Goal: Task Accomplishment & Management: Complete application form

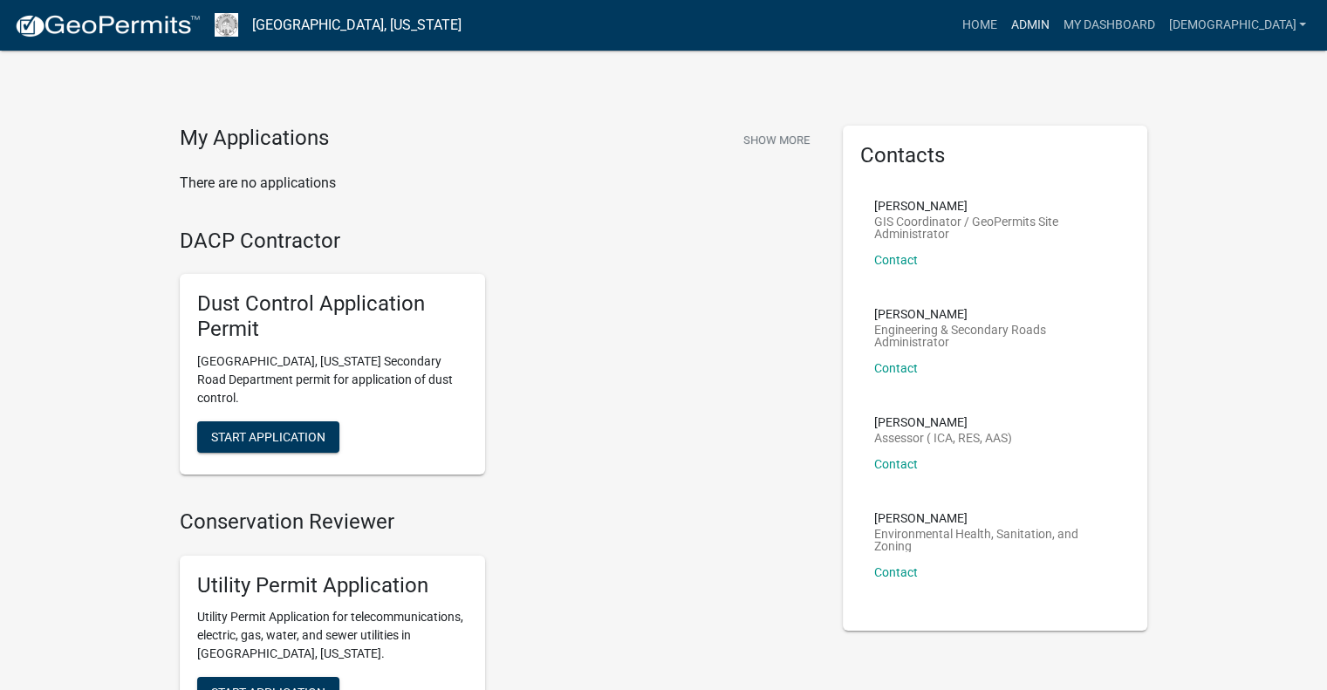
click at [1056, 24] on link "Admin" at bounding box center [1029, 25] width 52 height 33
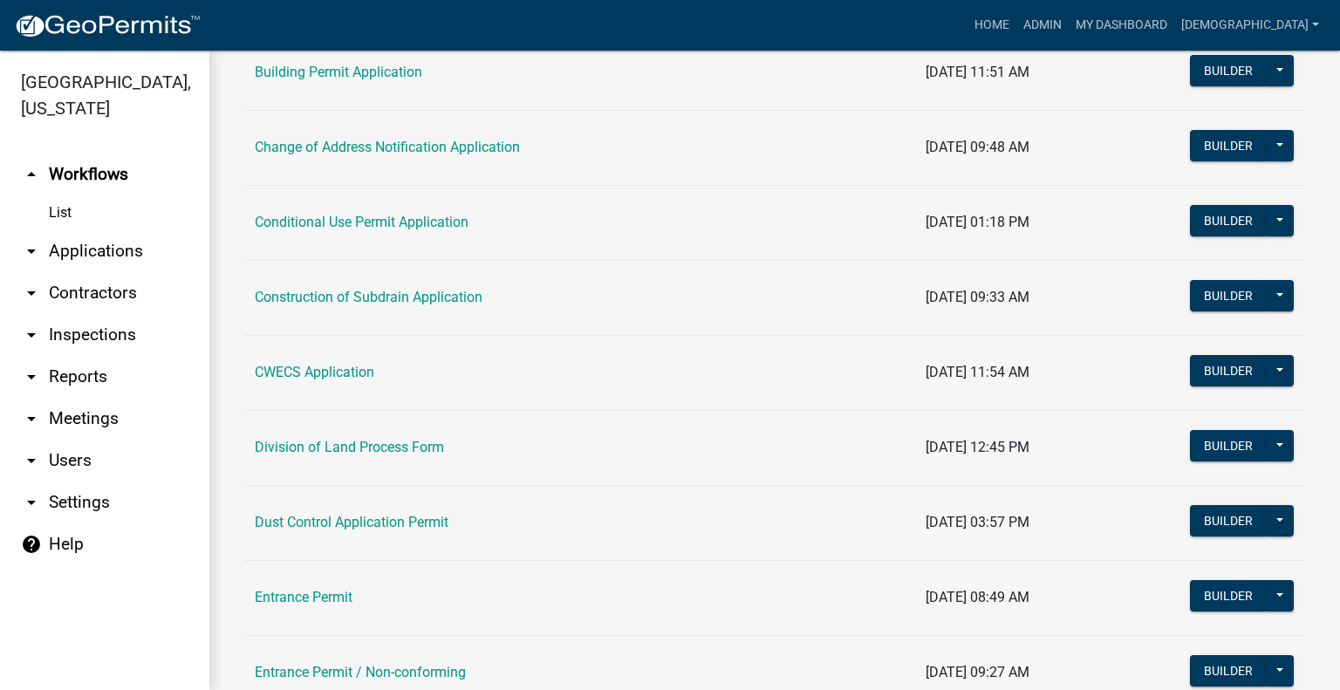
scroll to position [523, 0]
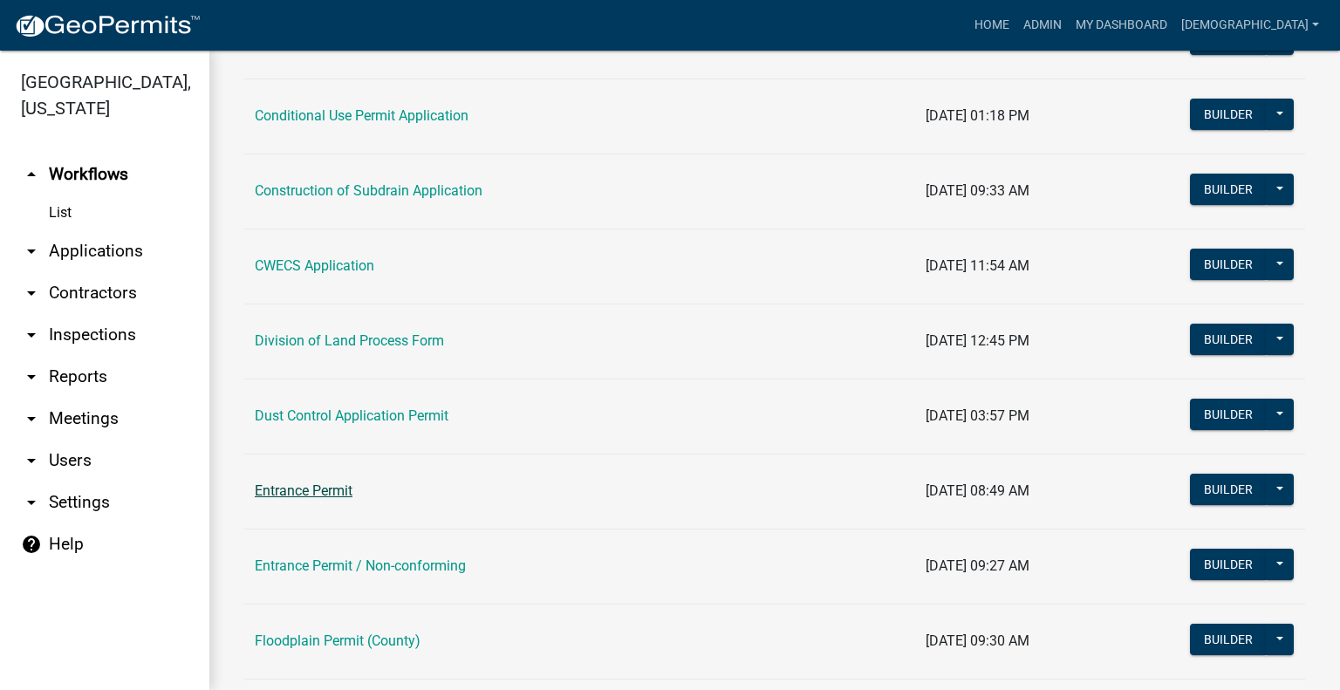
click at [340, 495] on link "Entrance Permit" at bounding box center [304, 490] width 98 height 17
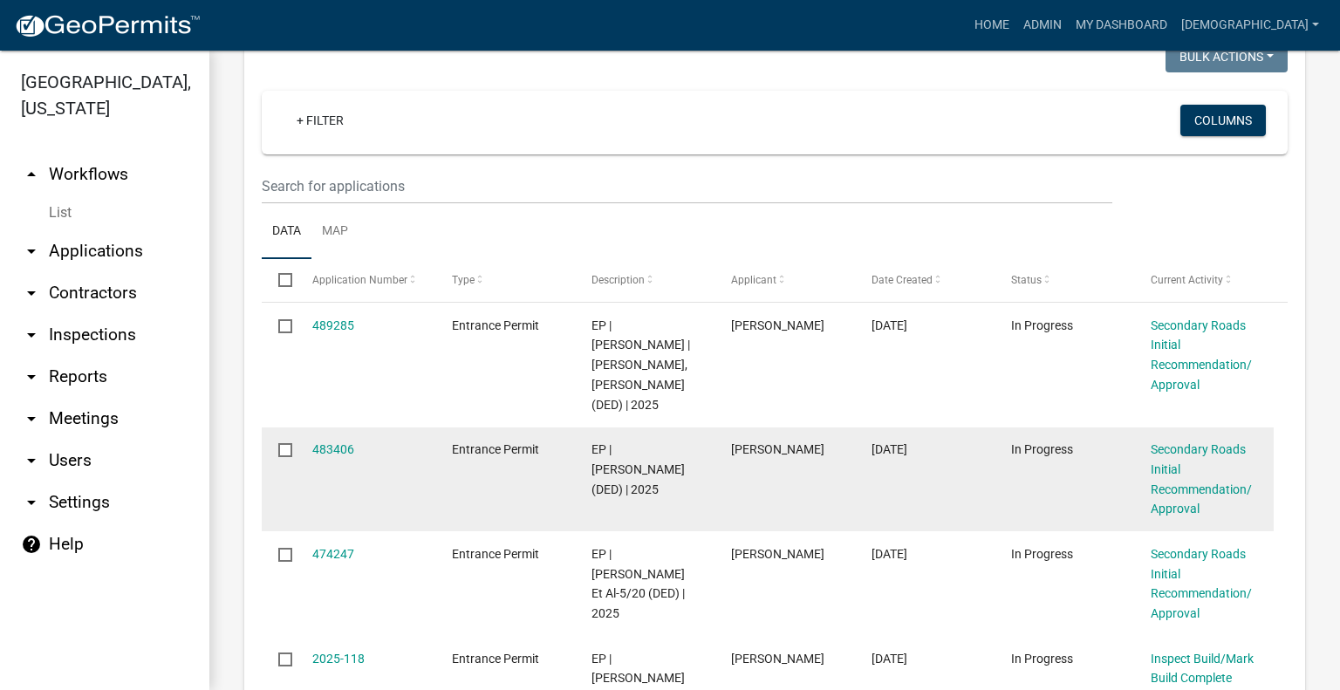
scroll to position [349, 0]
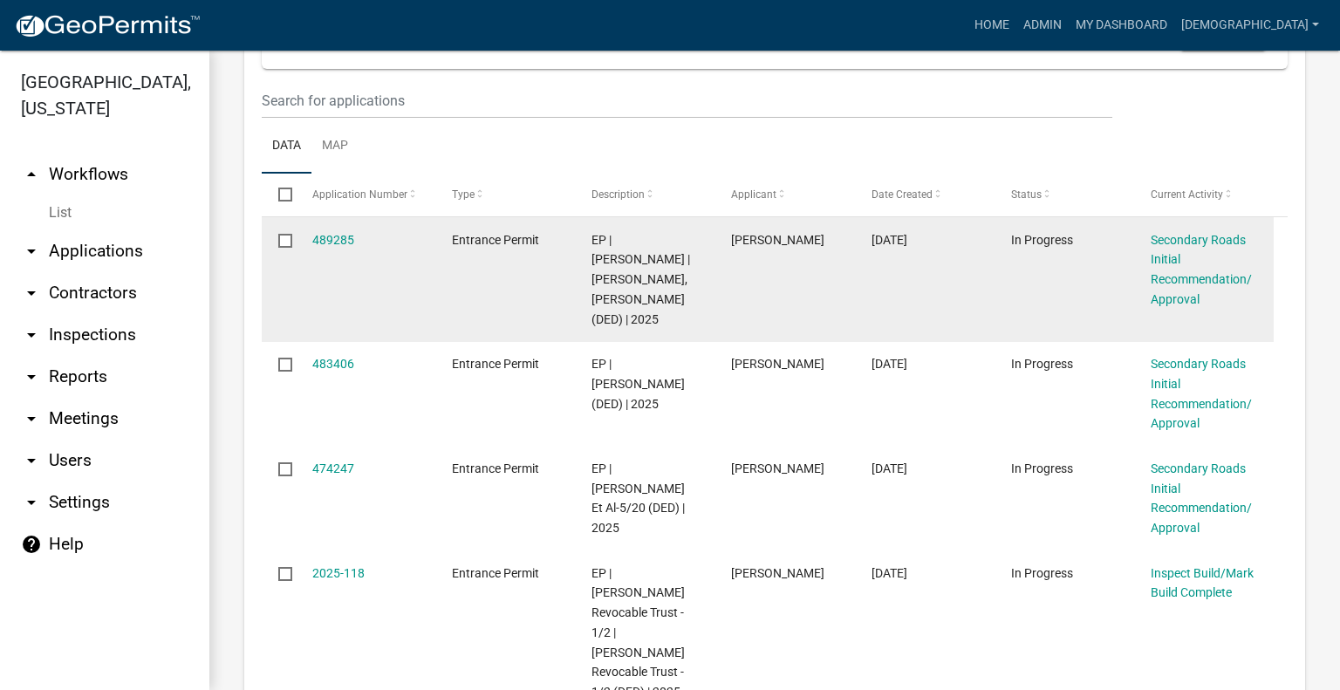
click at [446, 327] on datatable-body-cell "Entrance Permit" at bounding box center [505, 279] width 140 height 125
click at [327, 247] on link "489285" at bounding box center [333, 240] width 42 height 14
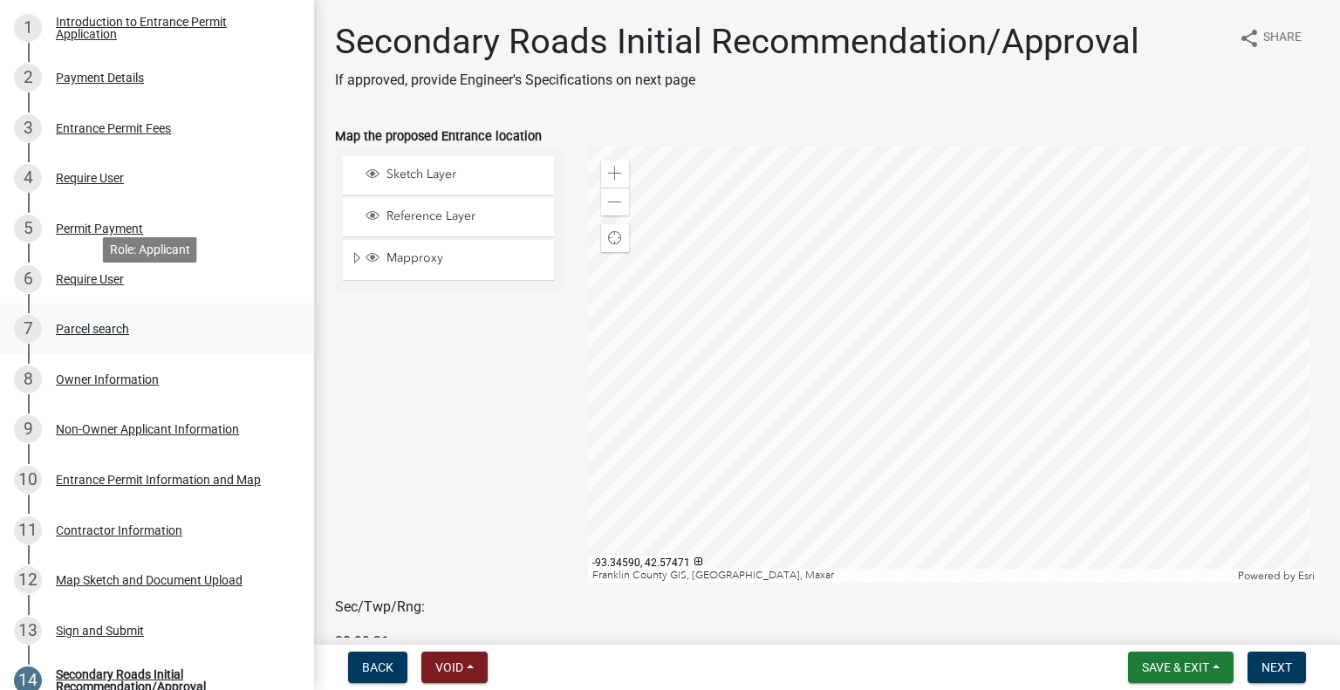
scroll to position [349, 0]
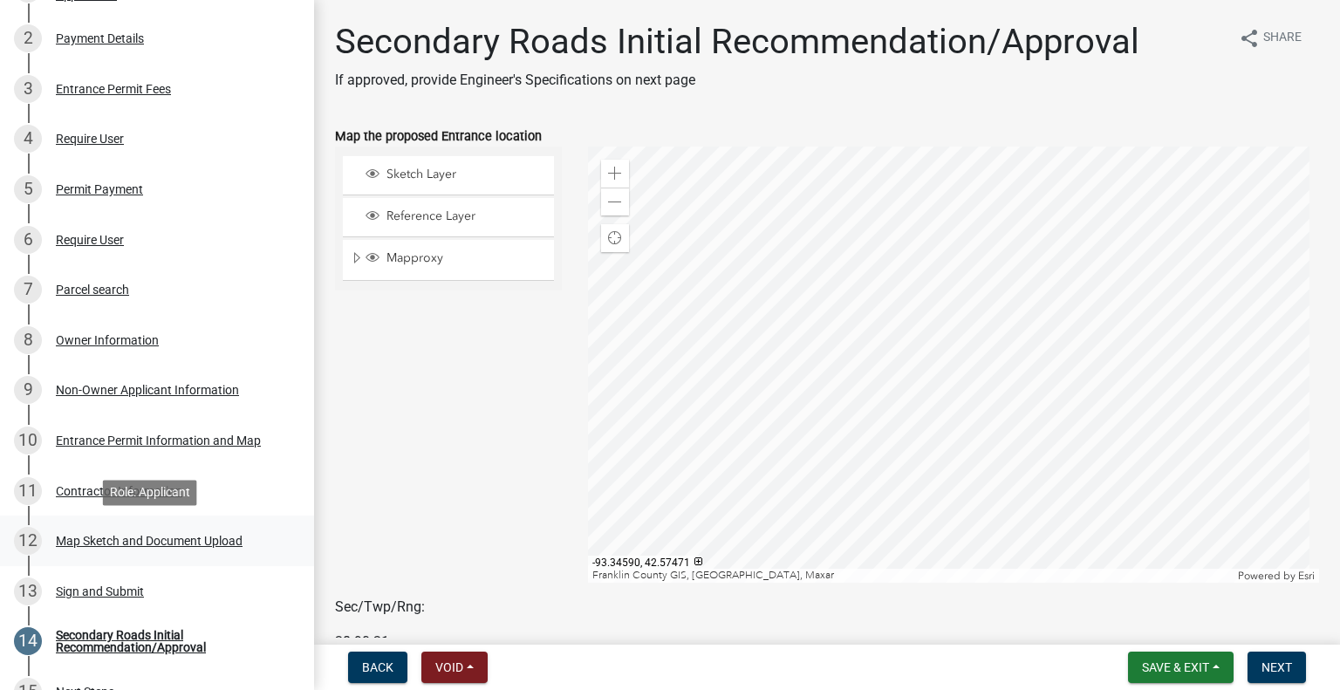
click at [178, 544] on div "Map Sketch and Document Upload" at bounding box center [149, 541] width 187 height 12
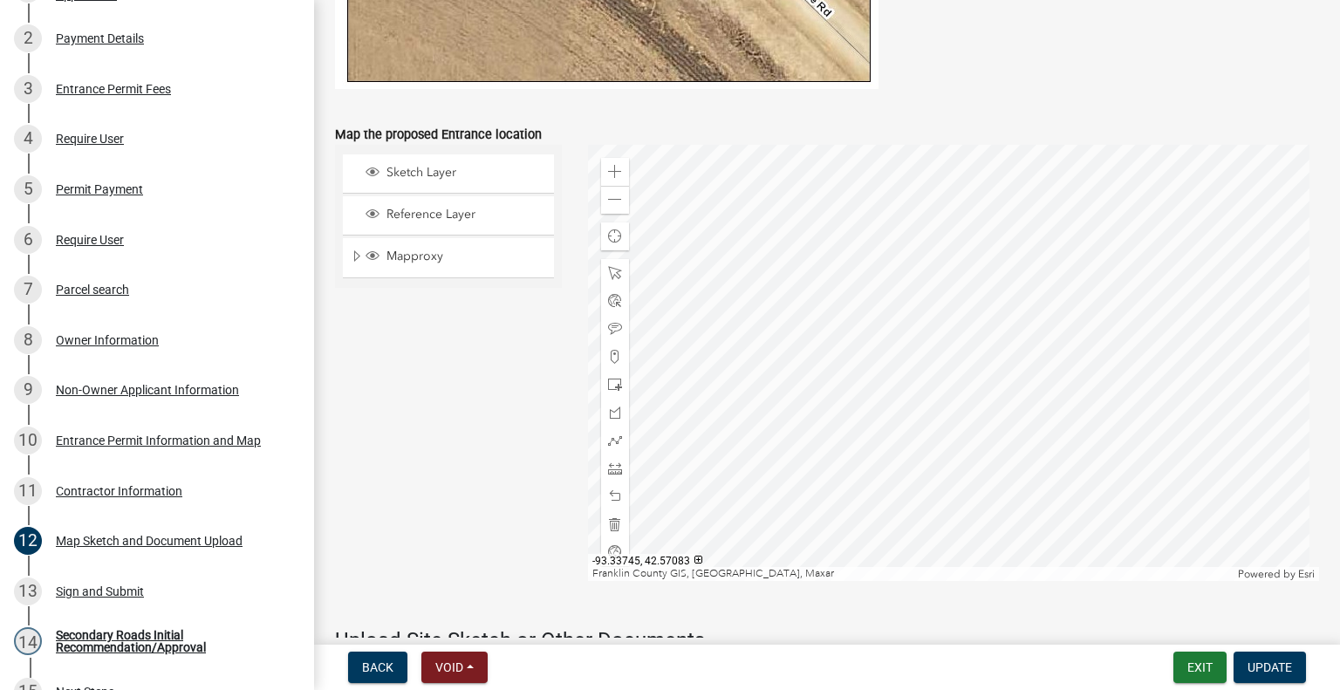
scroll to position [1134, 0]
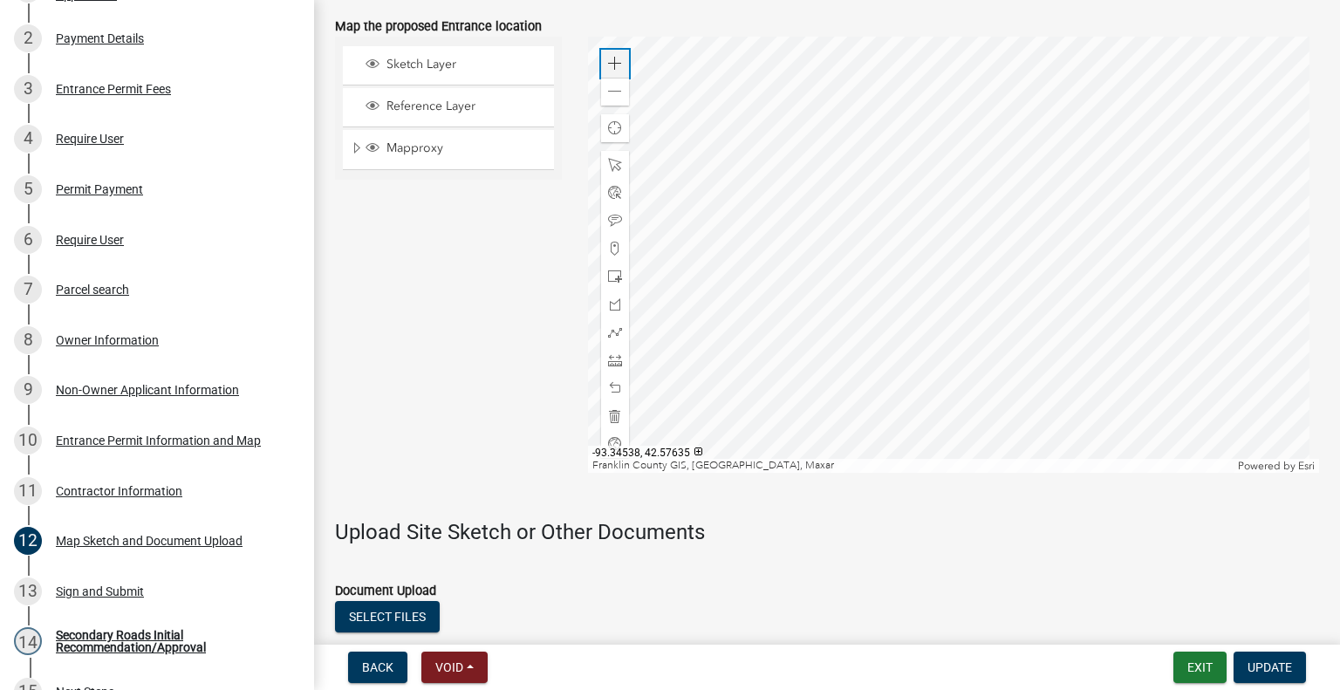
click at [611, 68] on span at bounding box center [615, 64] width 14 height 14
click at [770, 168] on div at bounding box center [954, 255] width 732 height 436
click at [126, 347] on div "8 Owner Information" at bounding box center [150, 340] width 272 height 28
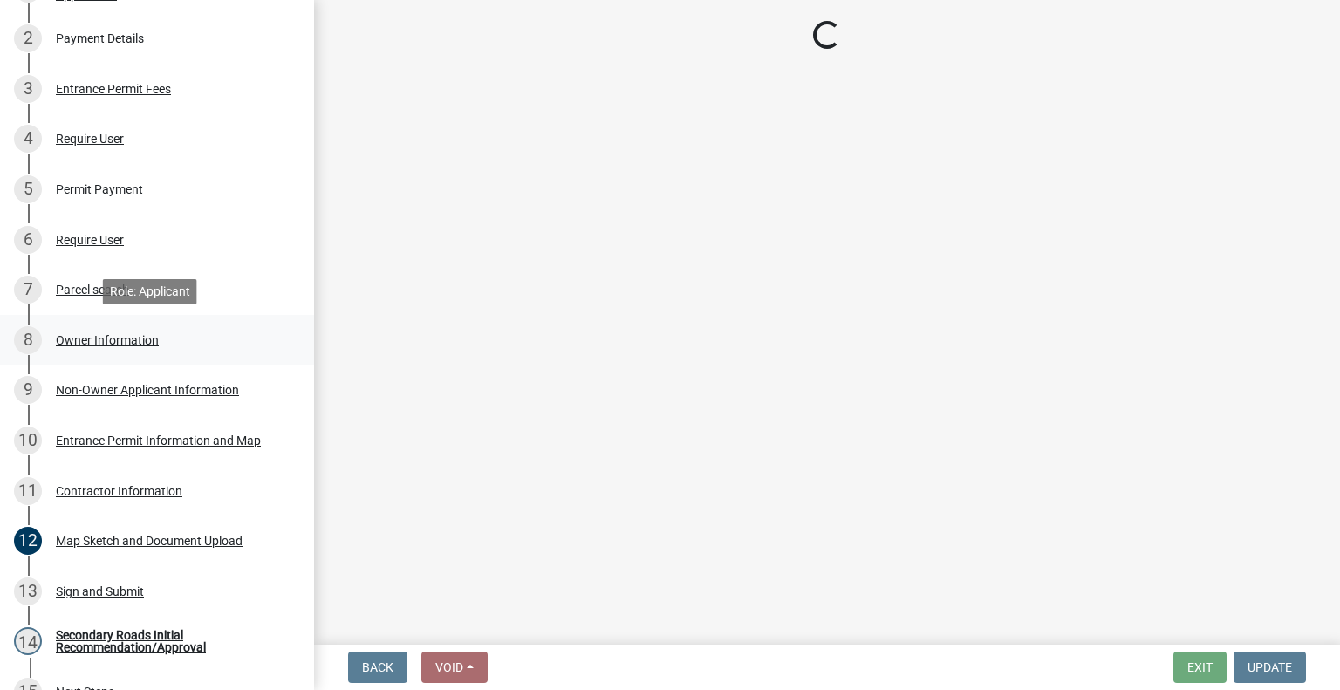
scroll to position [0, 0]
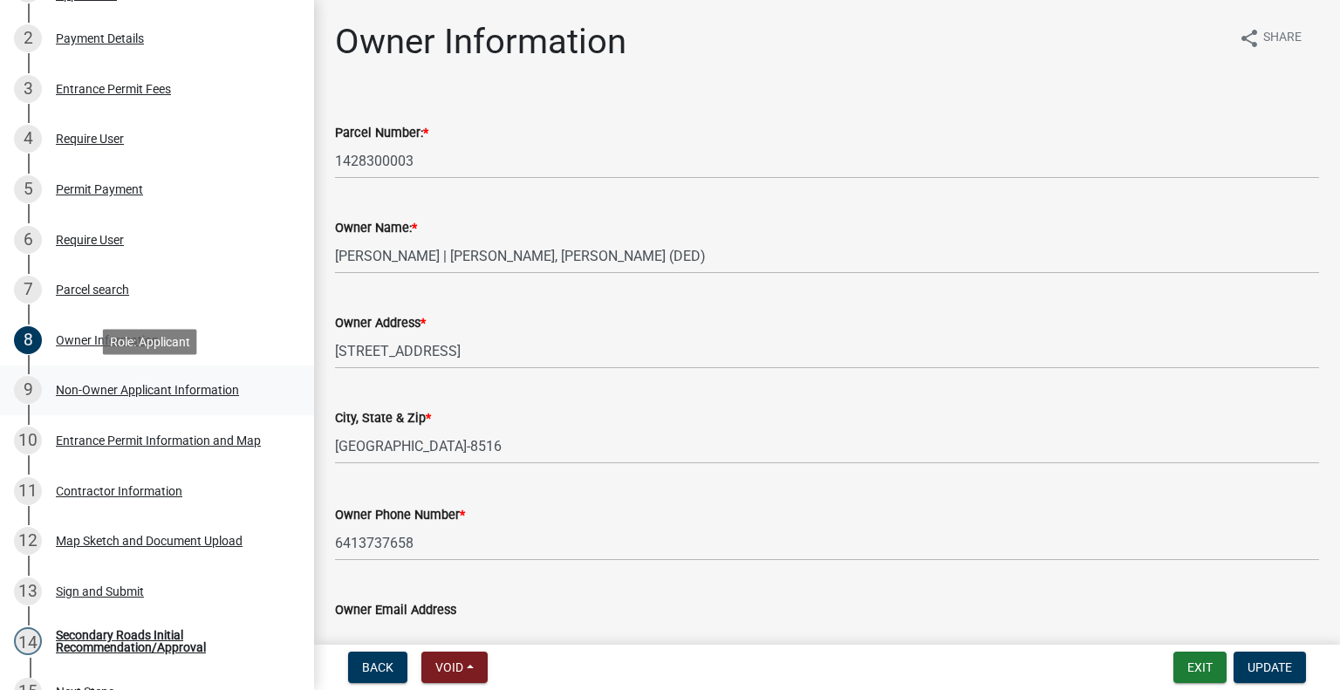
click at [147, 386] on div "Non-Owner Applicant Information" at bounding box center [147, 390] width 183 height 12
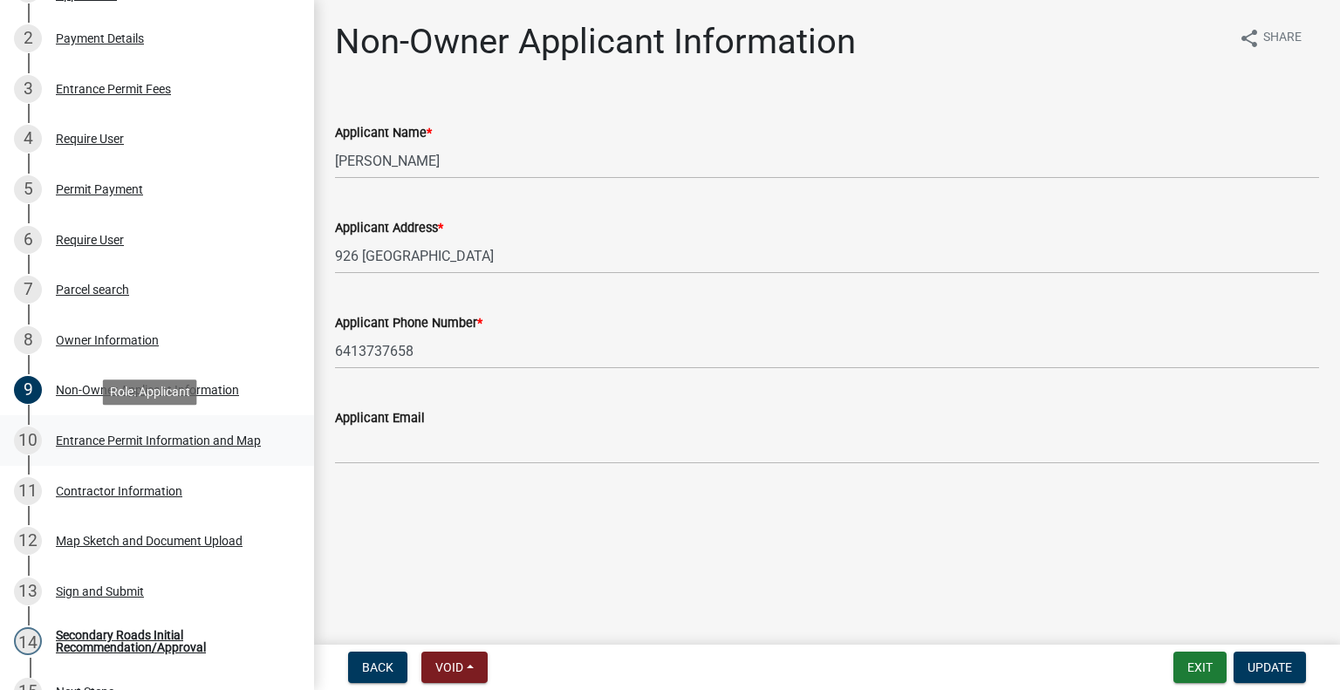
click at [116, 445] on div "Entrance Permit Information and Map" at bounding box center [158, 440] width 205 height 12
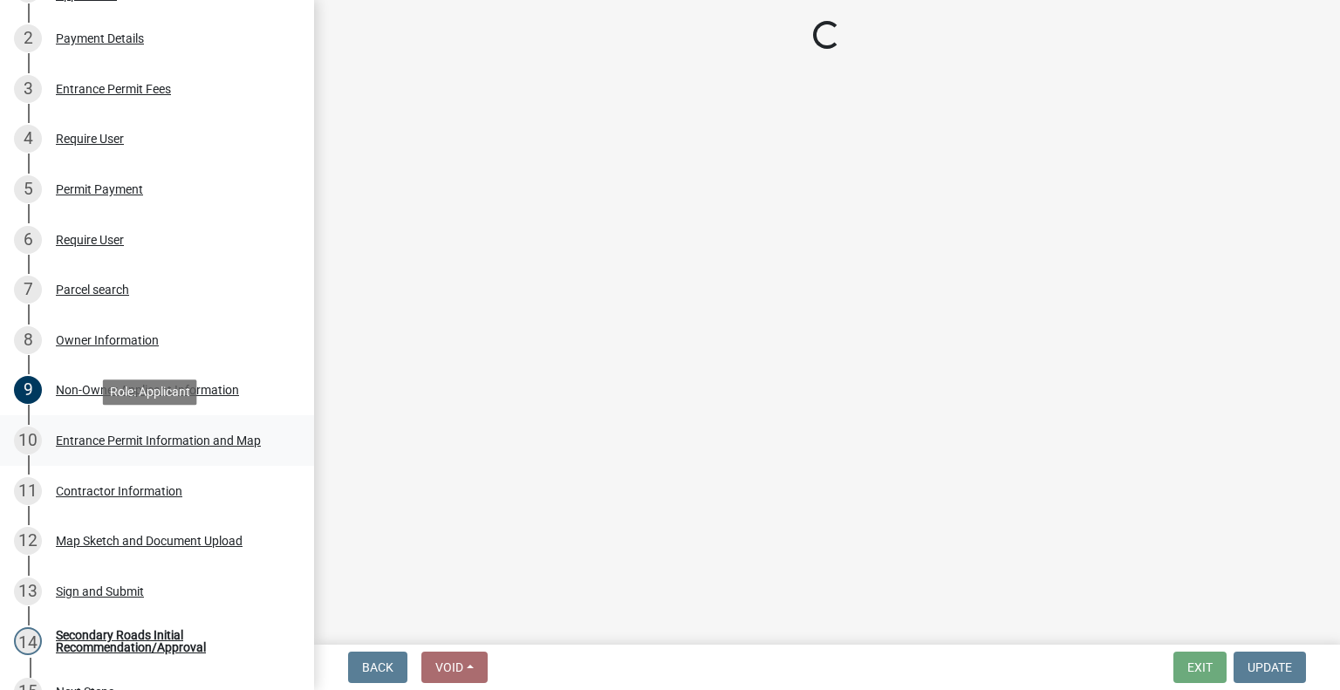
select select "0844a697-6fcf-4278-b0f8-5a522b2aa4df"
select select "16698d1d-4afe-47ec-a6c3-4c9d374556de"
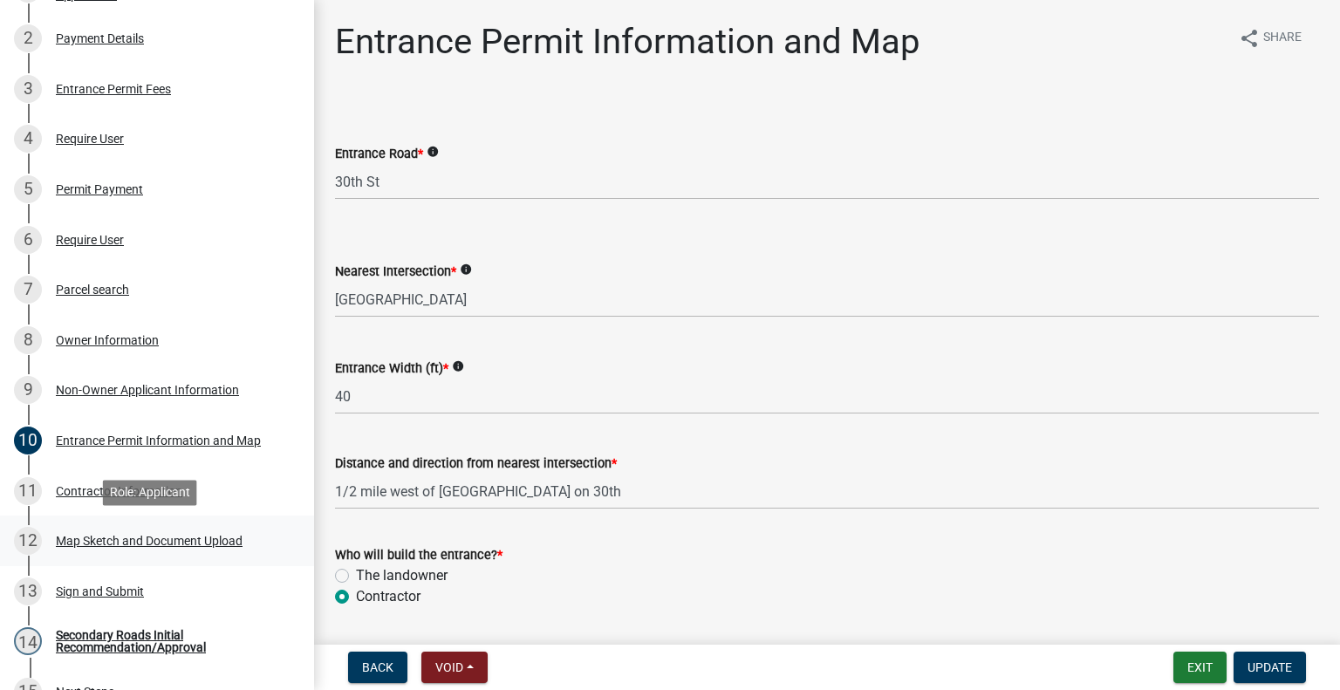
click at [105, 544] on div "Map Sketch and Document Upload" at bounding box center [149, 541] width 187 height 12
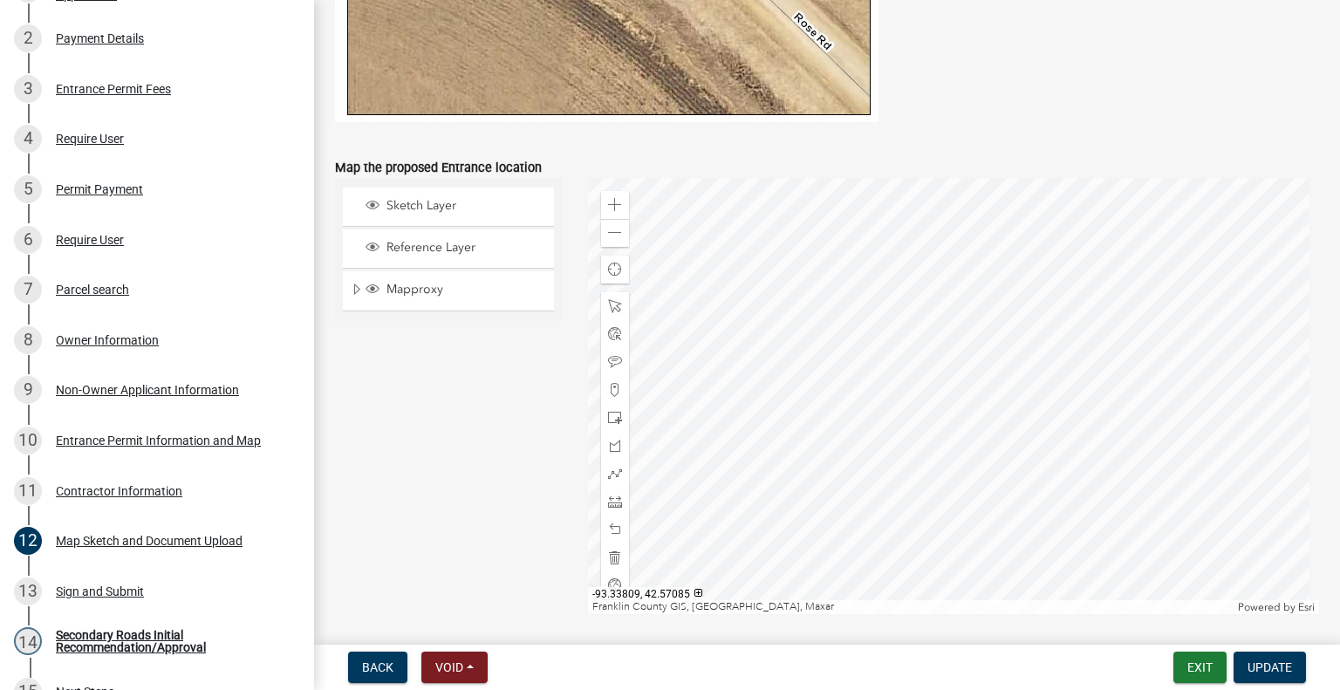
scroll to position [990, 0]
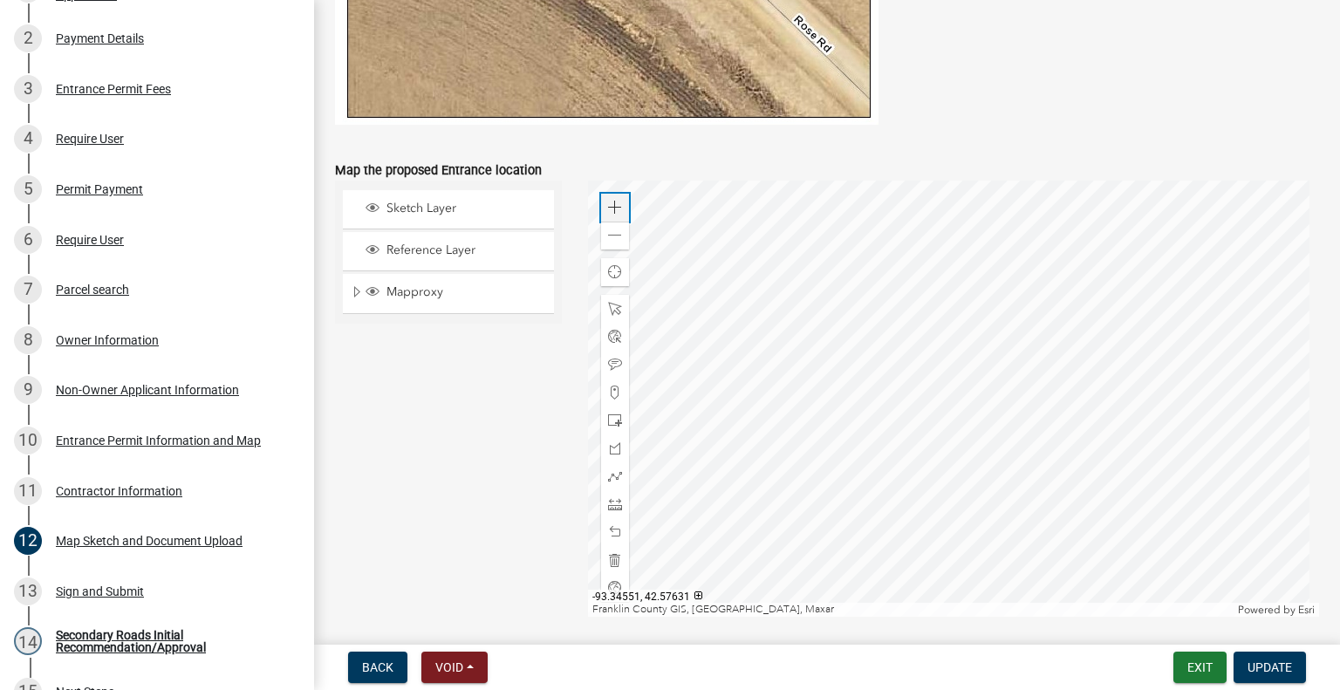
click at [604, 198] on div "Zoom in" at bounding box center [615, 208] width 28 height 28
click at [604, 199] on div "Zoom in" at bounding box center [615, 208] width 28 height 28
click at [896, 314] on div at bounding box center [954, 399] width 732 height 436
click at [1019, 429] on div at bounding box center [954, 399] width 732 height 436
click at [1019, 421] on div at bounding box center [954, 399] width 732 height 436
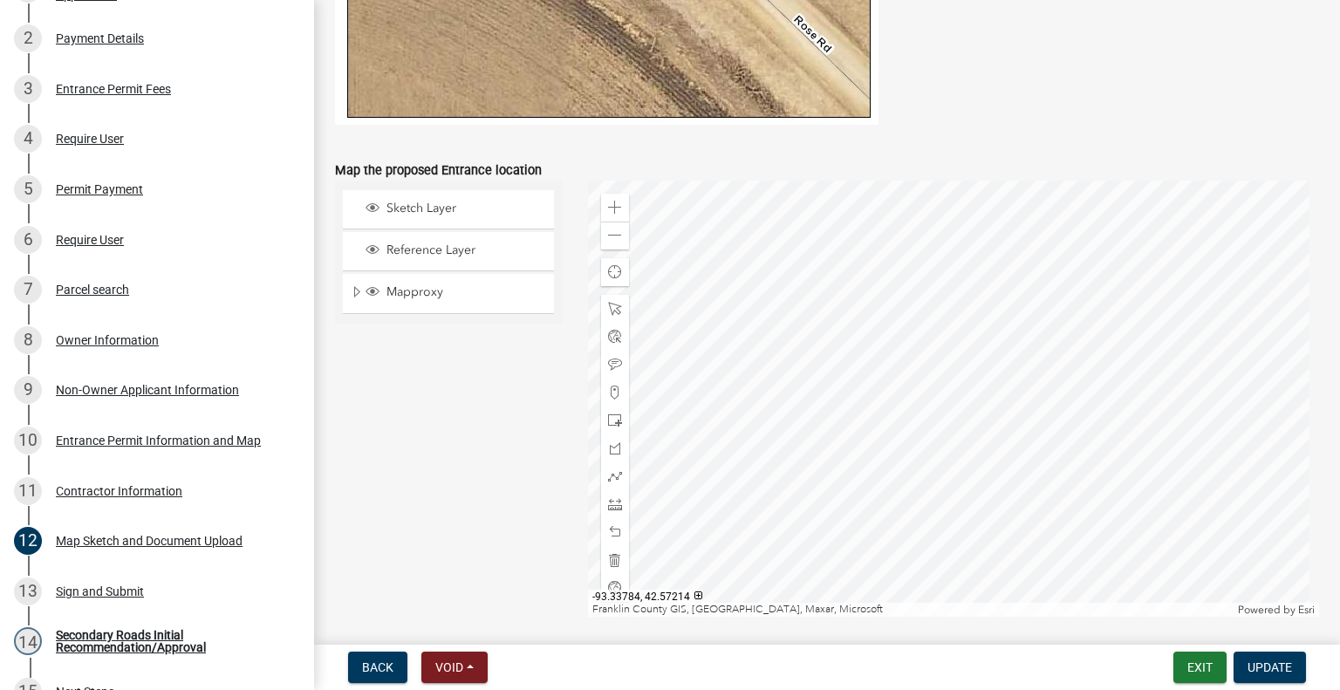
click at [1022, 423] on div at bounding box center [954, 399] width 732 height 436
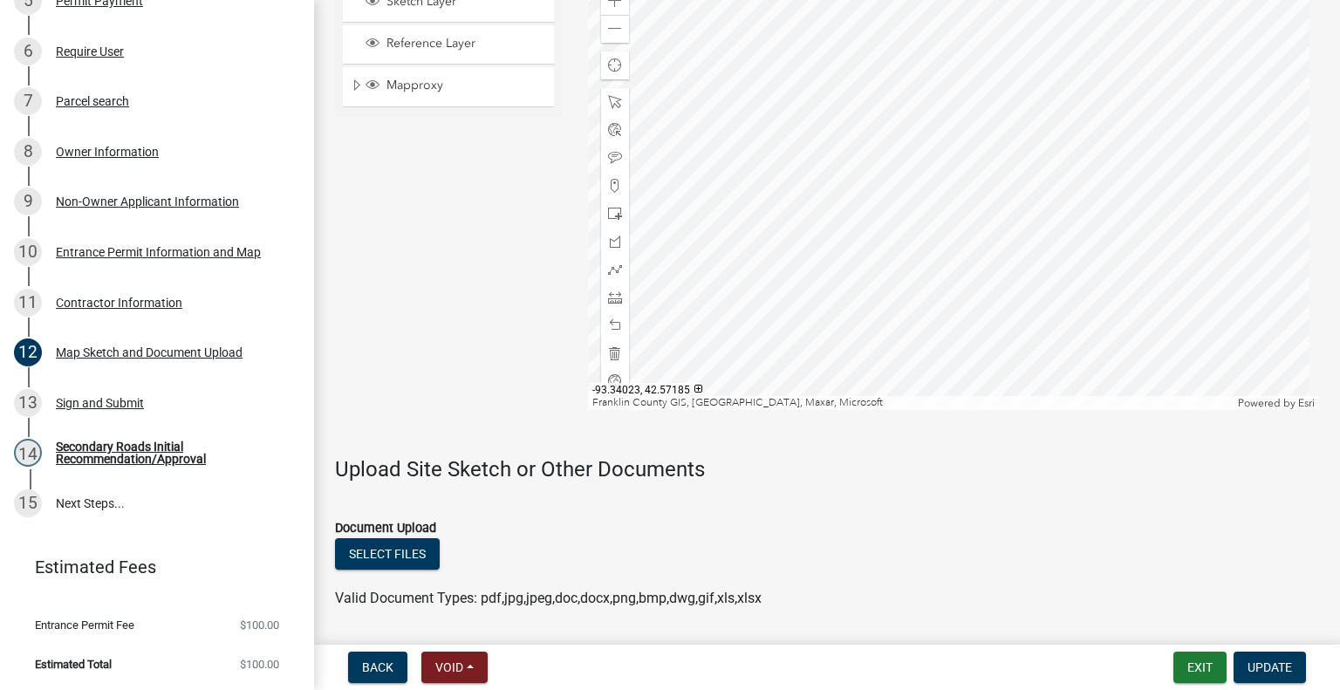
scroll to position [1252, 0]
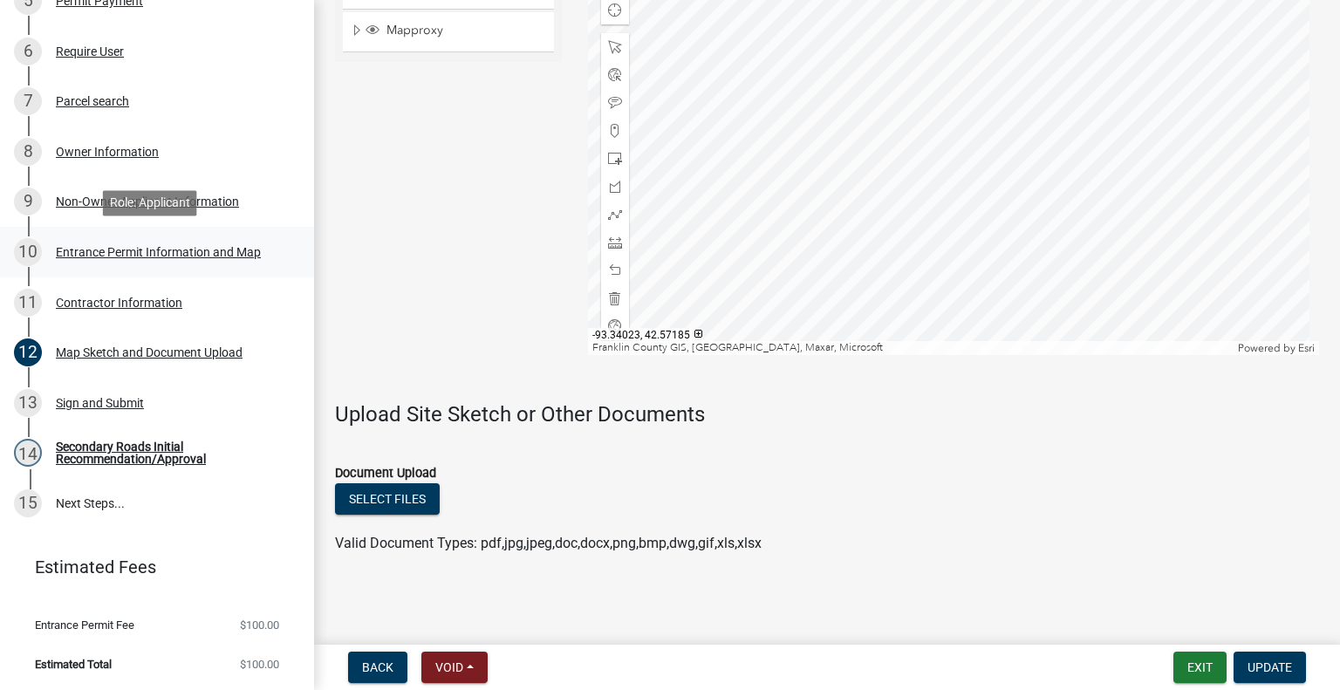
click at [121, 255] on div "Entrance Permit Information and Map" at bounding box center [158, 252] width 205 height 12
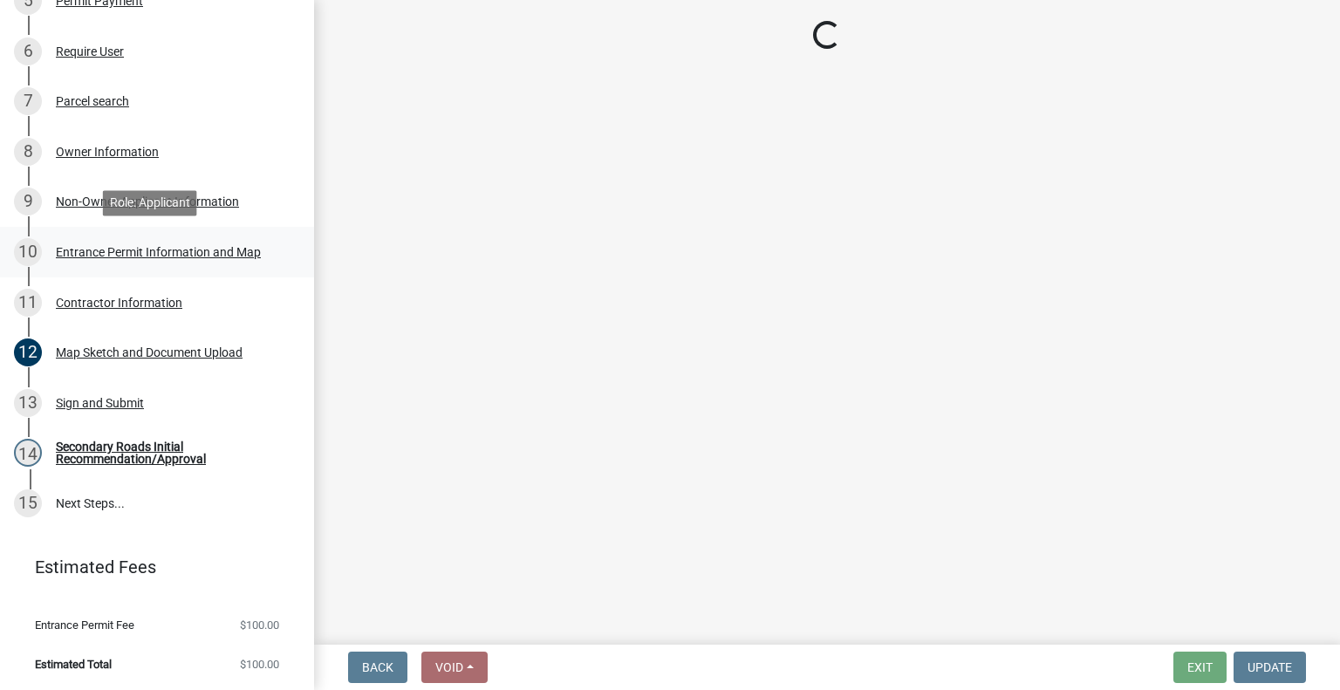
scroll to position [0, 0]
select select "0844a697-6fcf-4278-b0f8-5a522b2aa4df"
select select "16698d1d-4afe-47ec-a6c3-4c9d374556de"
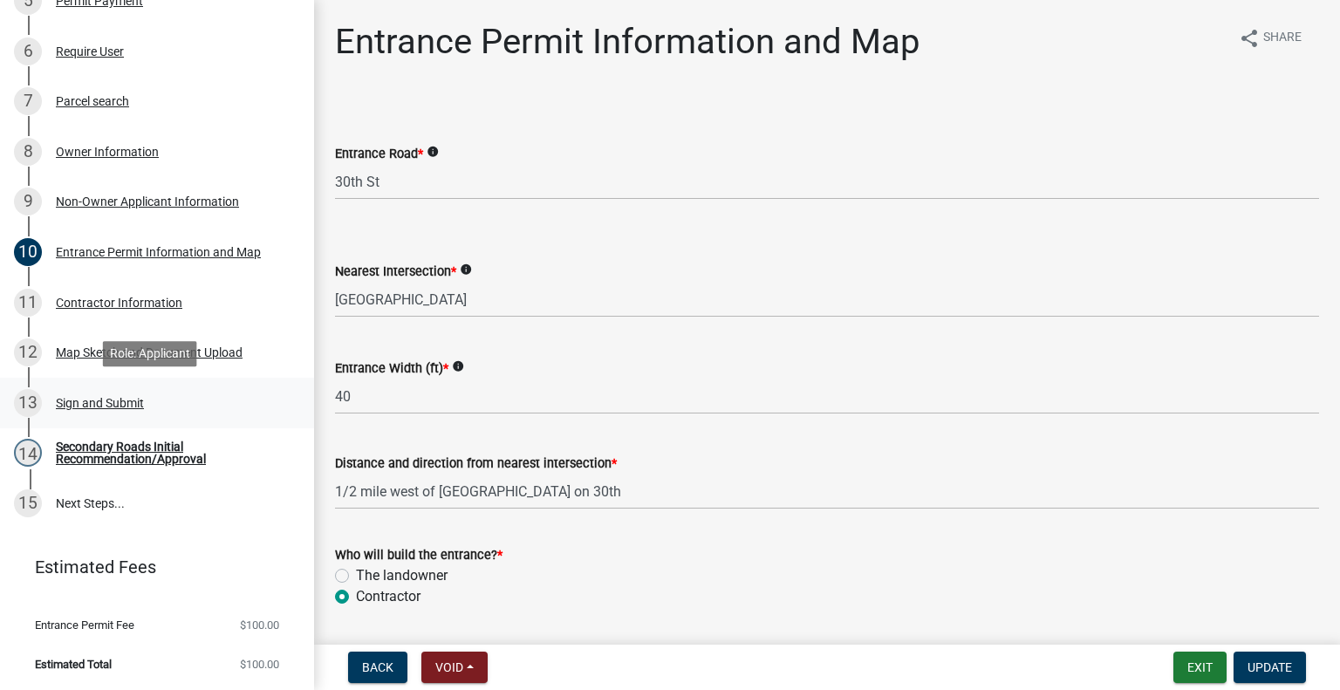
click at [121, 393] on div "13 Sign and Submit" at bounding box center [150, 403] width 272 height 28
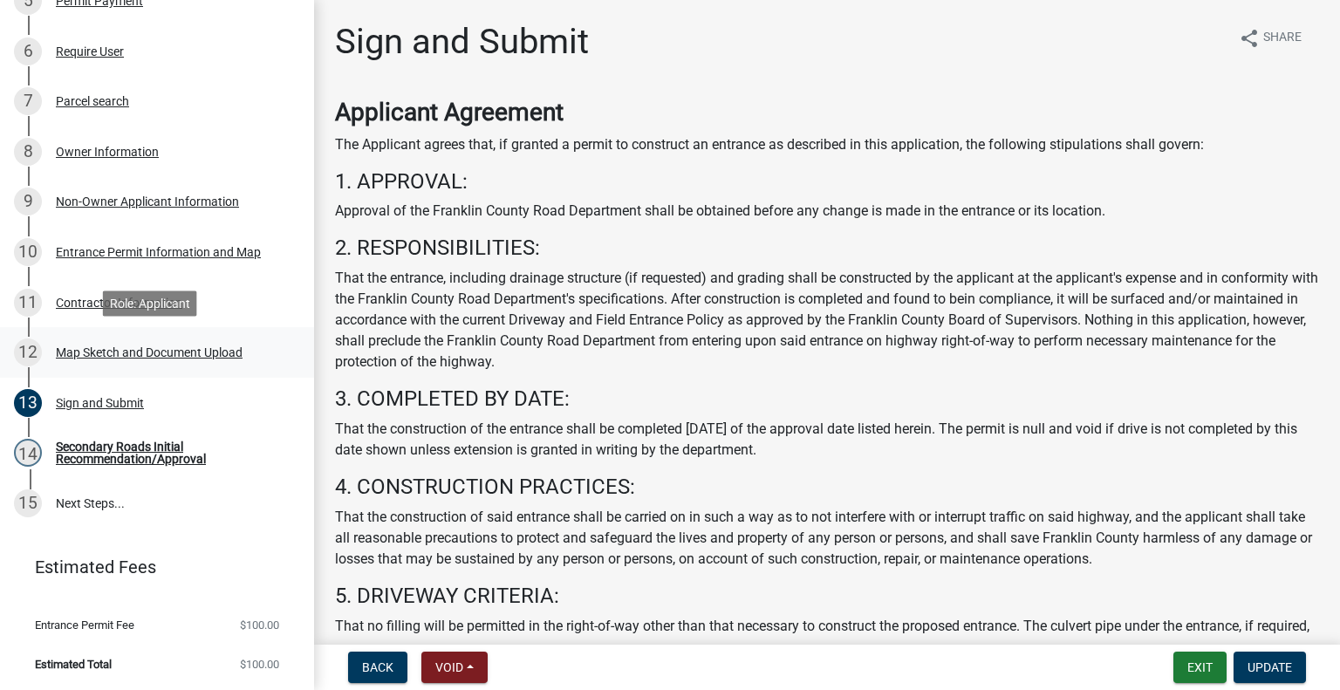
click at [136, 358] on div "12 Map Sketch and Document Upload" at bounding box center [150, 353] width 272 height 28
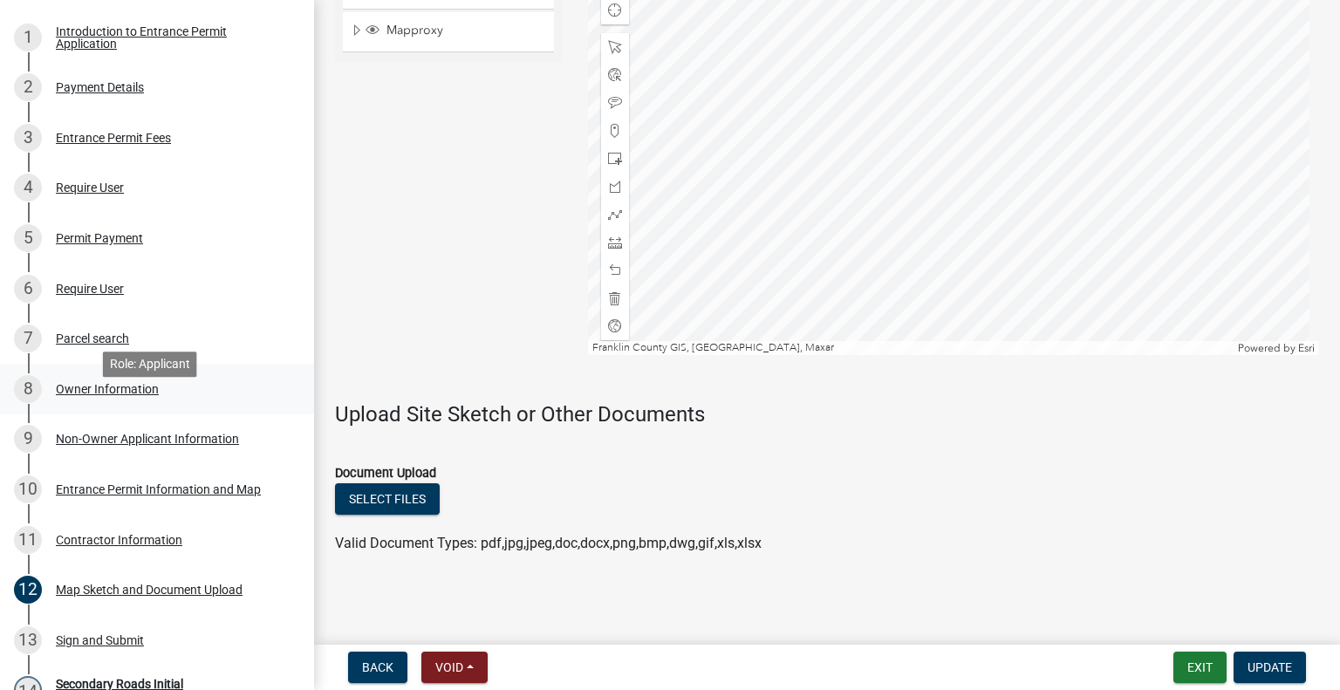
scroll to position [276, 0]
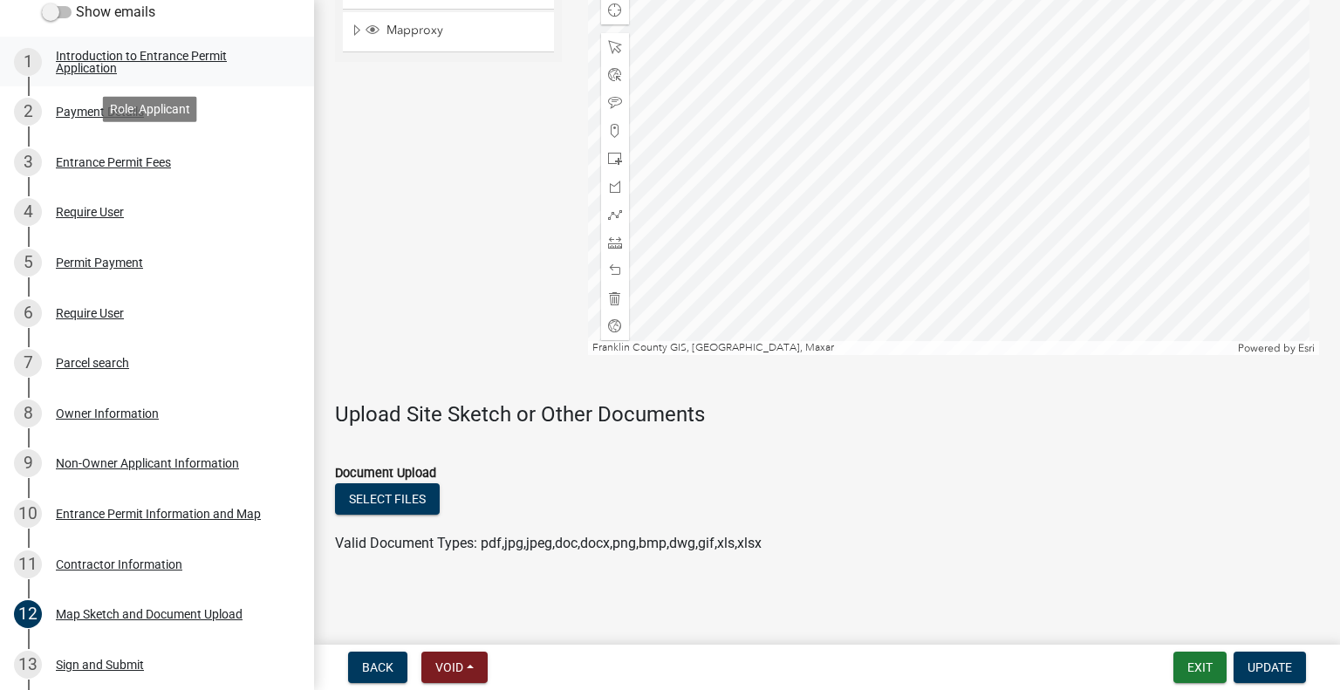
click at [99, 63] on div "Introduction to Entrance Permit Application" at bounding box center [171, 62] width 230 height 24
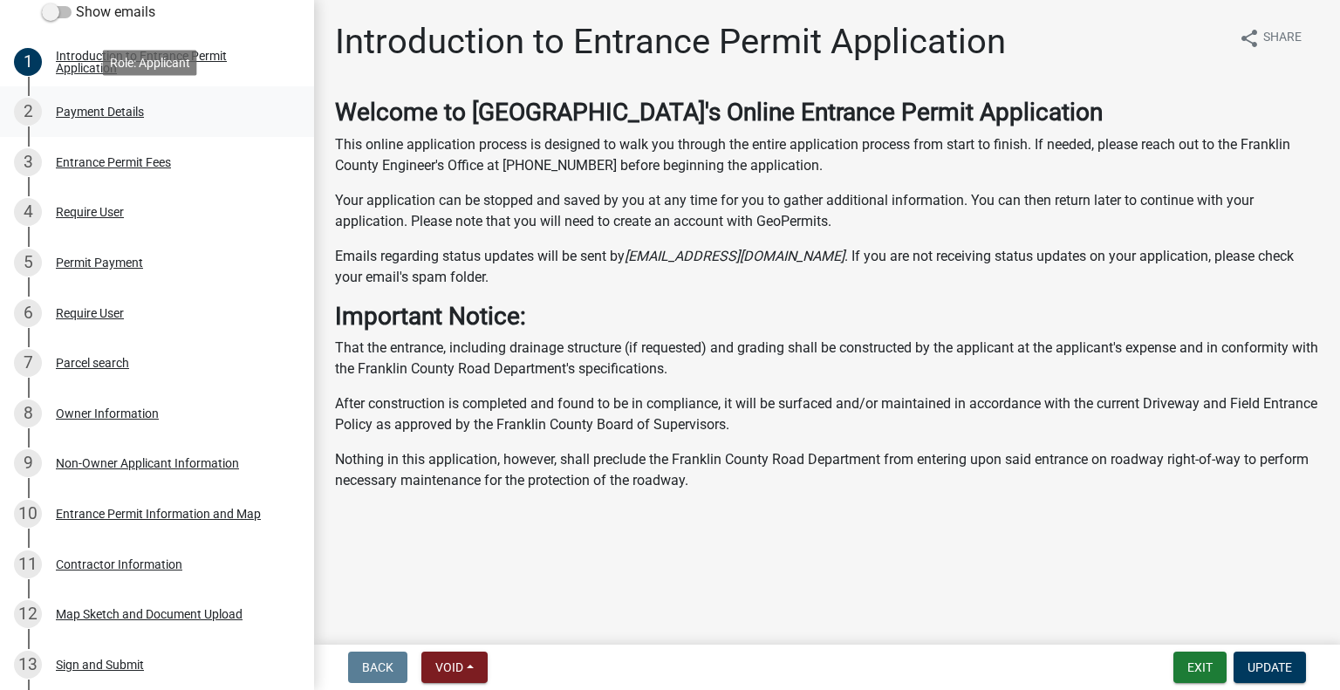
click at [125, 116] on div "Payment Details" at bounding box center [100, 112] width 88 height 12
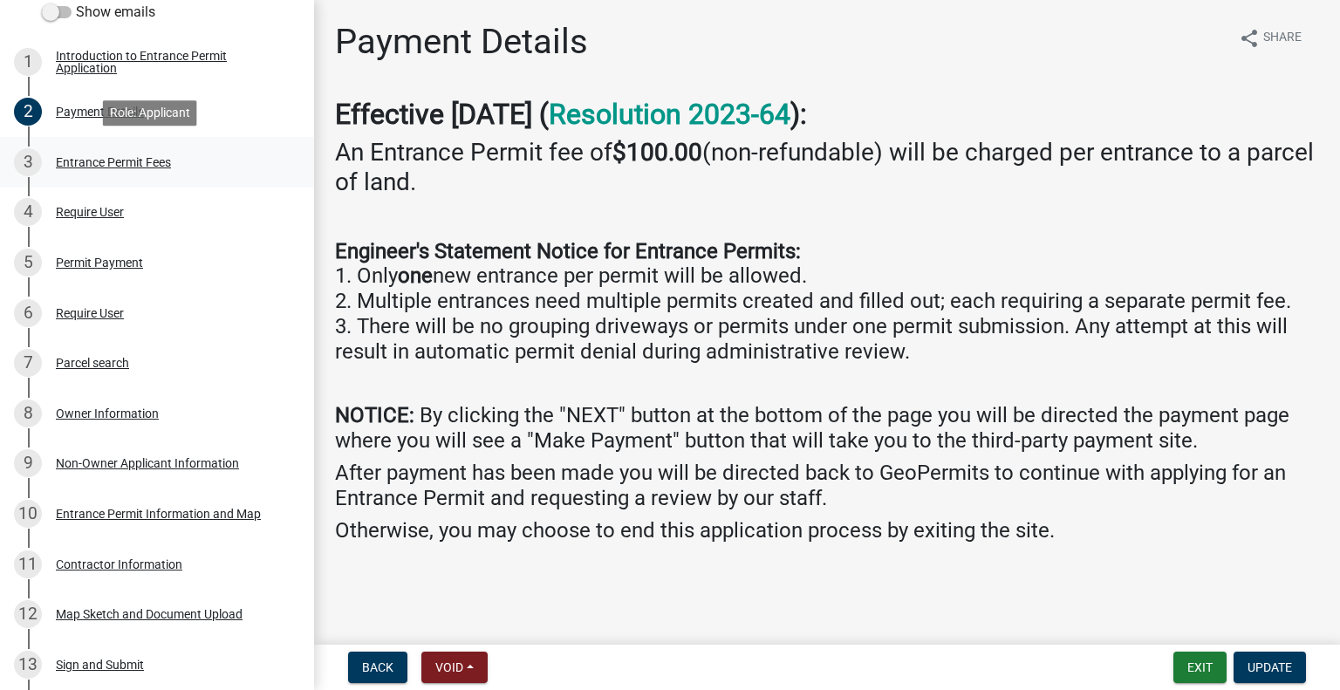
click at [125, 153] on div "3 Entrance Permit Fees" at bounding box center [150, 162] width 272 height 28
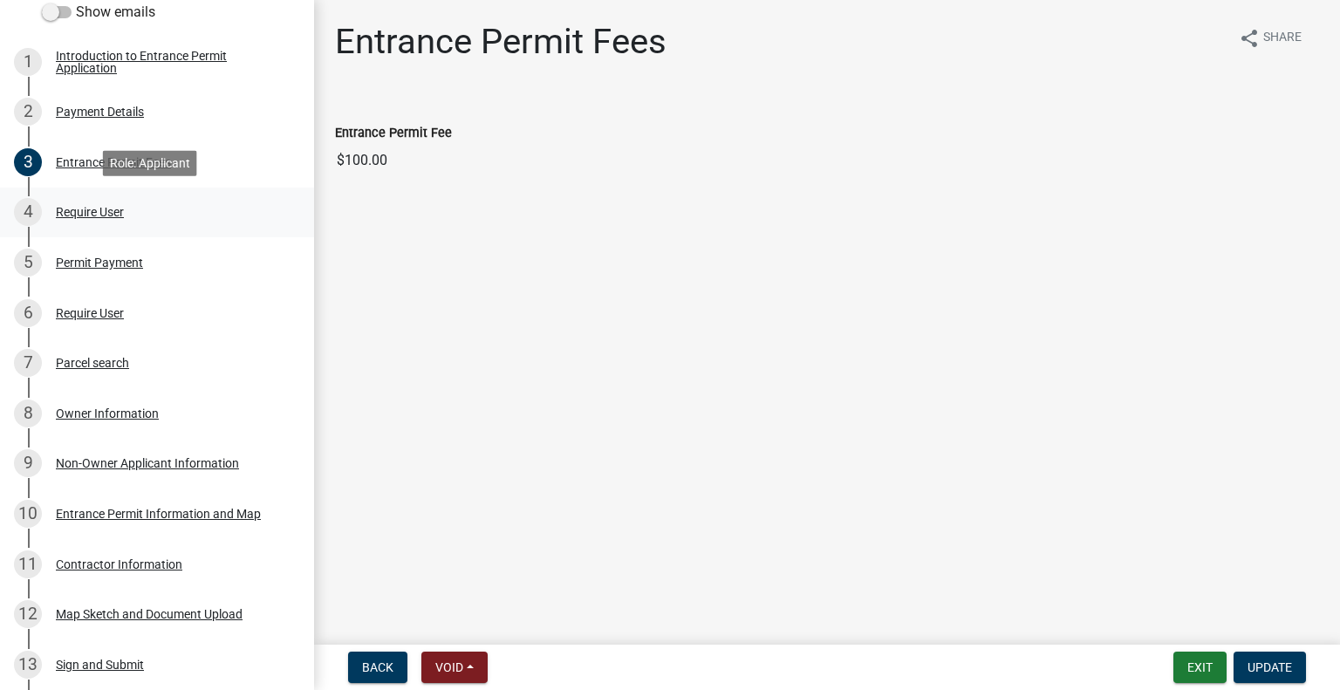
click at [120, 213] on div "Require User" at bounding box center [90, 212] width 68 height 12
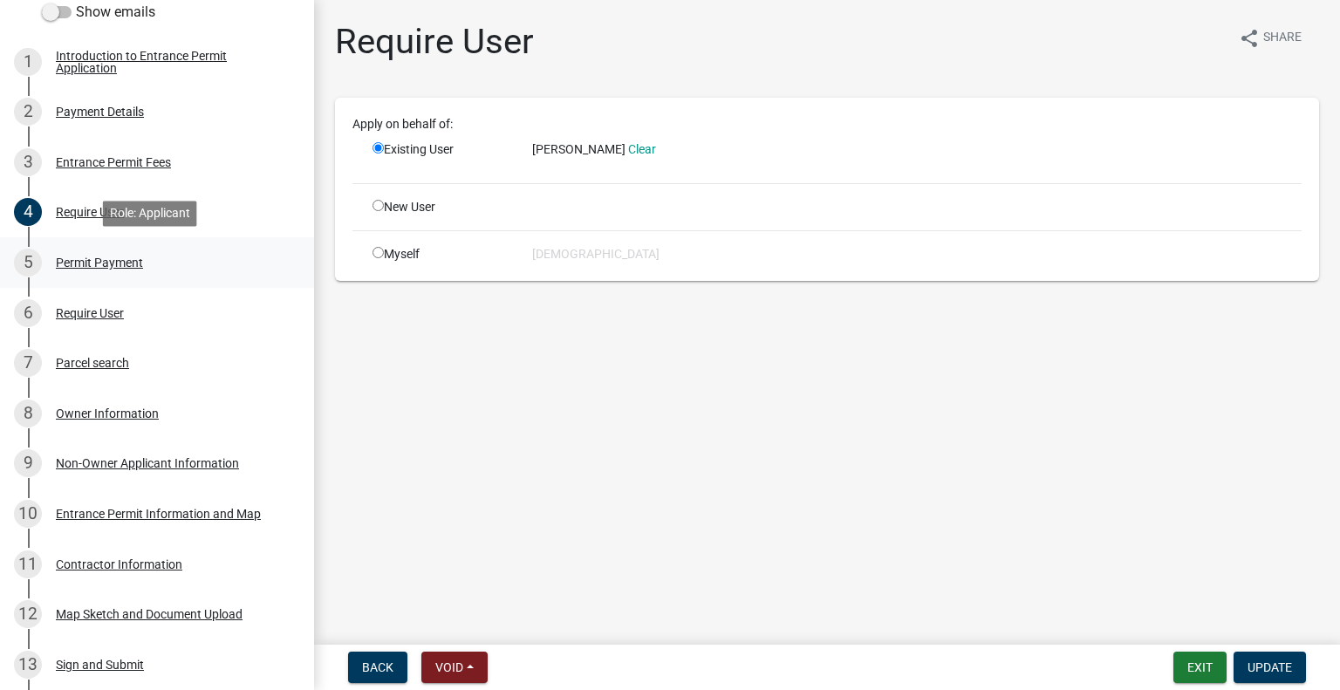
click at [101, 259] on div "Permit Payment" at bounding box center [99, 262] width 87 height 12
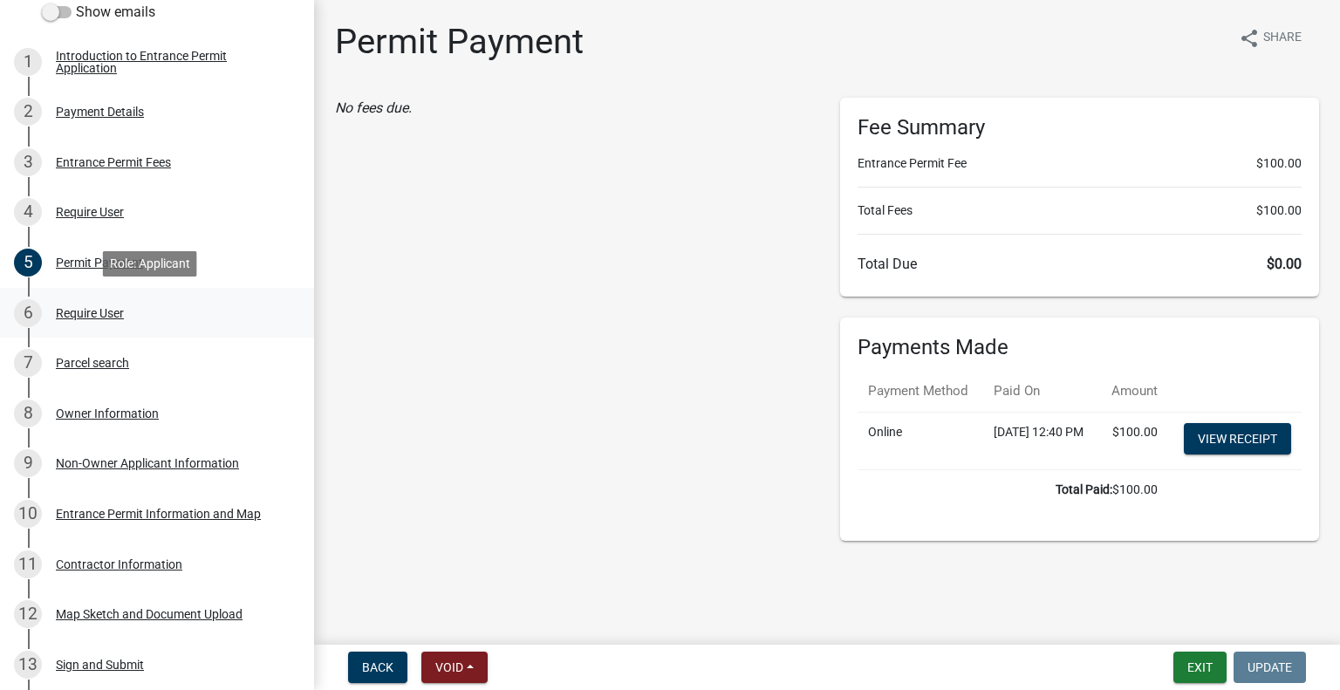
click at [106, 299] on div "6 Require User" at bounding box center [150, 313] width 272 height 28
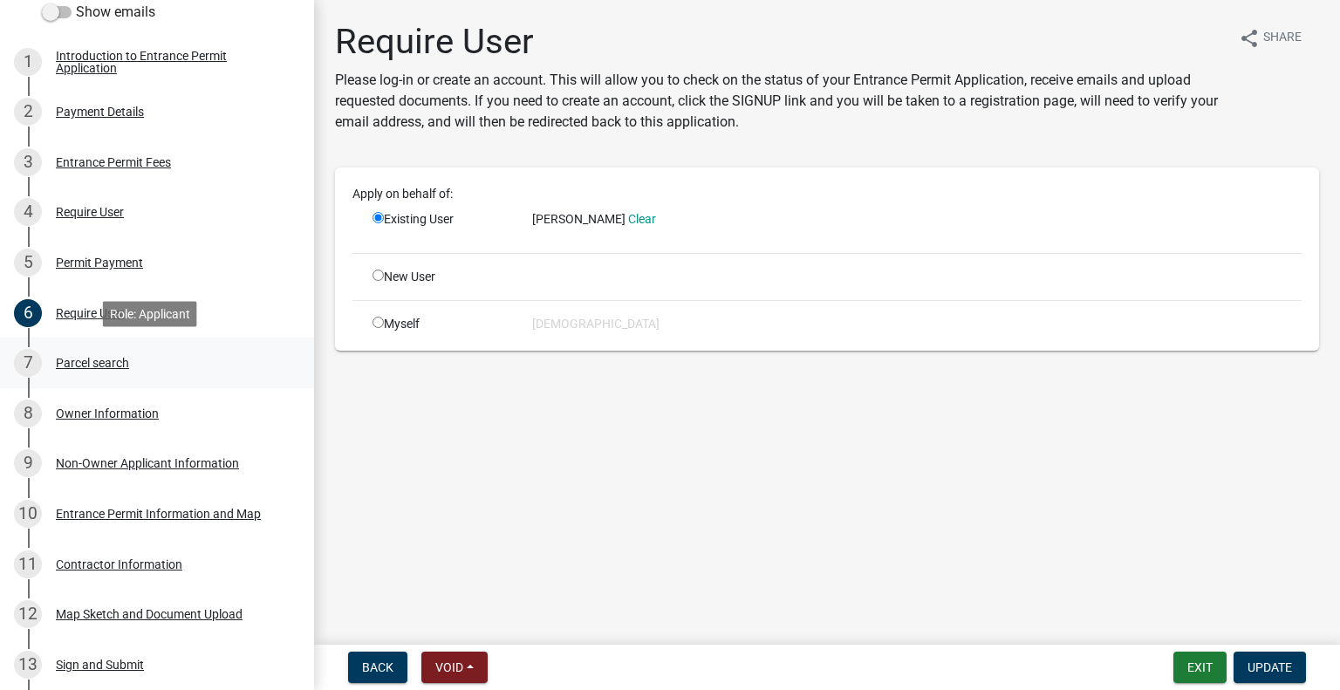
click at [105, 369] on div "Parcel search" at bounding box center [92, 363] width 73 height 12
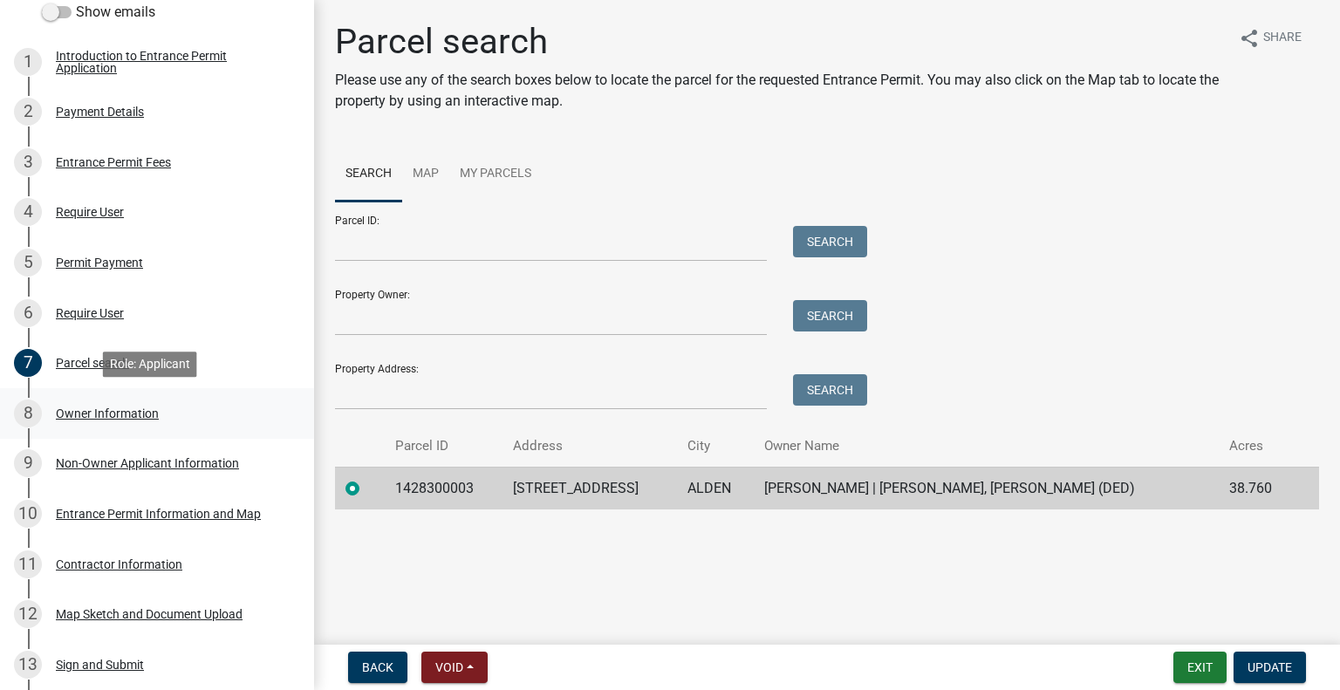
click at [108, 407] on div "Owner Information" at bounding box center [107, 413] width 103 height 12
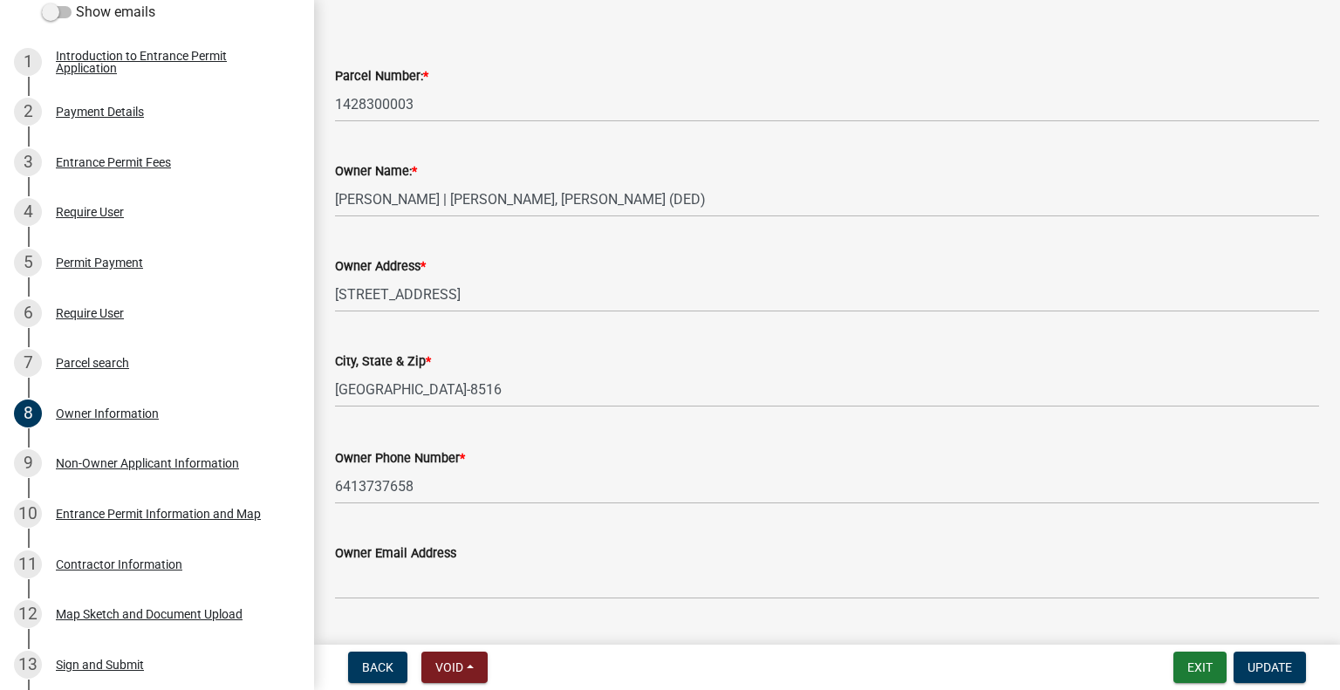
scroll to position [199, 0]
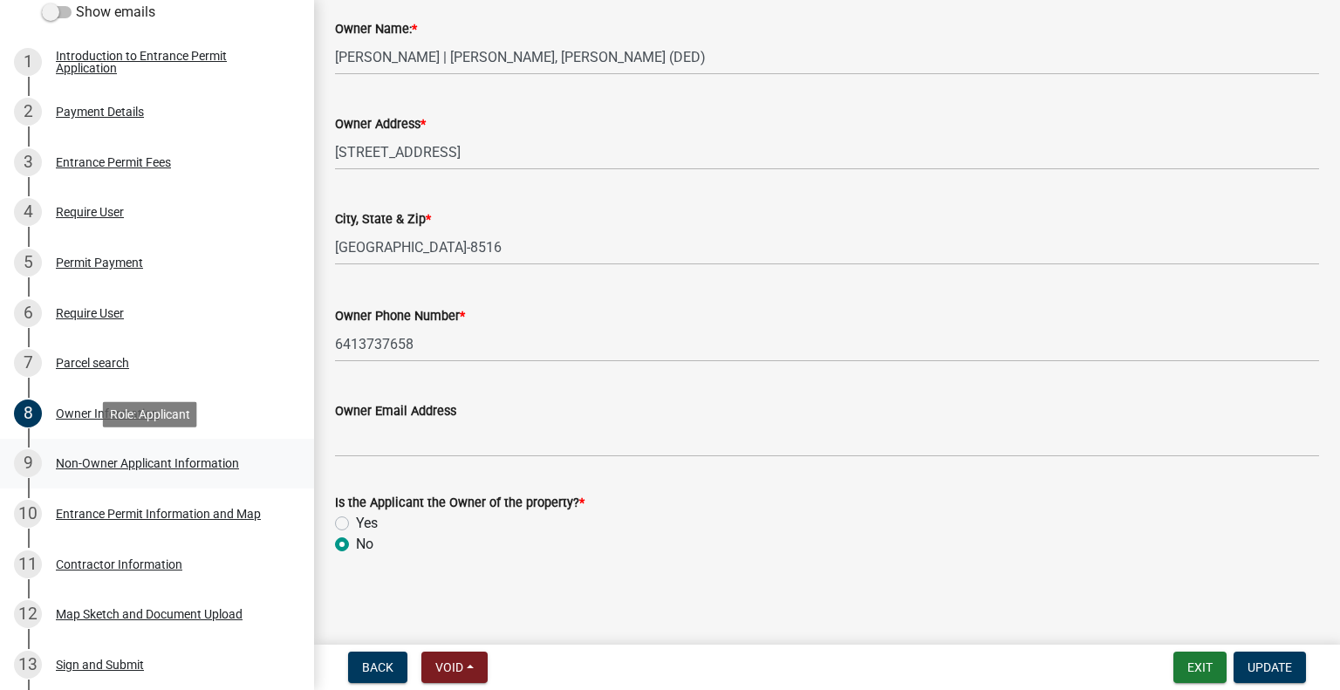
click at [108, 456] on div "9 Non-Owner Applicant Information" at bounding box center [150, 463] width 272 height 28
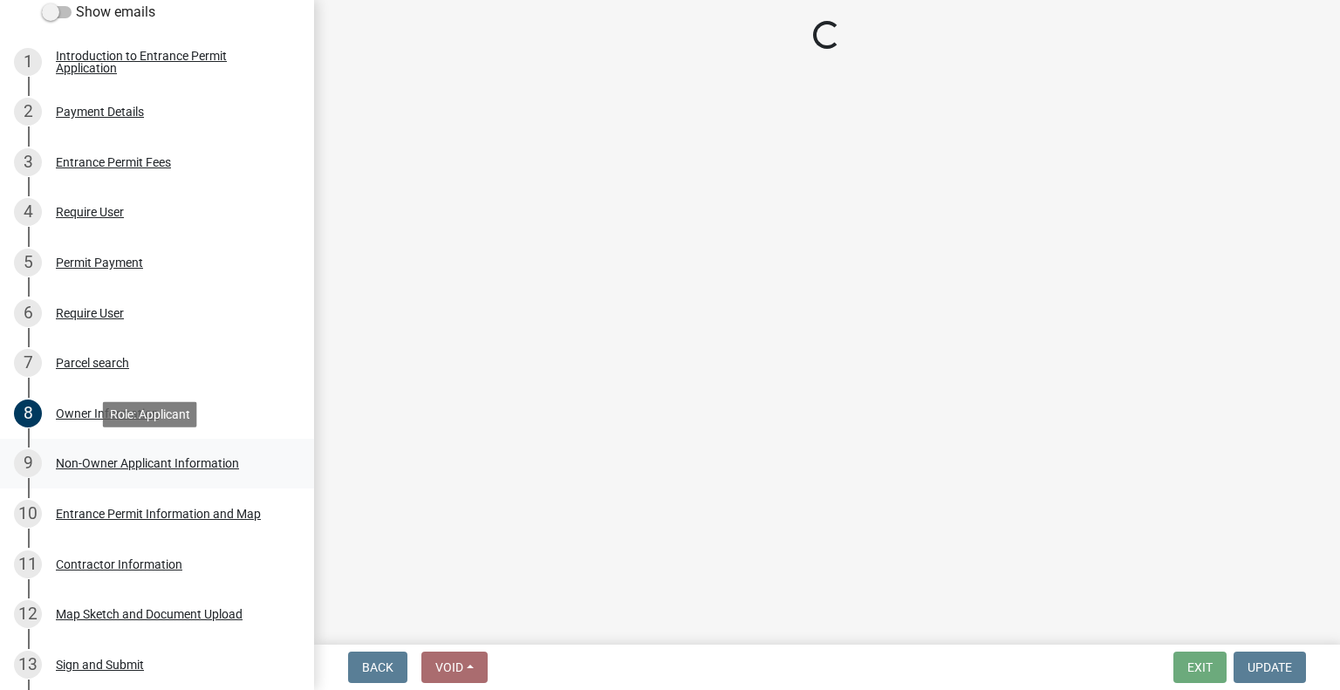
scroll to position [0, 0]
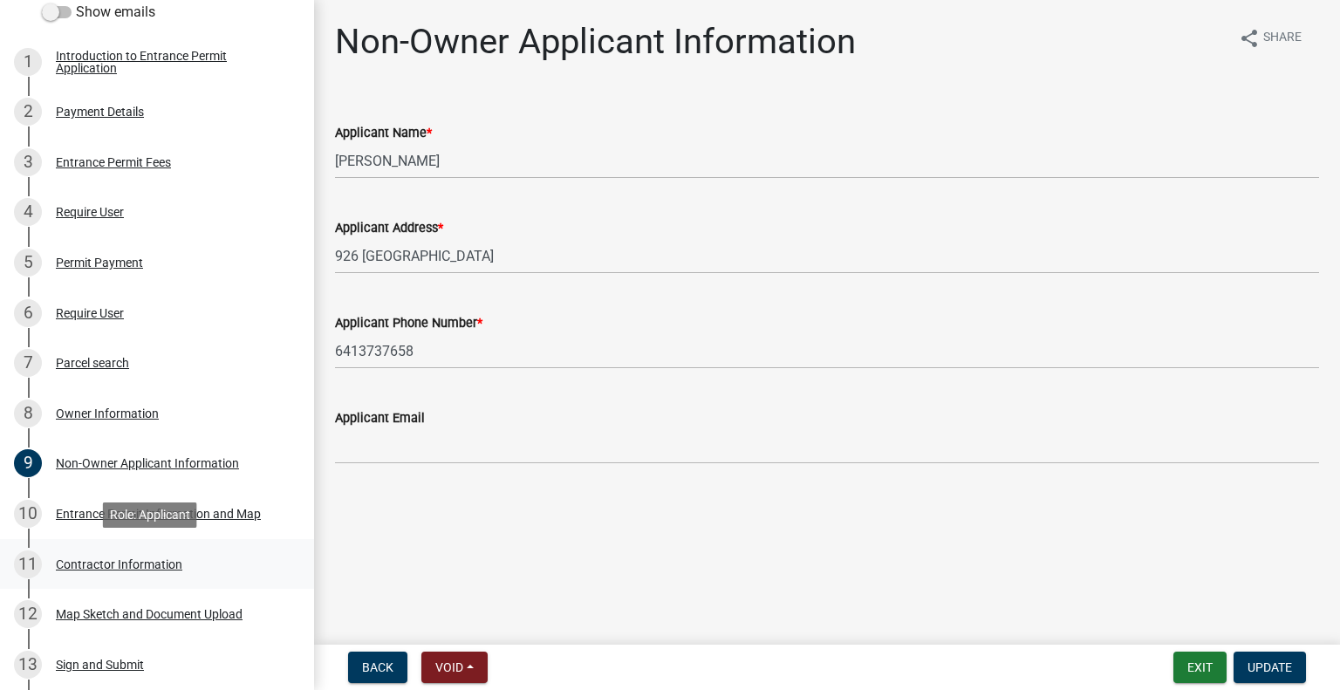
click at [152, 571] on div "11 Contractor Information" at bounding box center [150, 565] width 272 height 28
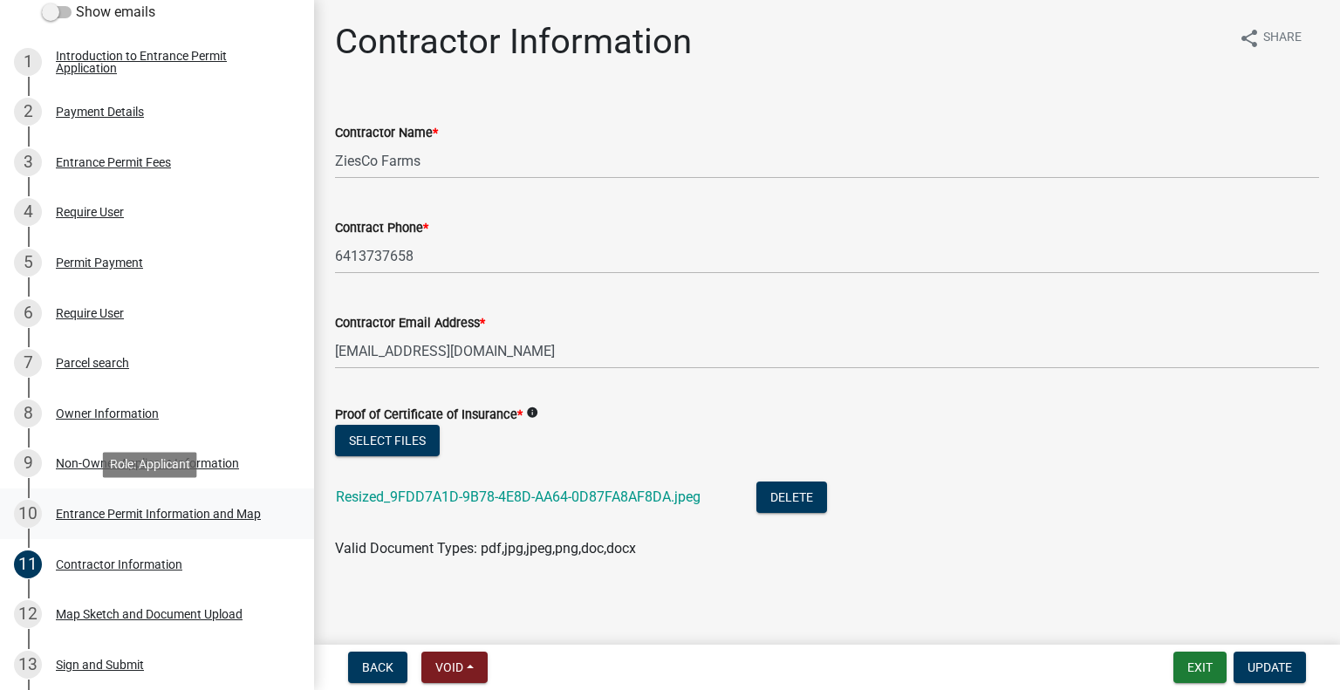
click at [163, 519] on div "Entrance Permit Information and Map" at bounding box center [158, 514] width 205 height 12
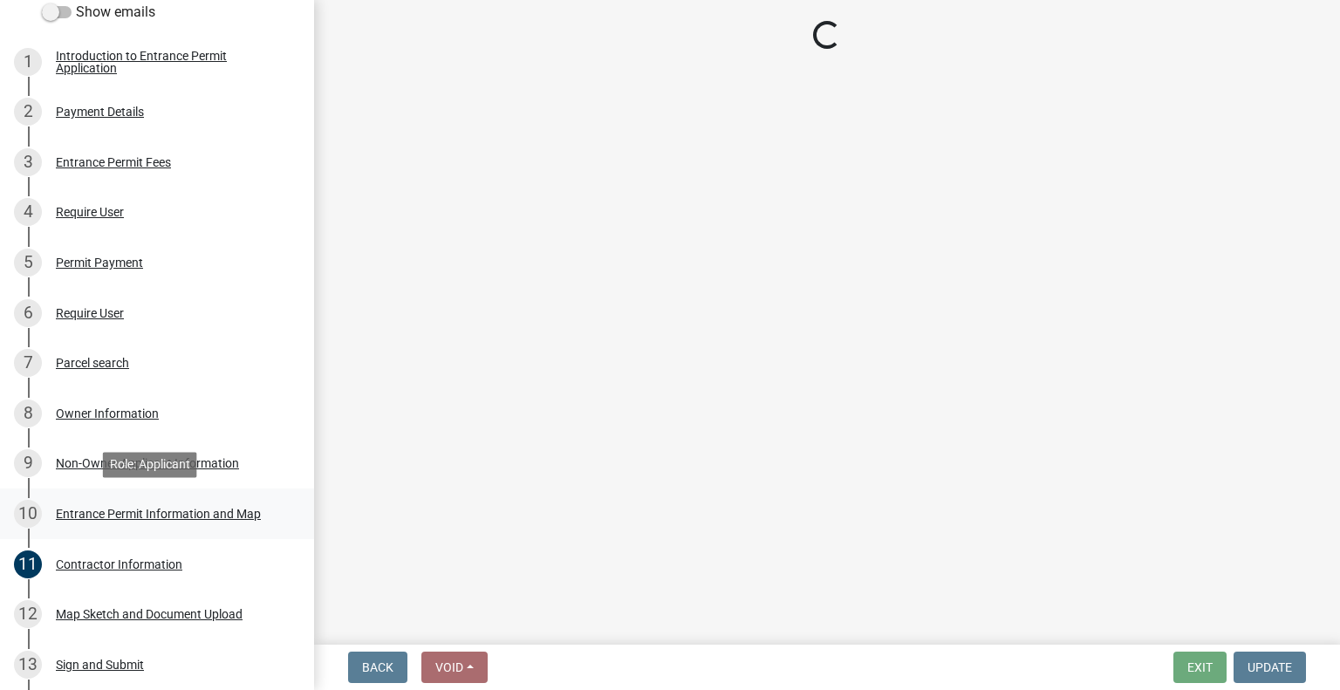
select select "0844a697-6fcf-4278-b0f8-5a522b2aa4df"
select select "16698d1d-4afe-47ec-a6c3-4c9d374556de"
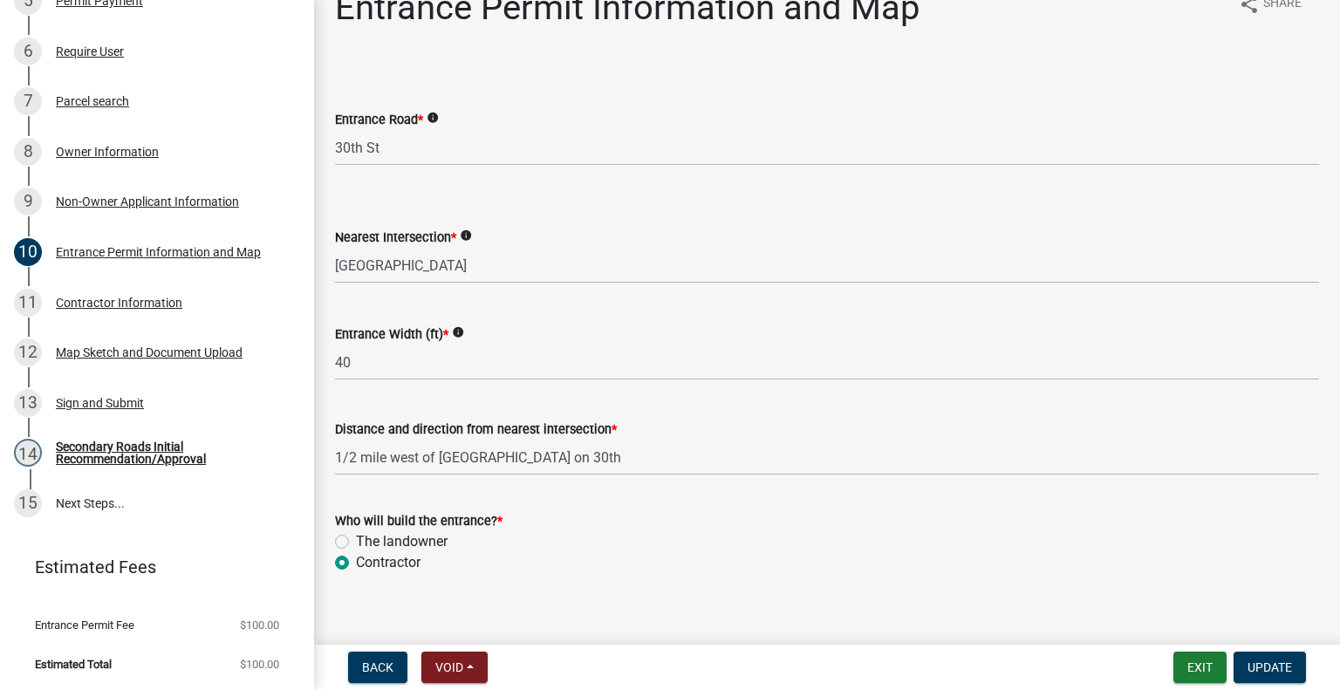
scroll to position [52, 0]
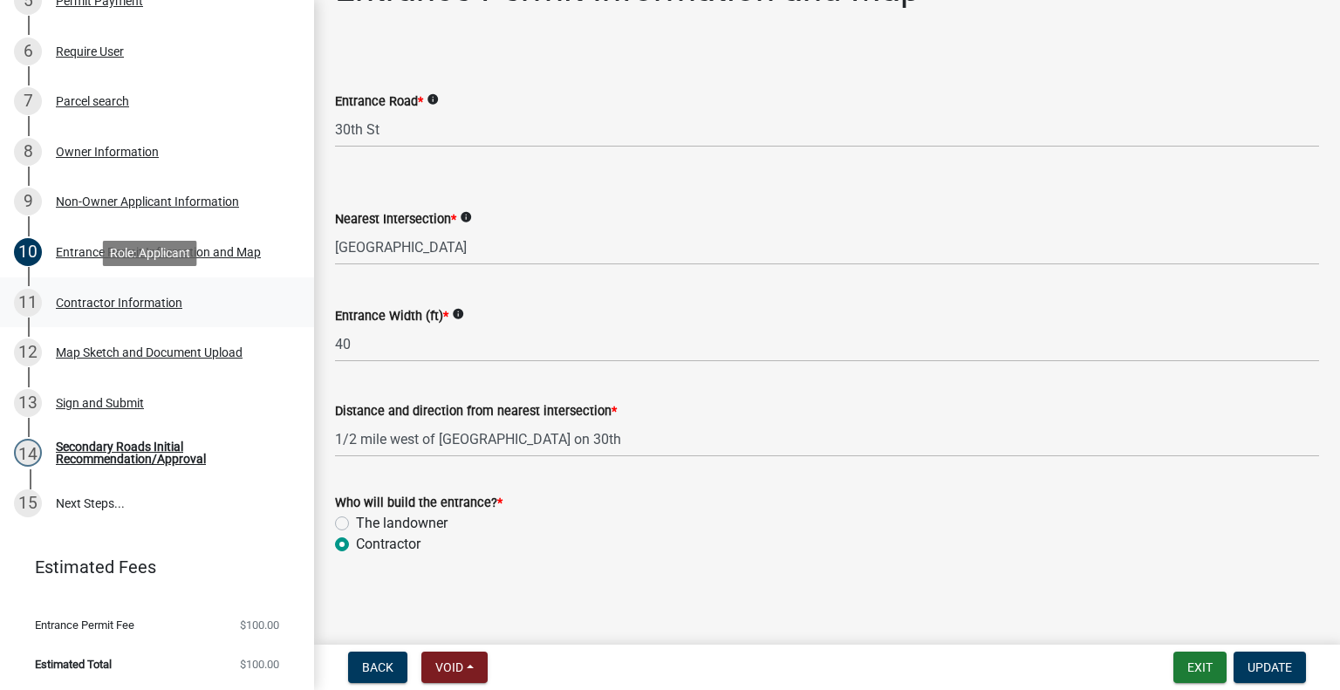
click at [143, 310] on div "11 Contractor Information" at bounding box center [150, 303] width 272 height 28
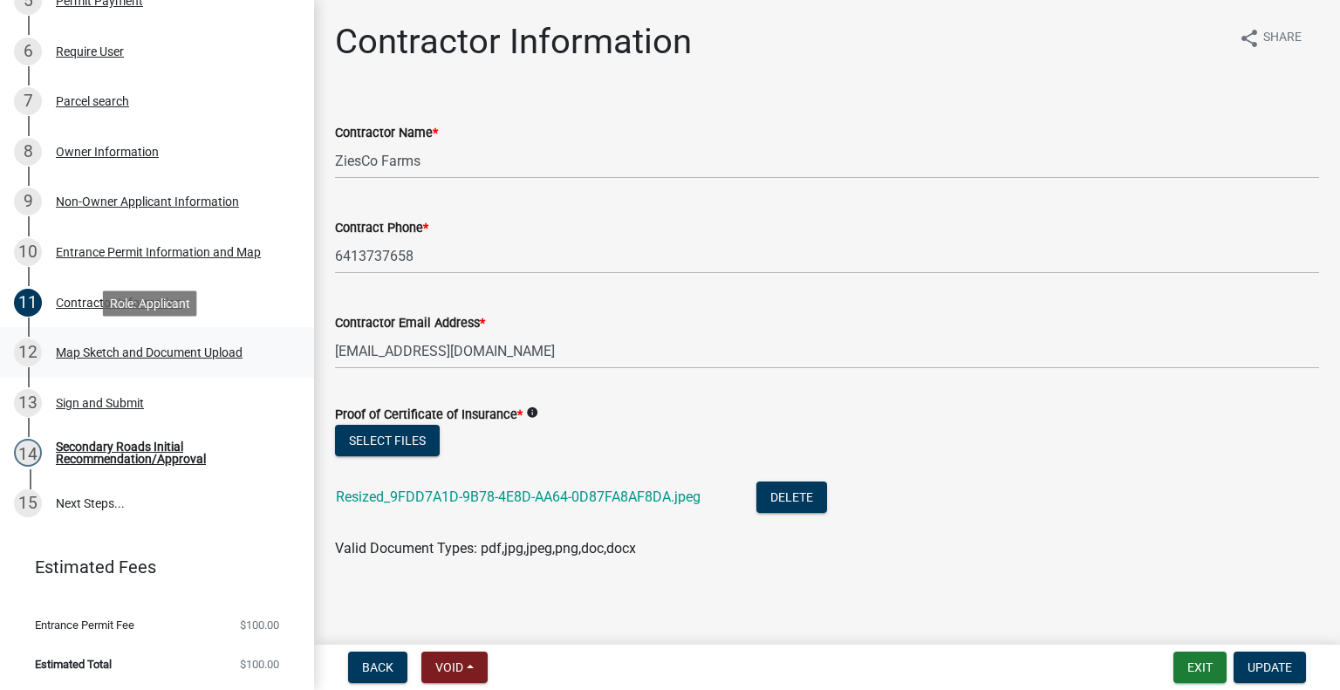
click at [145, 354] on div "Map Sketch and Document Upload" at bounding box center [149, 352] width 187 height 12
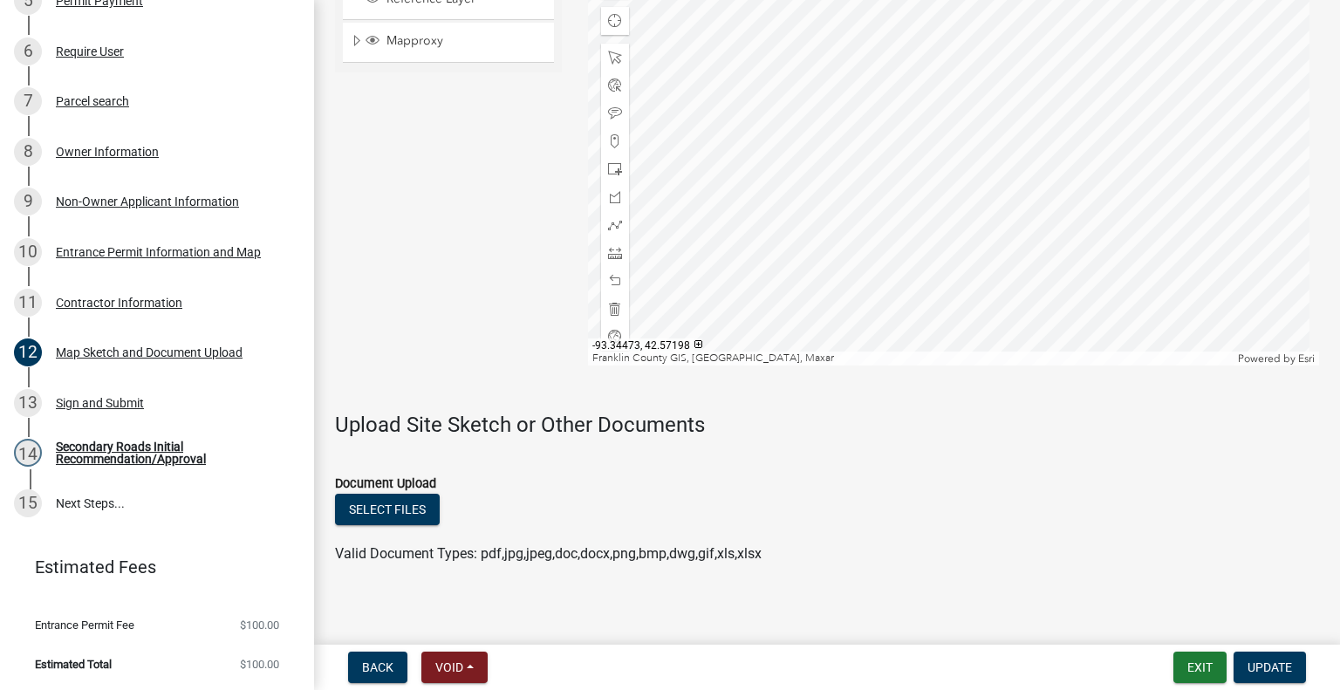
scroll to position [1252, 0]
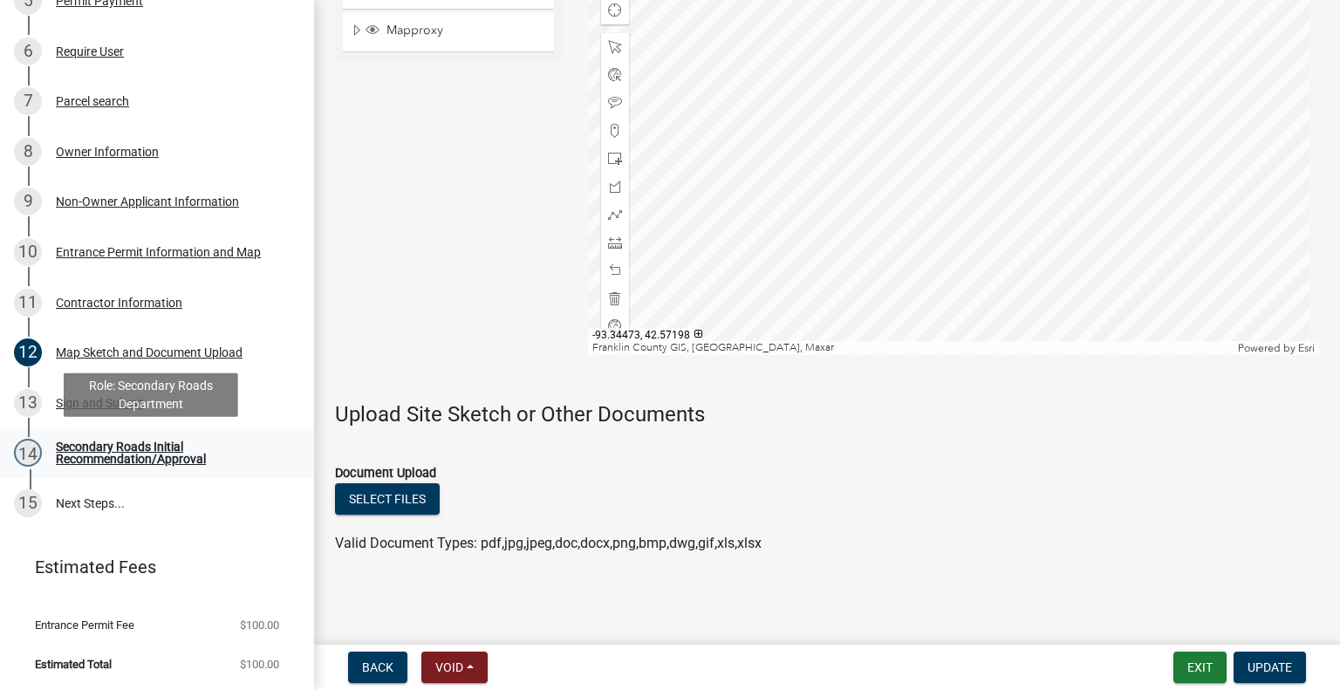
click at [107, 449] on div "Secondary Roads Initial Recommendation/Approval" at bounding box center [171, 453] width 230 height 24
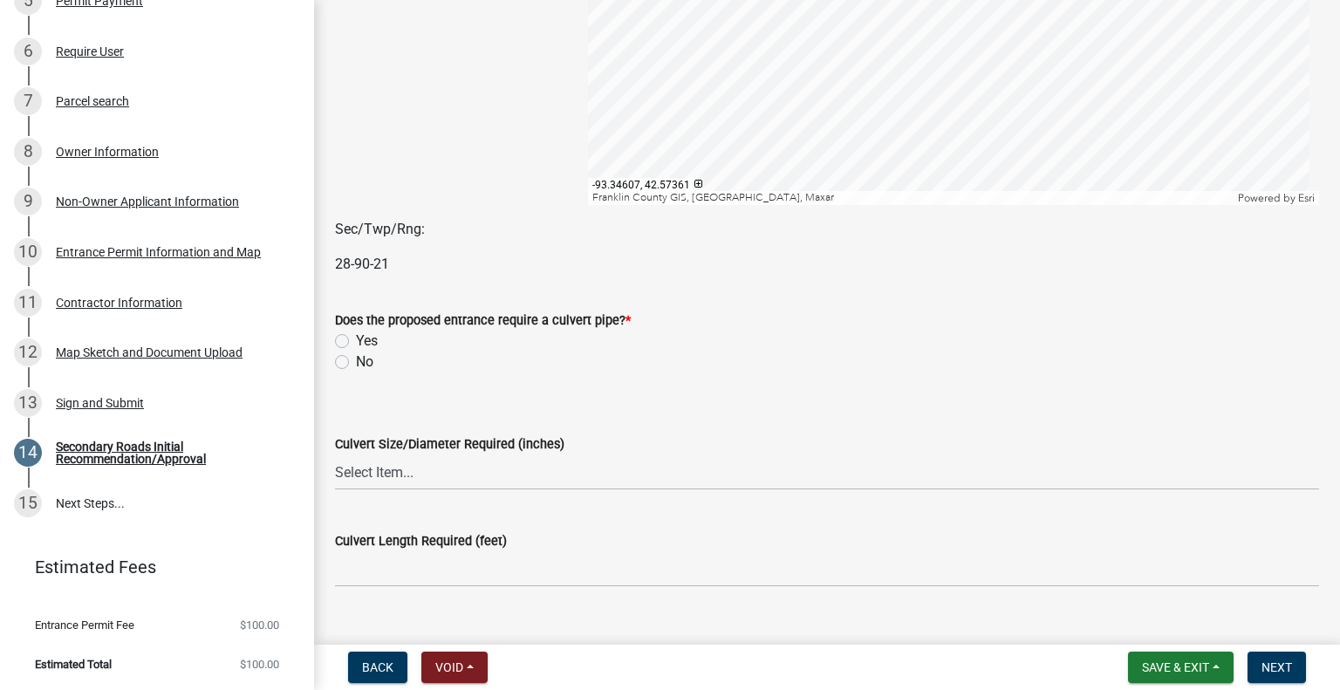
scroll to position [436, 0]
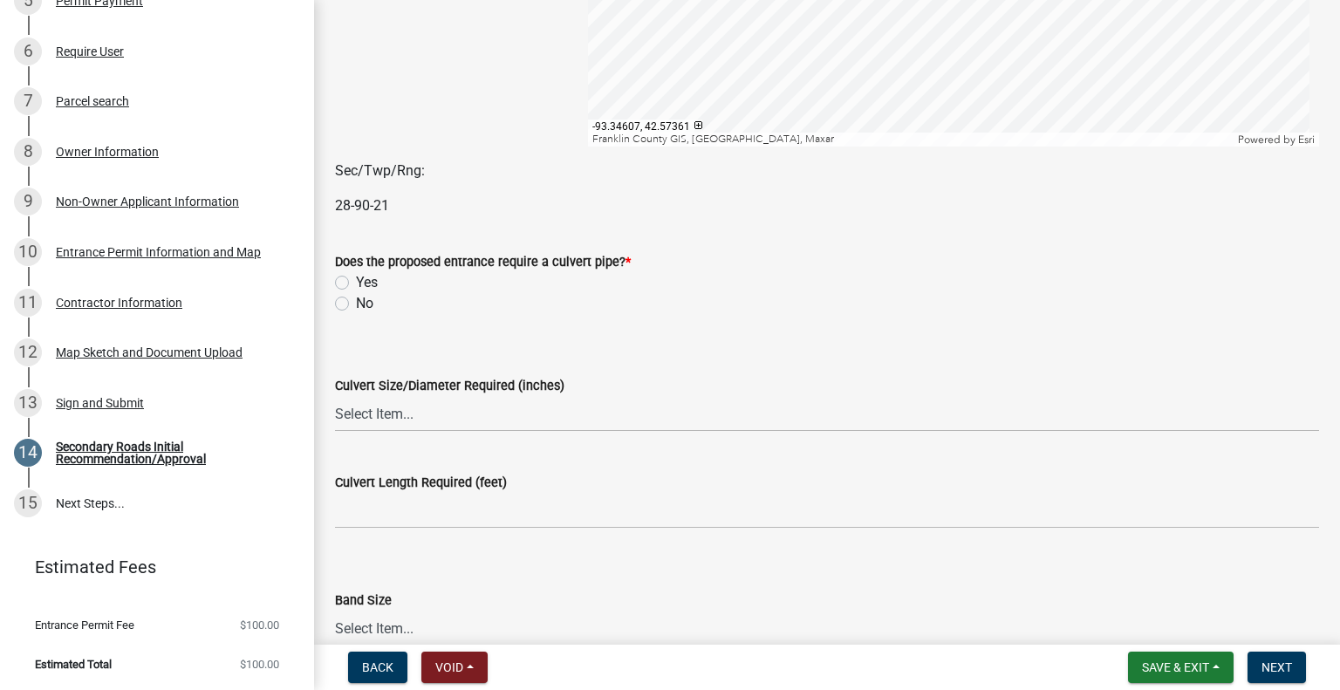
click at [356, 277] on label "Yes" at bounding box center [367, 282] width 22 height 21
click at [356, 277] on input "Yes" at bounding box center [361, 277] width 11 height 11
radio input "true"
click at [383, 414] on select "Select Item... 15 18 21 24 30 36 42" at bounding box center [827, 414] width 984 height 36
click at [335, 396] on select "Select Item... 15 18 21 24 30 36 42" at bounding box center [827, 414] width 984 height 36
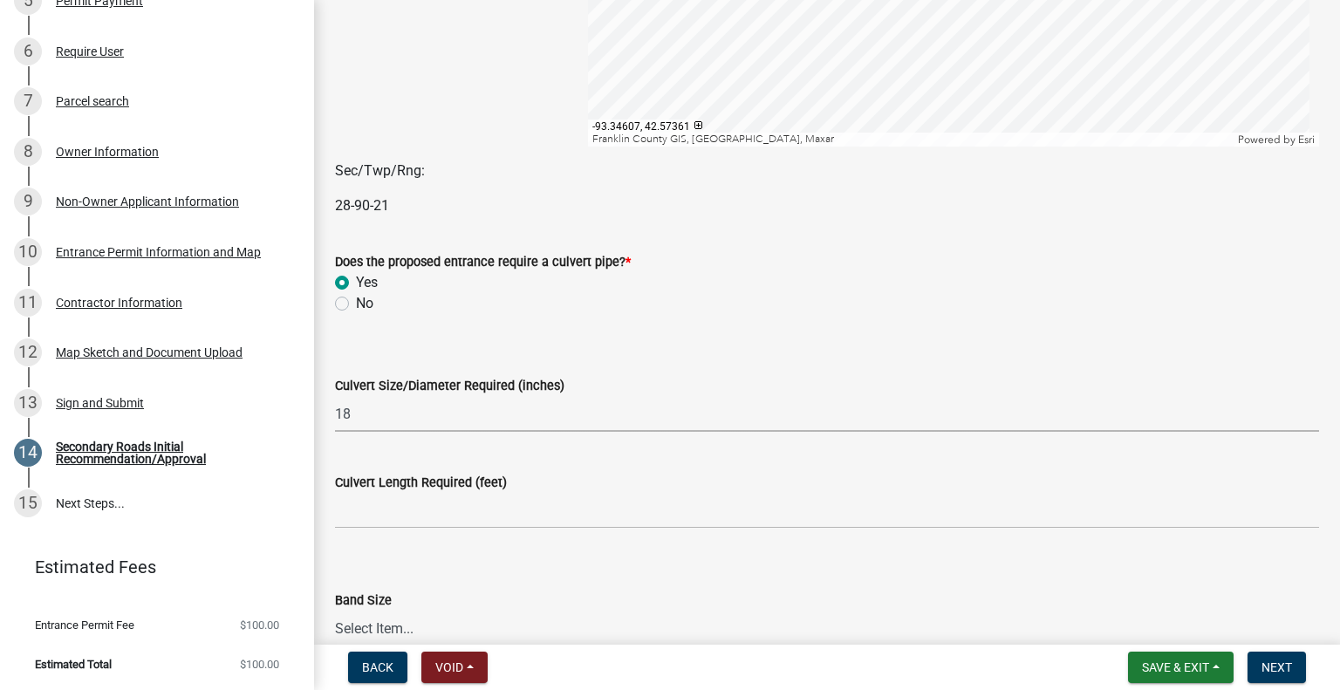
select select "5e46b41d-0a62-447a-ac23-cc2bfeea74b5"
click at [379, 489] on label "Culvert Length Required (feet)" at bounding box center [421, 483] width 172 height 12
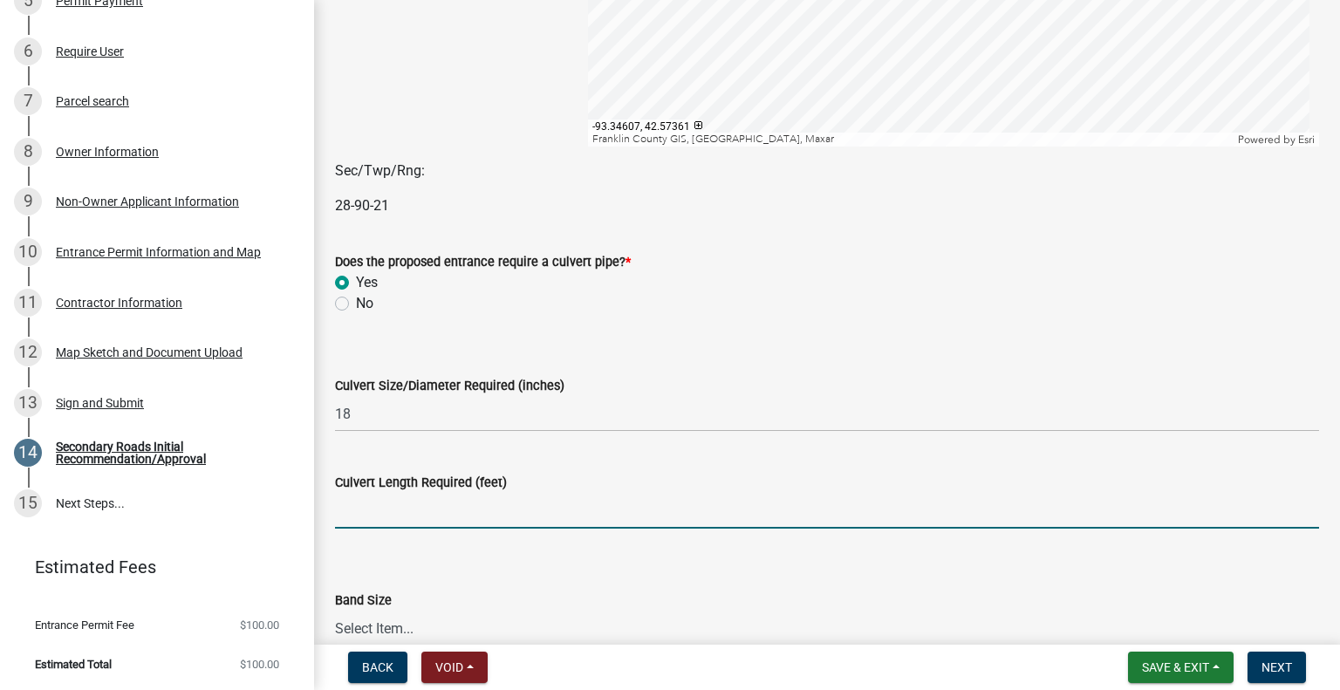
click at [382, 500] on input "text" at bounding box center [827, 511] width 984 height 36
type input "60"
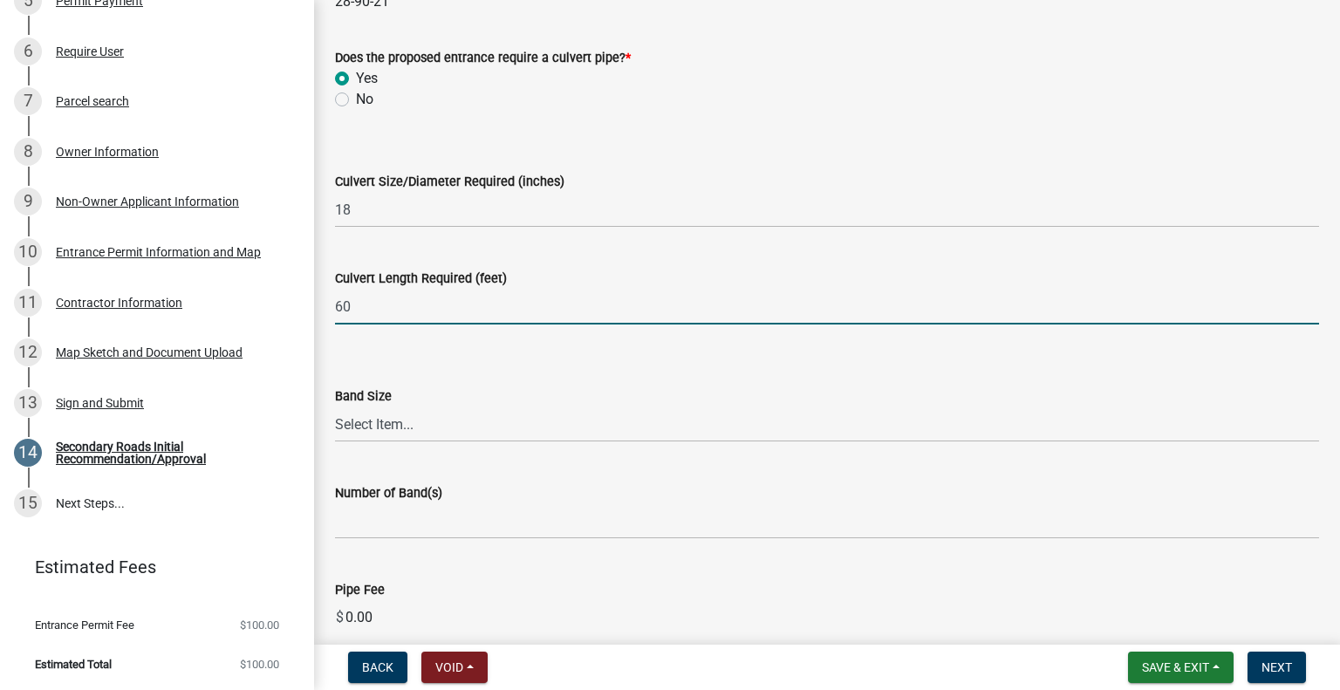
scroll to position [698, 0]
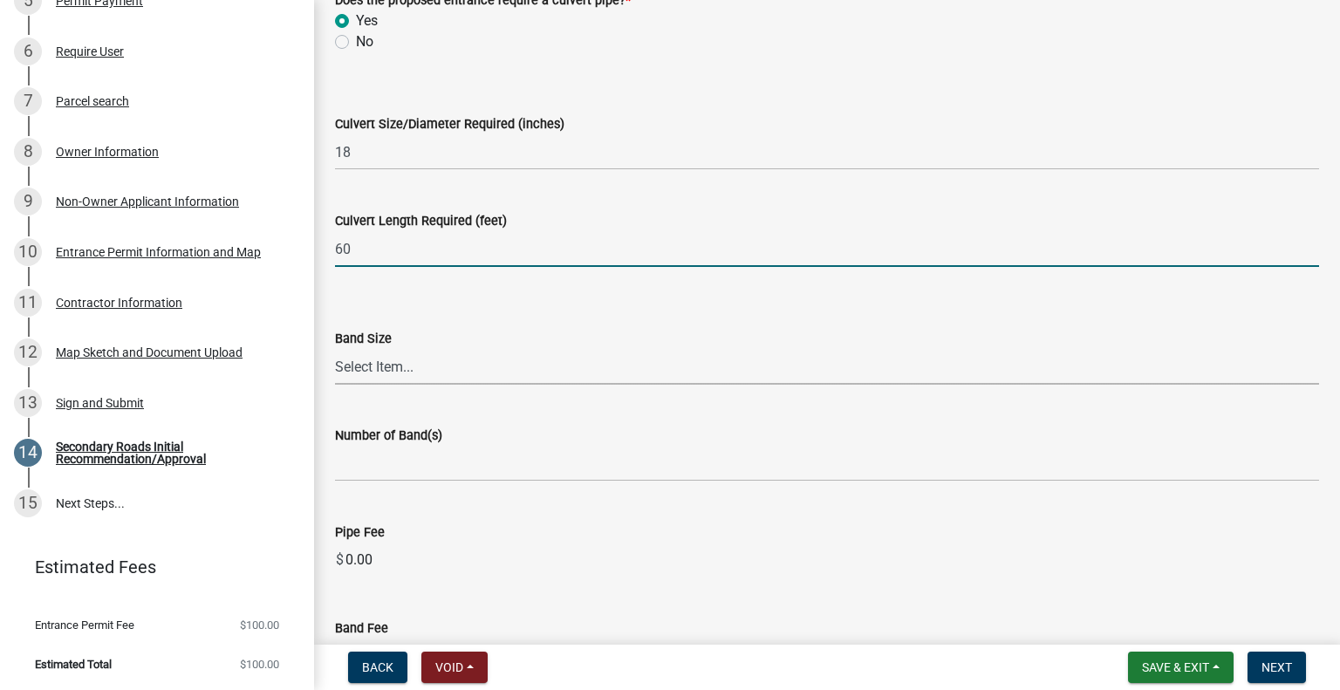
click at [420, 372] on select "Select Item... Aluminized 15" Connecting Band Aluminized 18" Connecting Band Al…" at bounding box center [827, 367] width 984 height 36
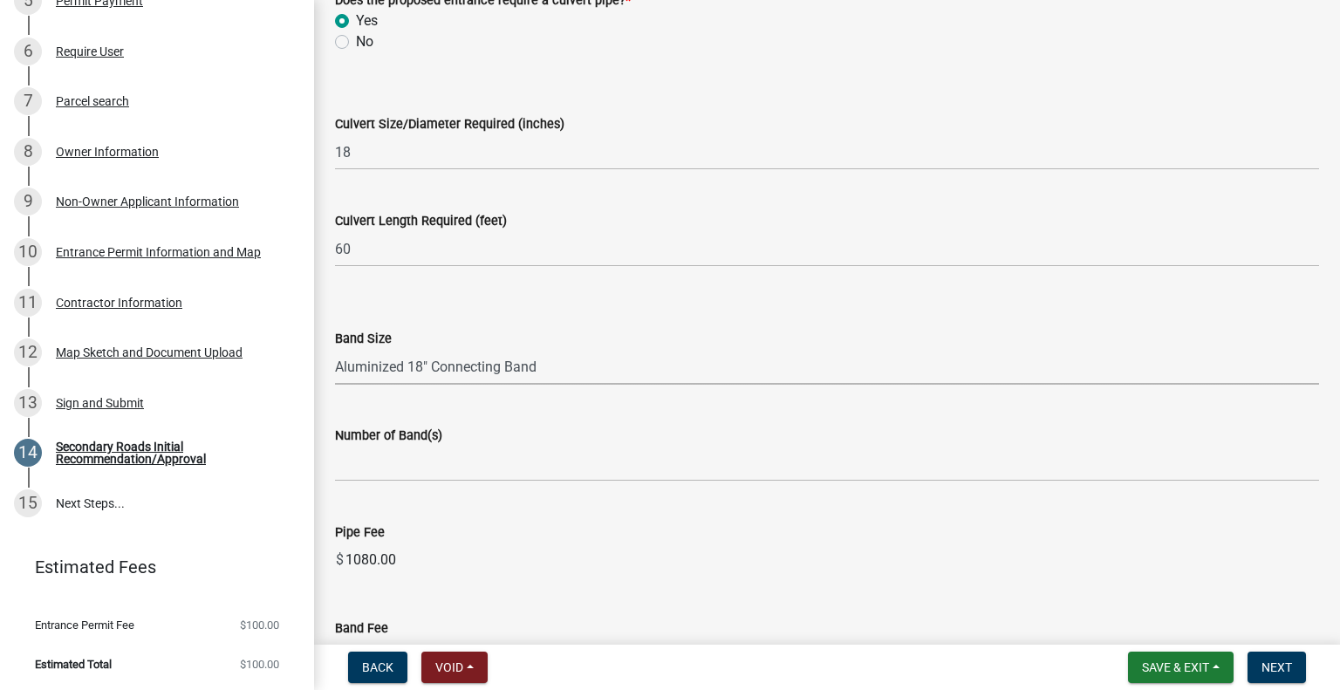
click at [335, 349] on select "Select Item... Aluminized 15" Connecting Band Aluminized 18" Connecting Band Al…" at bounding box center [827, 367] width 984 height 36
select select "30071552-109a-46c1-8d28-3f8ddbfc2ca7"
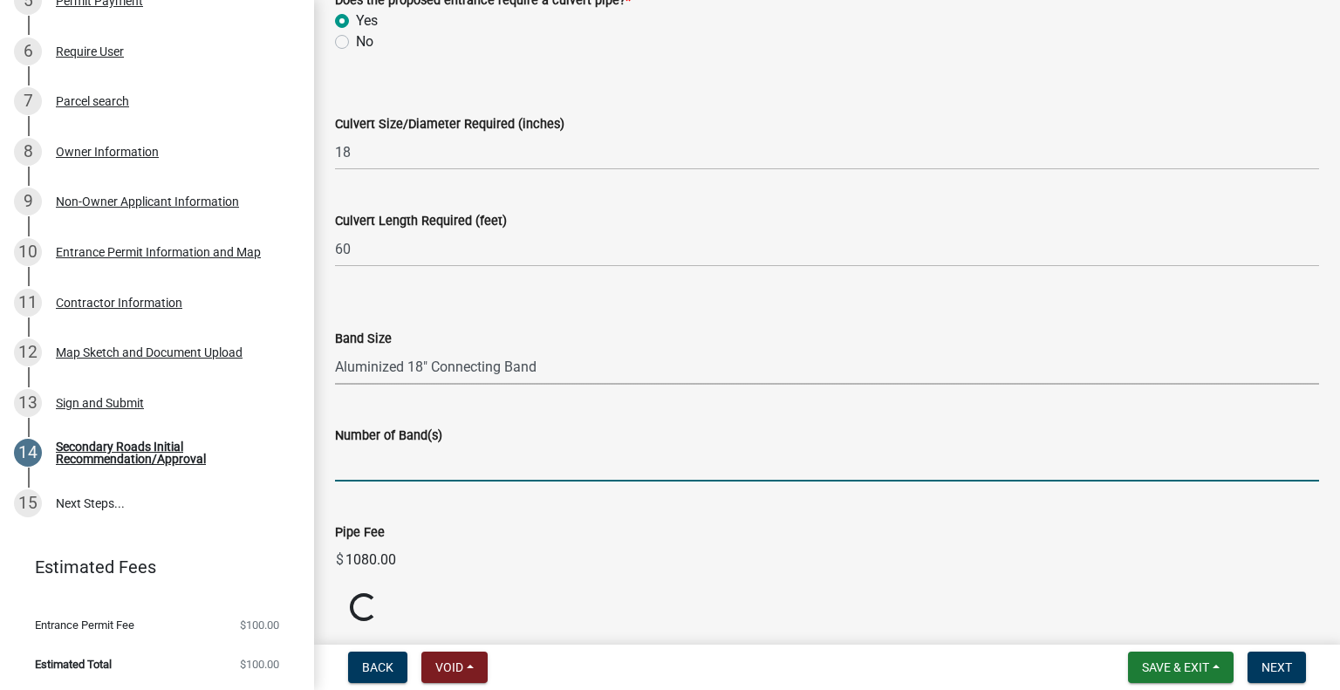
click at [426, 449] on input "text" at bounding box center [827, 464] width 984 height 36
type input "2"
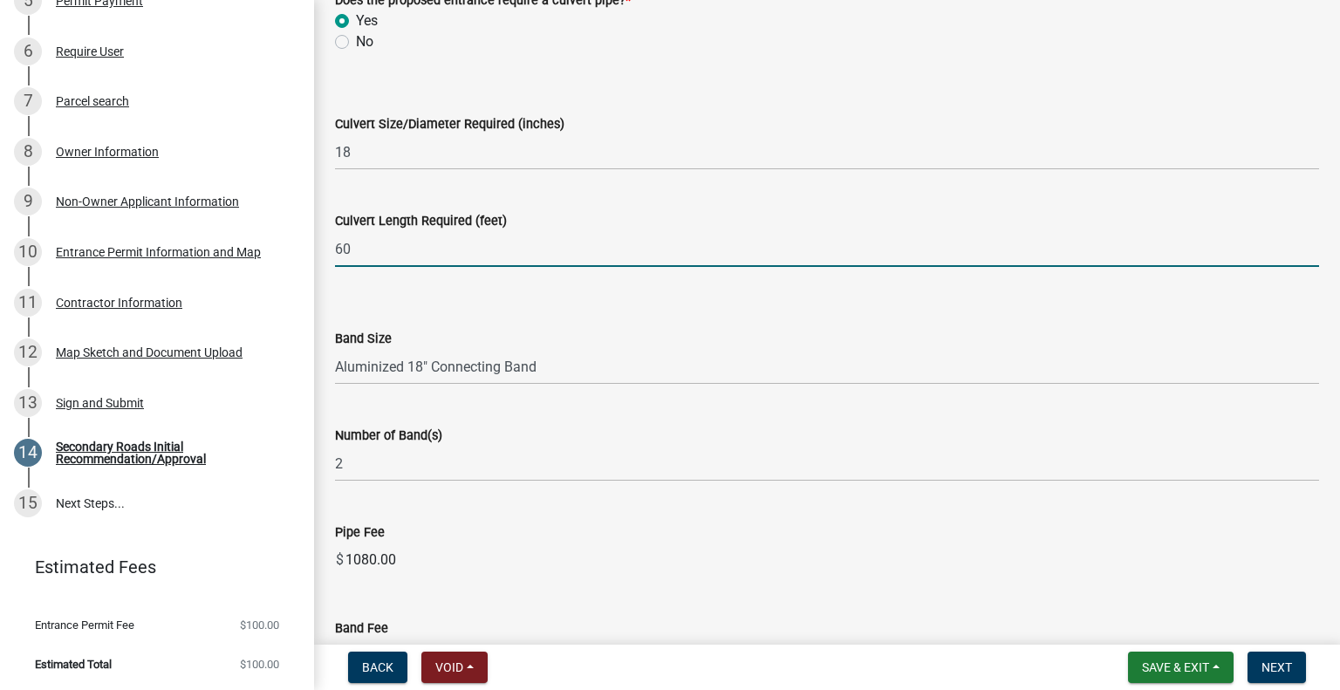
click at [373, 253] on input "60" at bounding box center [827, 249] width 984 height 36
type input "6"
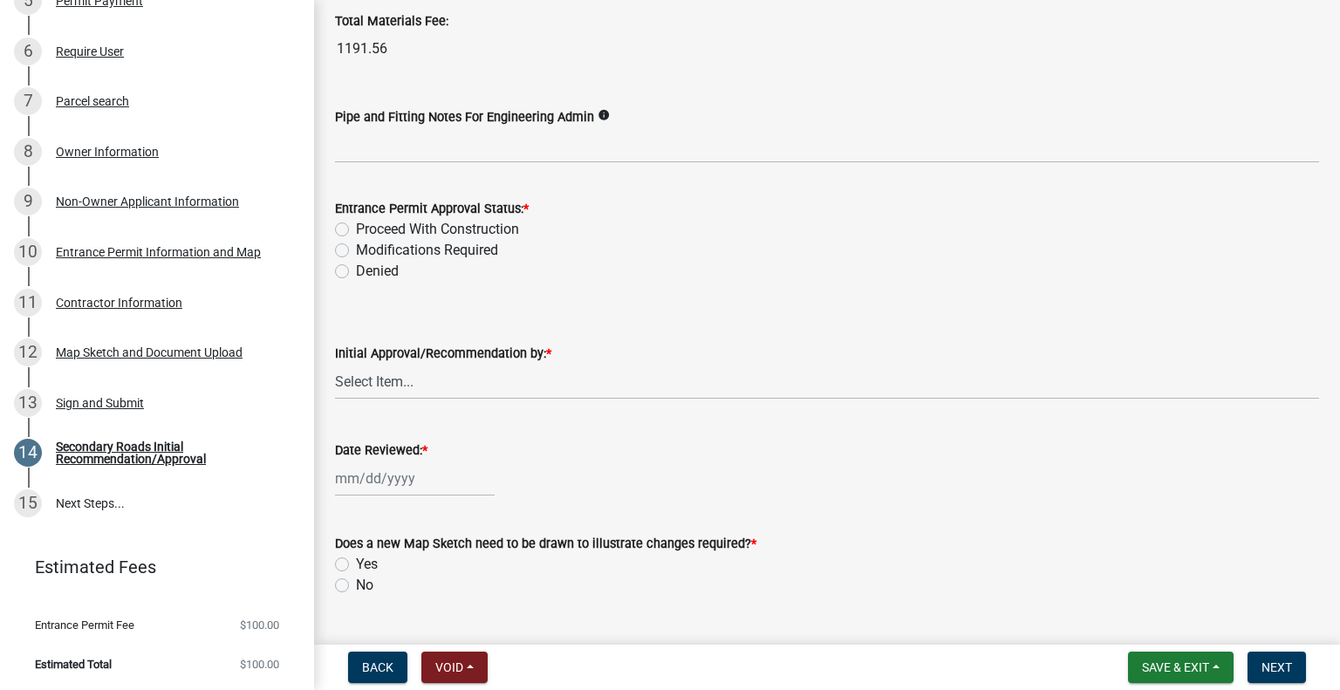
scroll to position [1658, 0]
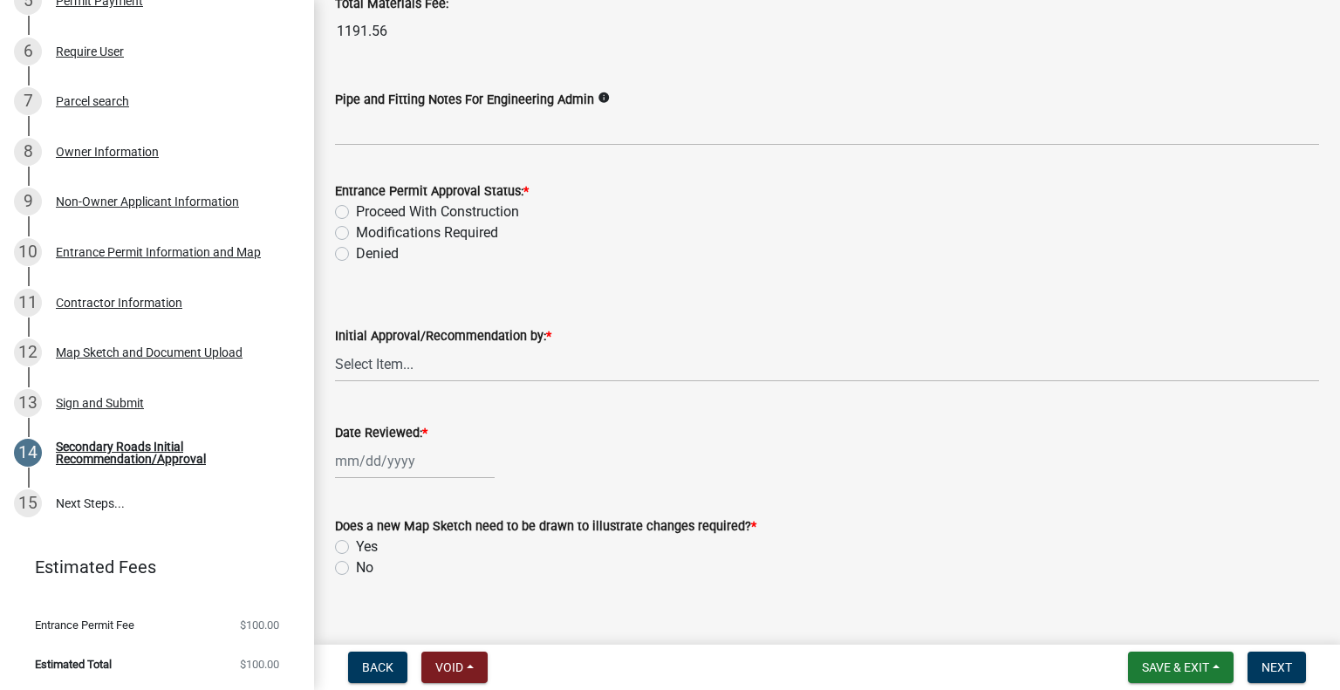
type input "30"
click at [356, 211] on label "Proceed With Construction" at bounding box center [437, 212] width 163 height 21
click at [356, 211] on input "Proceed With Construction" at bounding box center [361, 207] width 11 height 11
radio input "true"
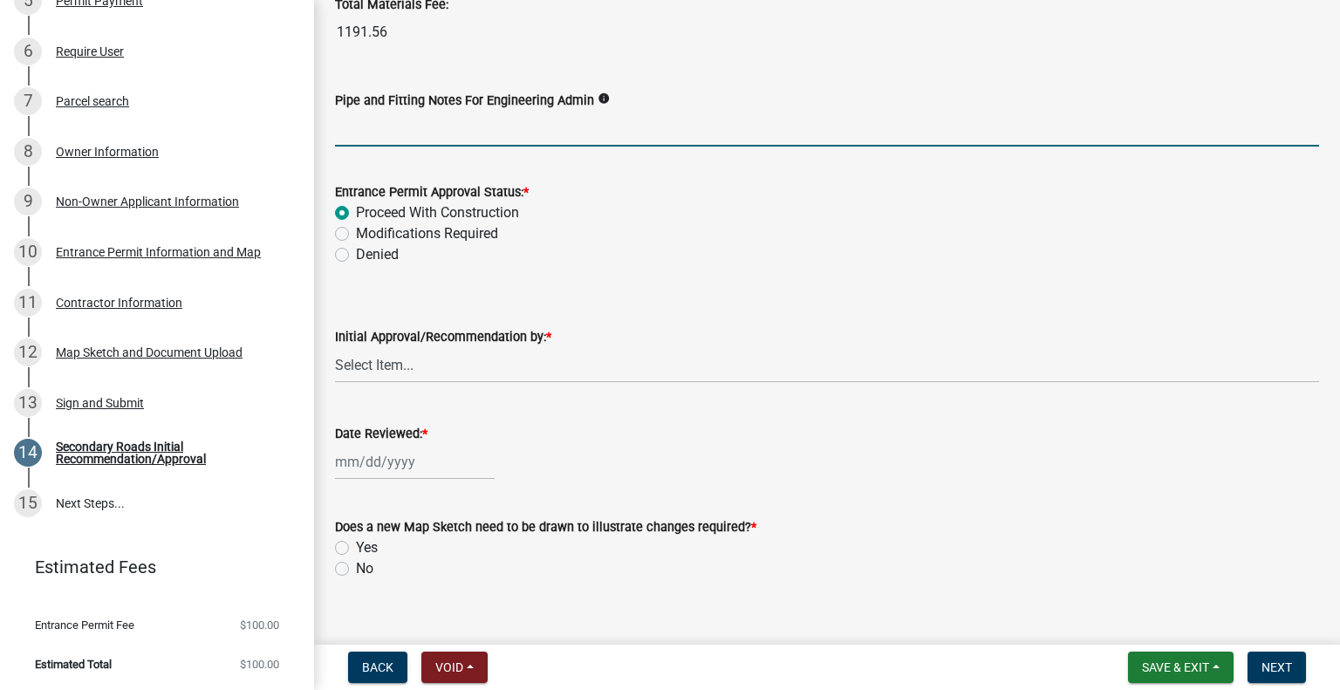
click at [359, 132] on input "Pipe and Fitting Notes For Engineering Admin" at bounding box center [827, 129] width 984 height 36
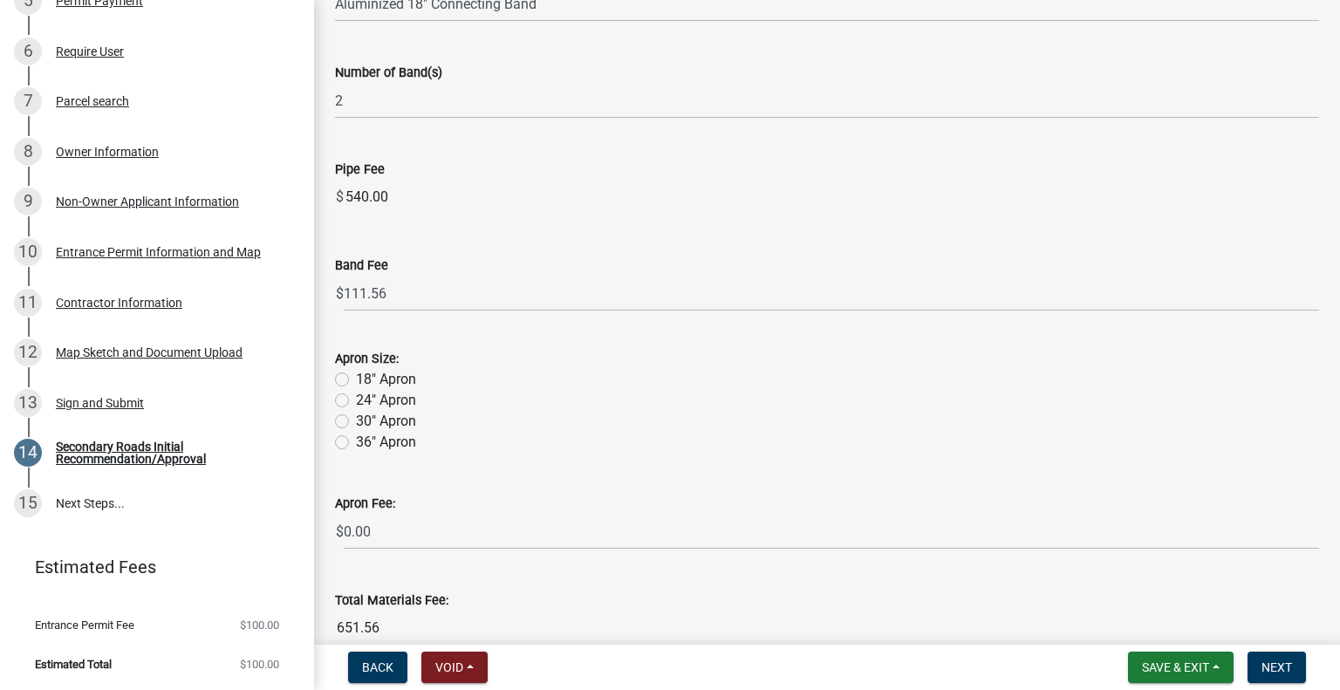
scroll to position [918, 0]
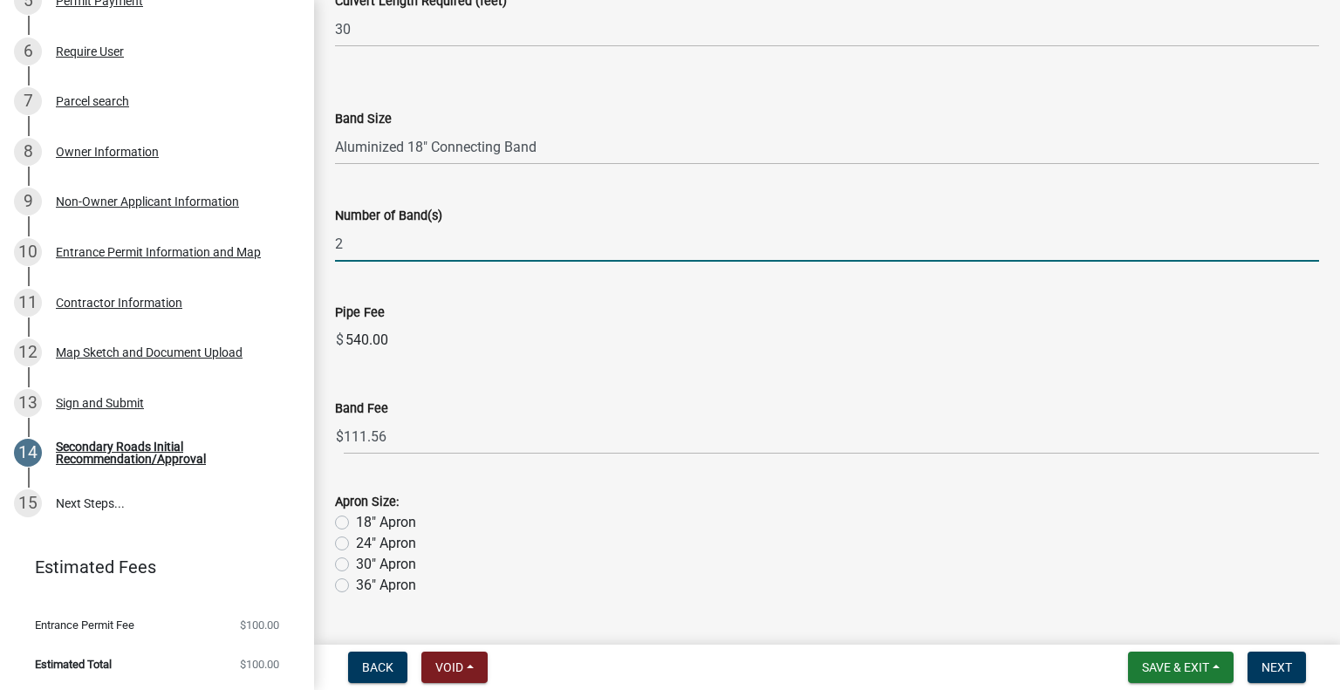
click at [389, 240] on input "2" at bounding box center [827, 244] width 984 height 36
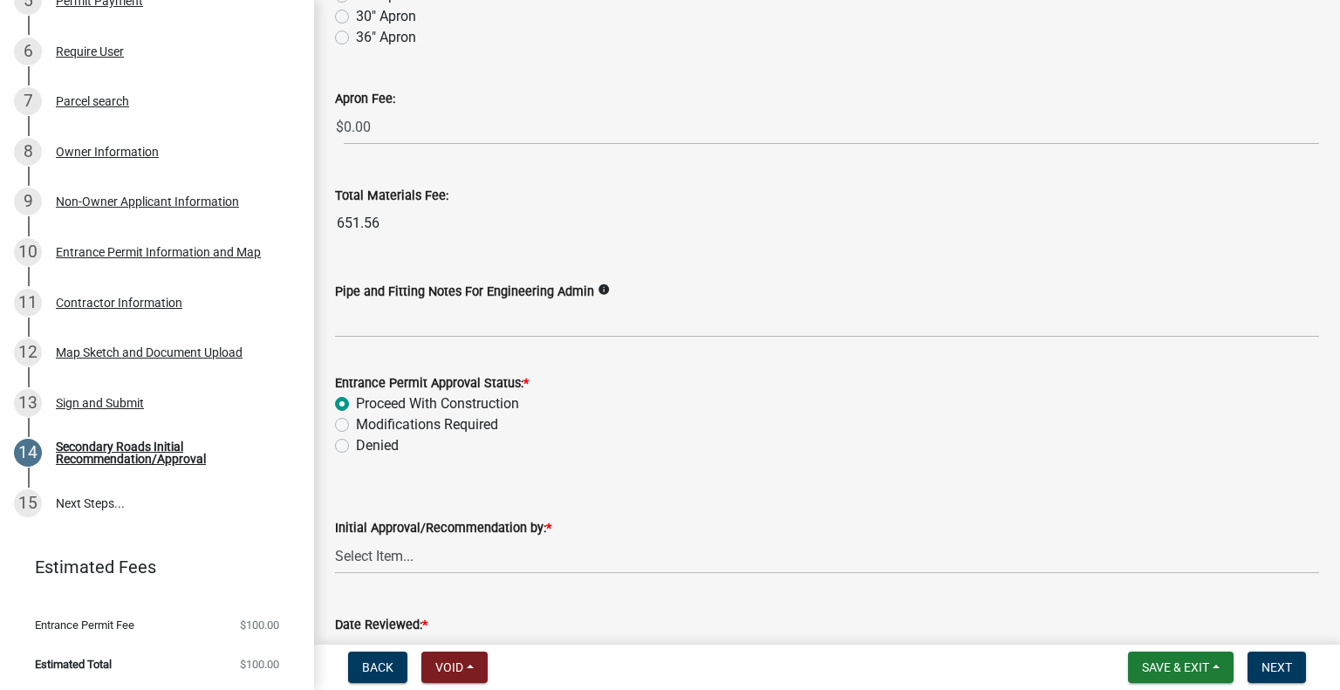
scroll to position [1529, 0]
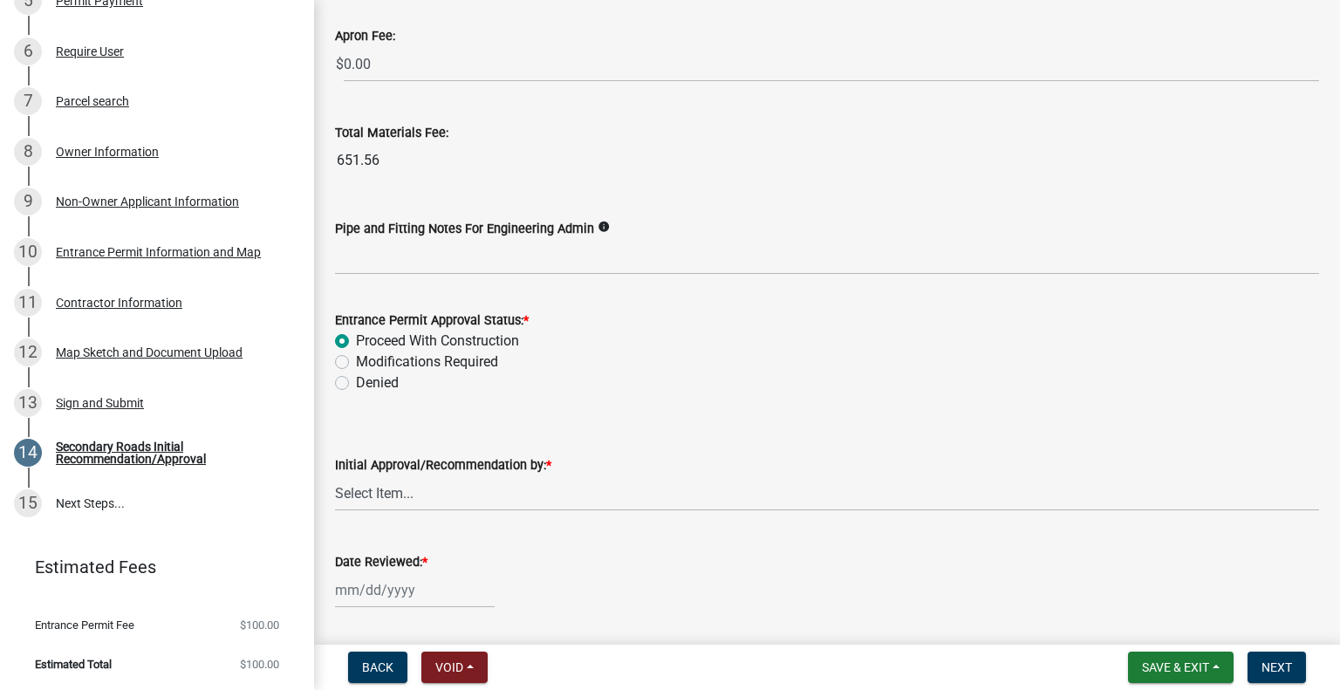
type input "1"
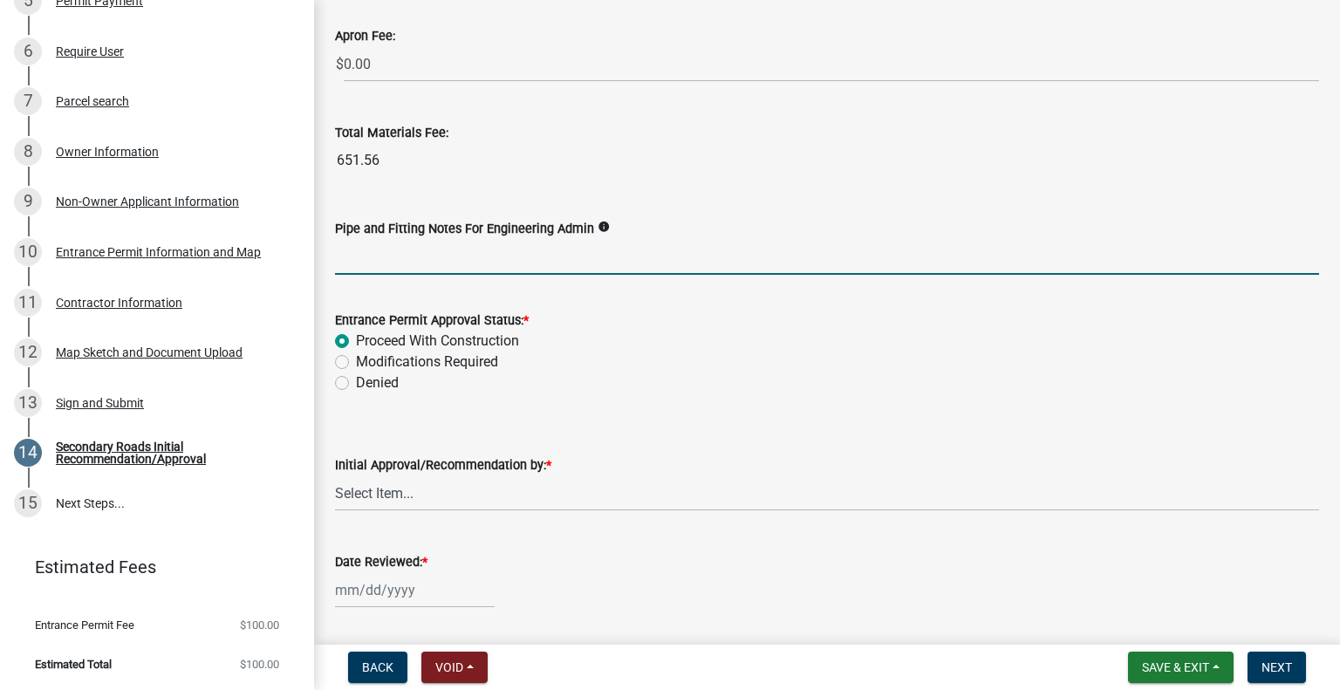
click at [510, 253] on input "Pipe and Fitting Notes For Engineering Admin" at bounding box center [827, 257] width 984 height 36
click at [852, 254] on input "this driveway is plugged and no good the county will furnish the 30ft existing …" at bounding box center [827, 257] width 984 height 36
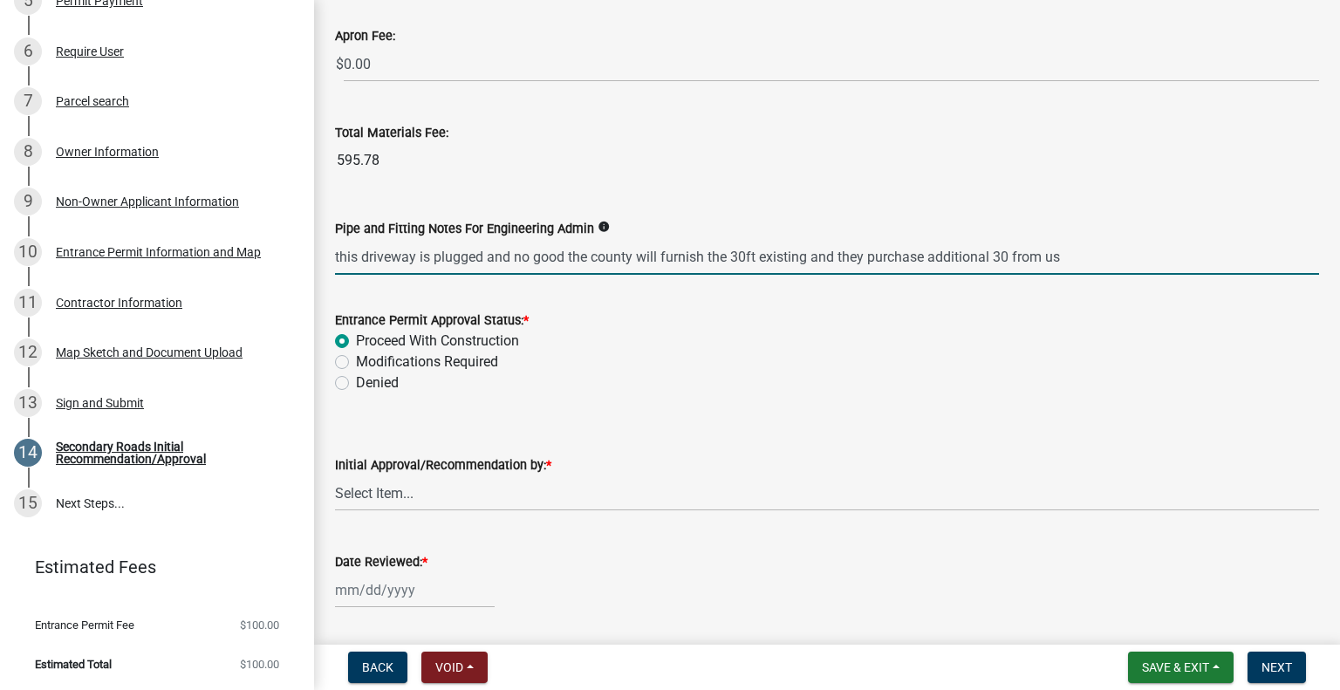
click at [1007, 256] on input "this driveway is plugged and no good the county will furnish the 30ft existing …" at bounding box center [827, 257] width 984 height 36
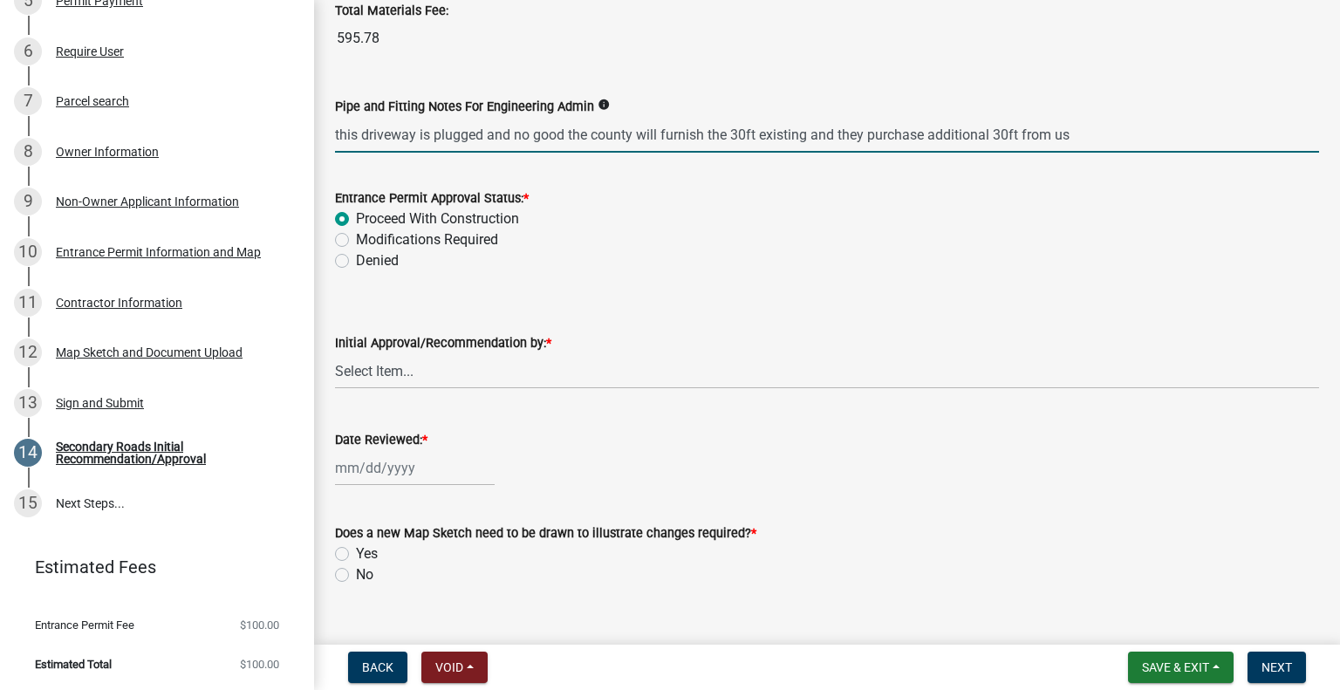
scroll to position [1681, 0]
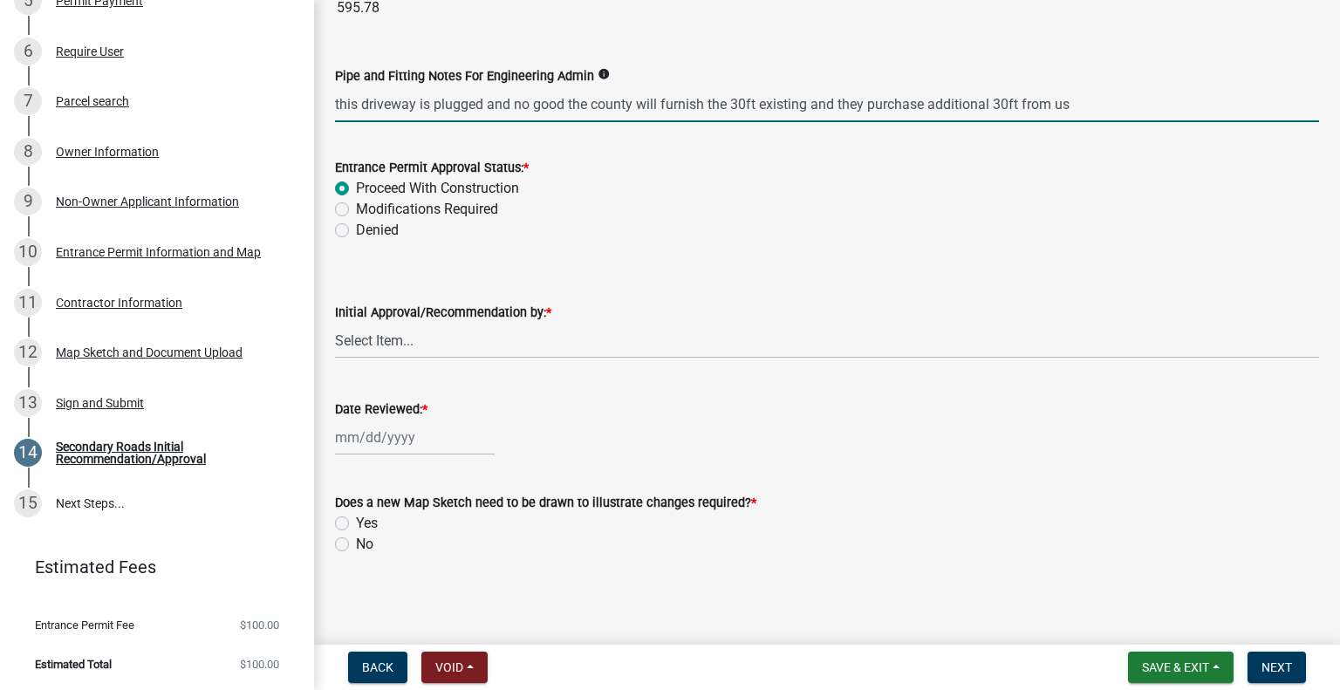
type input "this driveway is plugged and no good the county will furnish the 30ft existing …"
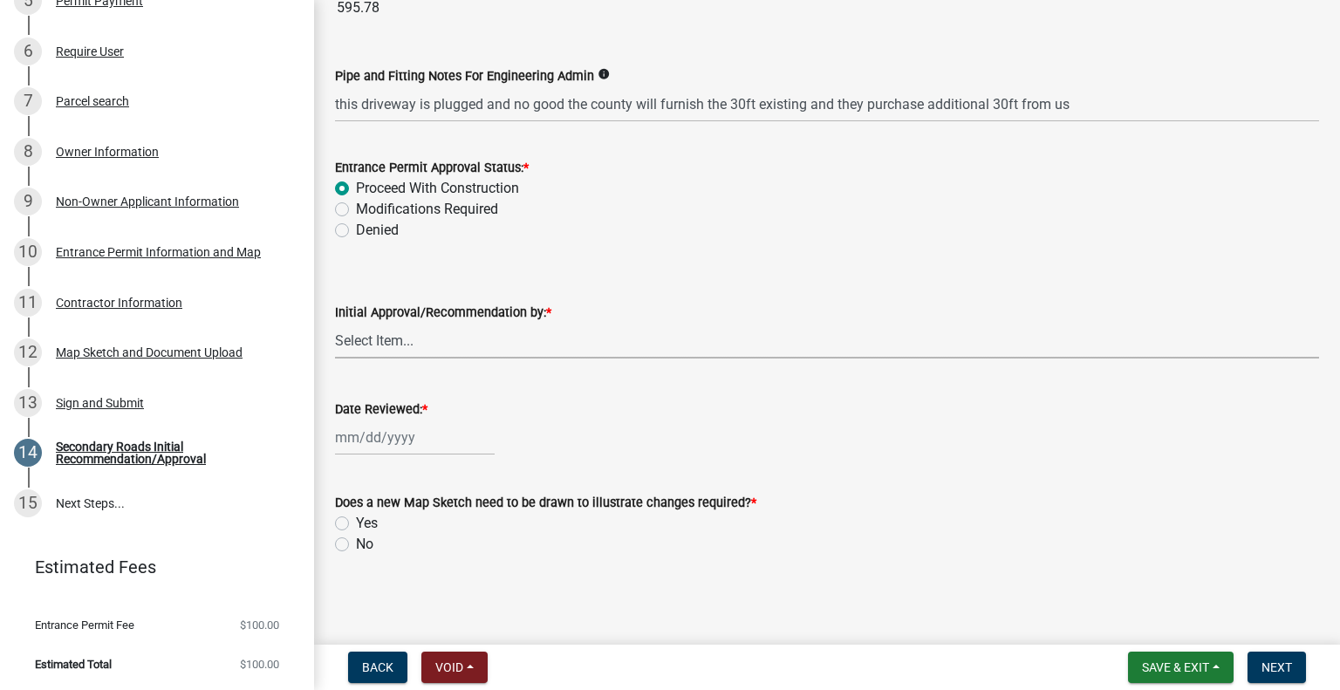
click at [372, 329] on select "Select Item... [PERSON_NAME] [PERSON_NAME] [PERSON_NAME]" at bounding box center [827, 341] width 984 height 36
click at [335, 323] on select "Select Item... [PERSON_NAME] [PERSON_NAME] [PERSON_NAME]" at bounding box center [827, 341] width 984 height 36
select select "67b5523f-b695-4451-84c2-e4904f619367"
select select "10"
select select "2025"
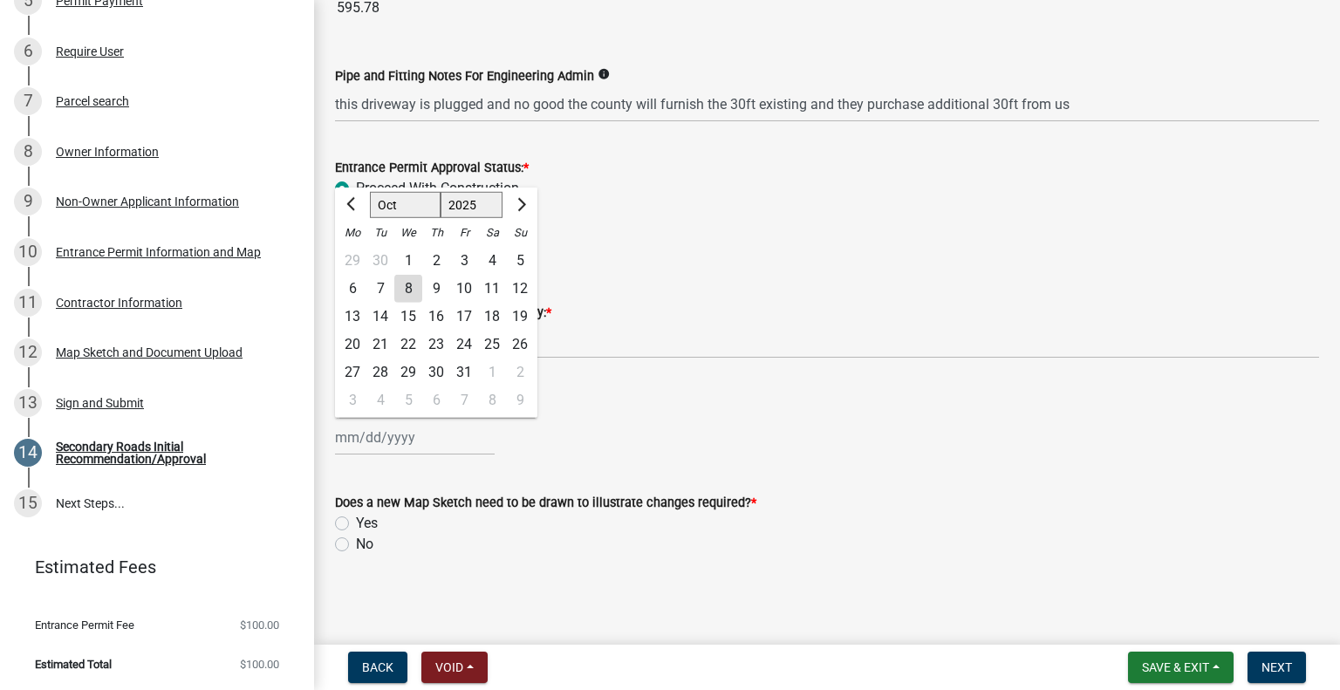
click at [393, 428] on div "[PERSON_NAME] Feb Mar Apr [PERSON_NAME][DATE] Oct Nov [DATE] 1526 1527 1528 152…" at bounding box center [415, 438] width 160 height 36
click at [403, 283] on div "8" at bounding box center [408, 289] width 28 height 28
type input "[DATE]"
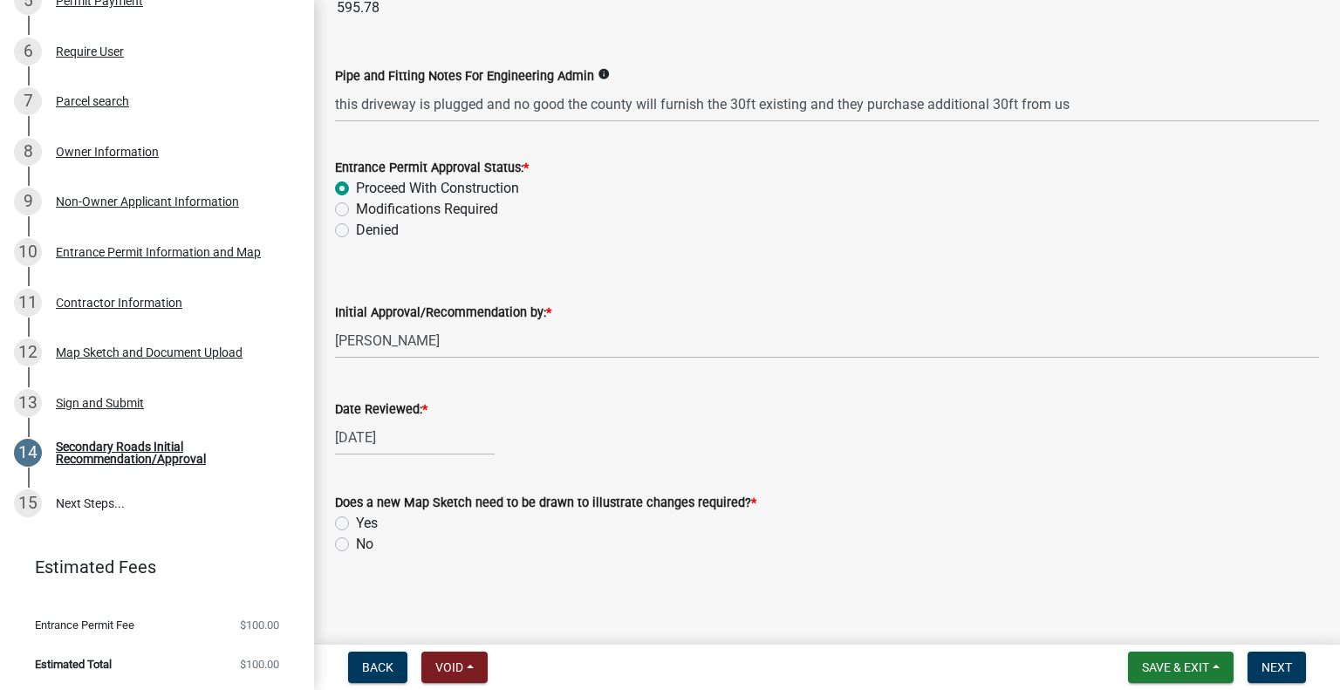
click at [356, 518] on label "Yes" at bounding box center [367, 523] width 22 height 21
click at [356, 518] on input "Yes" at bounding box center [361, 518] width 11 height 11
radio input "true"
click at [356, 542] on label "No" at bounding box center [364, 544] width 17 height 21
click at [356, 542] on input "No" at bounding box center [361, 539] width 11 height 11
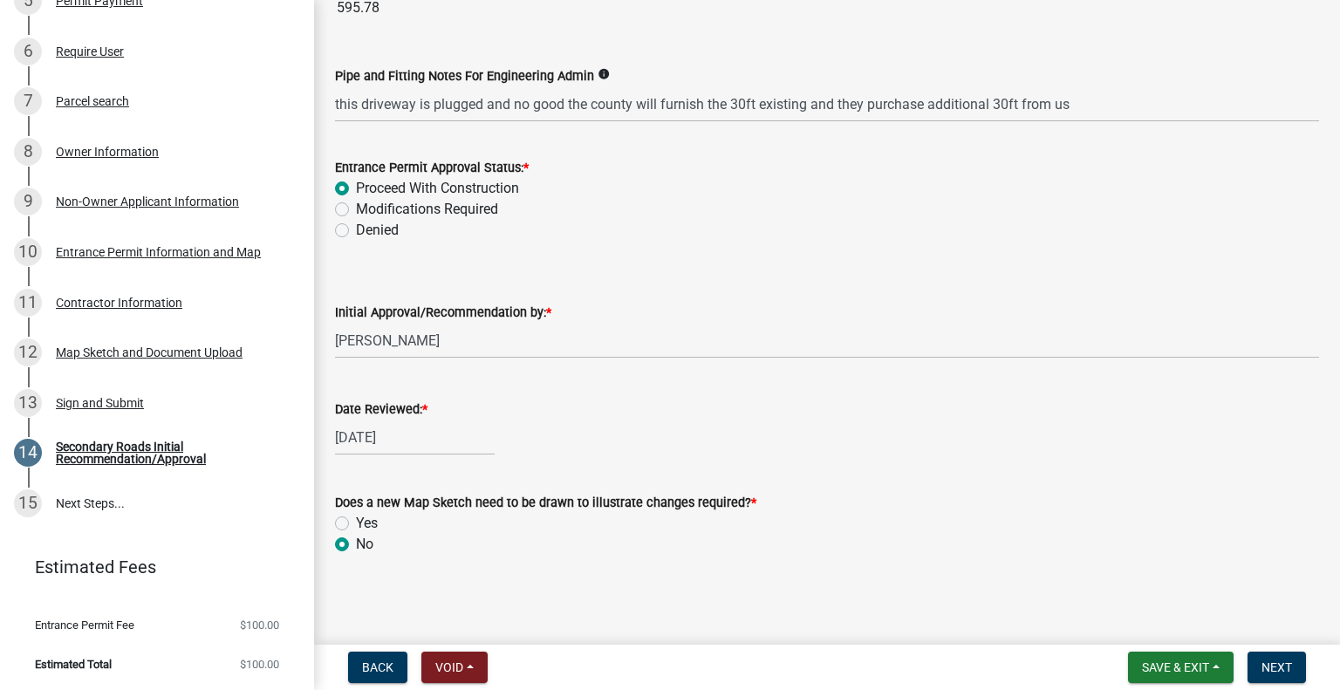
radio input "true"
click at [1274, 666] on span "Next" at bounding box center [1277, 667] width 31 height 14
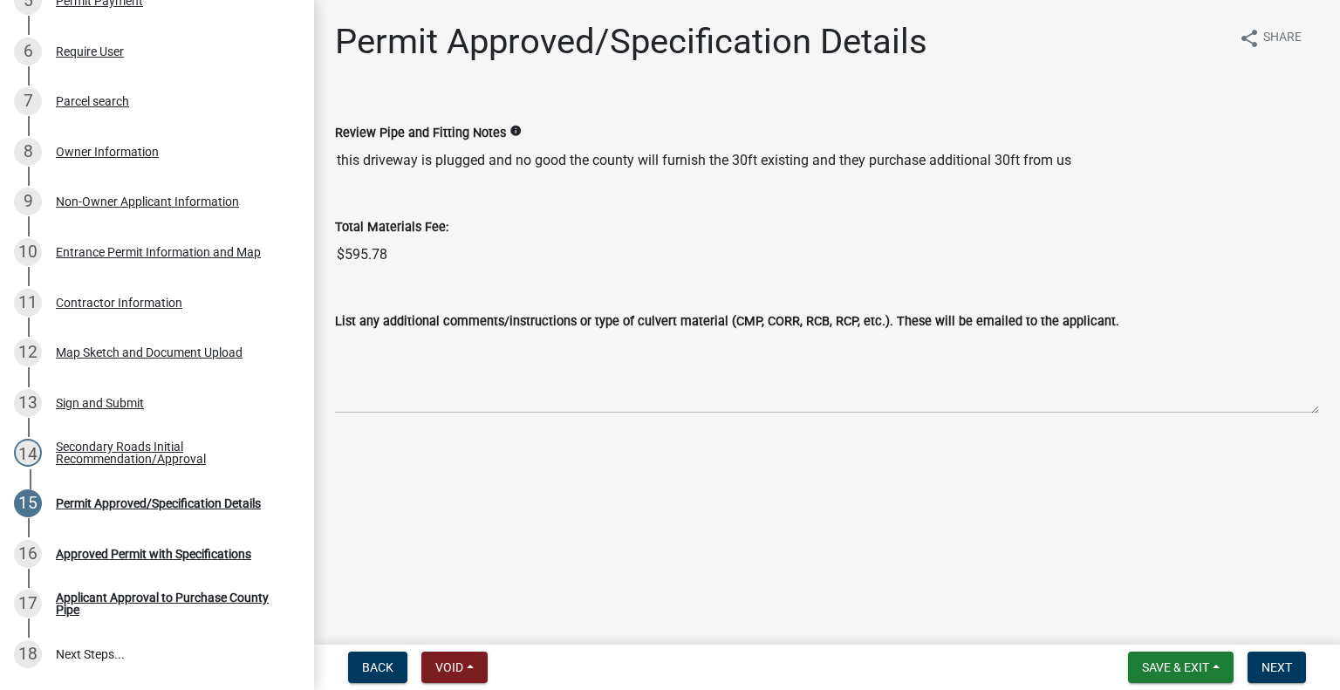
scroll to position [688, 0]
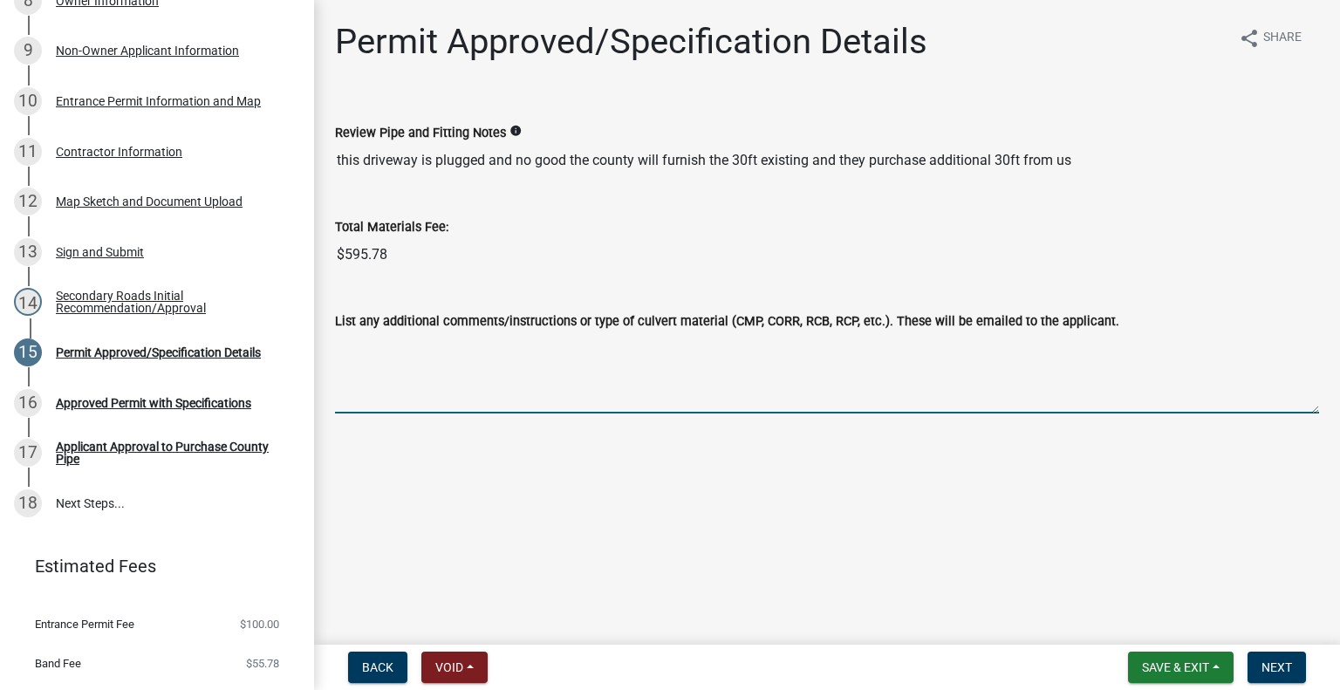
click at [650, 391] on textarea "List any additional comments/instructions or type of culvert material (CMP, COR…" at bounding box center [827, 373] width 984 height 82
type textarea "f"
click at [927, 347] on textarea "county will furnish 30ft of pipe and land owner will purchase 30ft and do the w…" at bounding box center [827, 373] width 984 height 82
type textarea "county will furnish 30ft of pipe and land owner will purchase 30ft and do the w…"
click at [1263, 672] on span "Next" at bounding box center [1277, 667] width 31 height 14
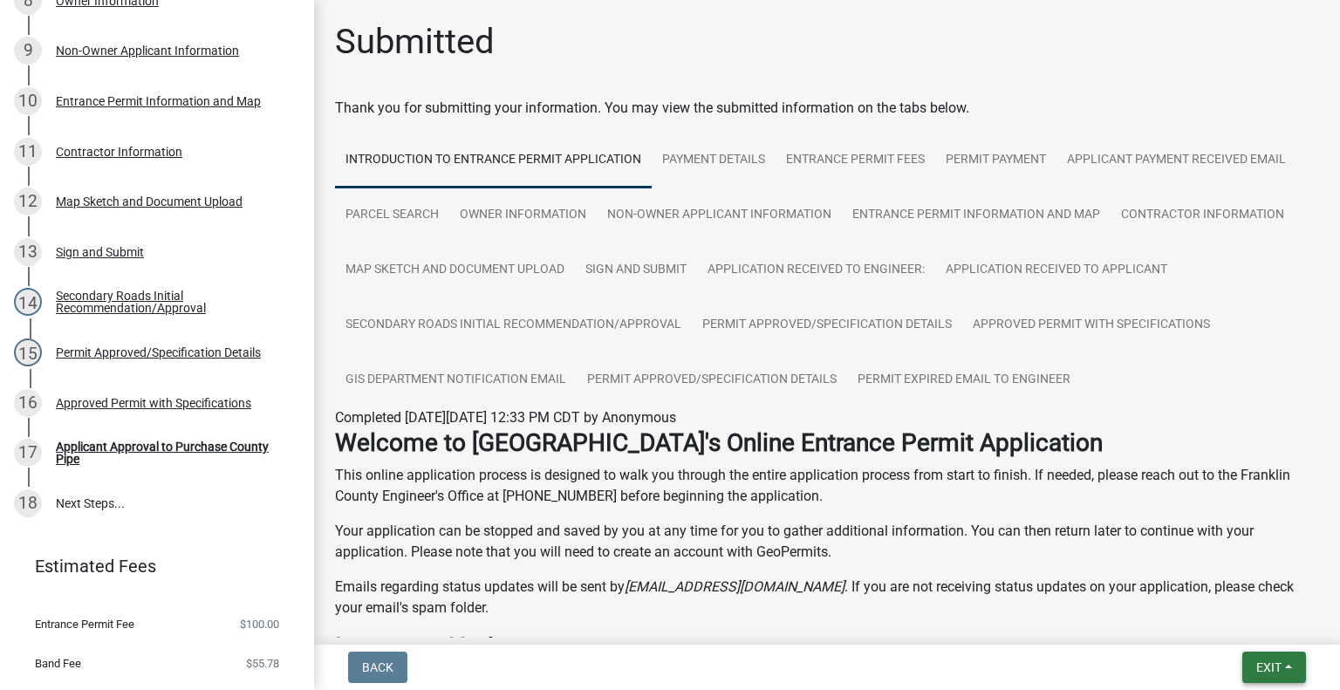
click at [1252, 662] on button "Exit" at bounding box center [1274, 667] width 64 height 31
click at [1246, 590] on button "Save" at bounding box center [1237, 580] width 140 height 42
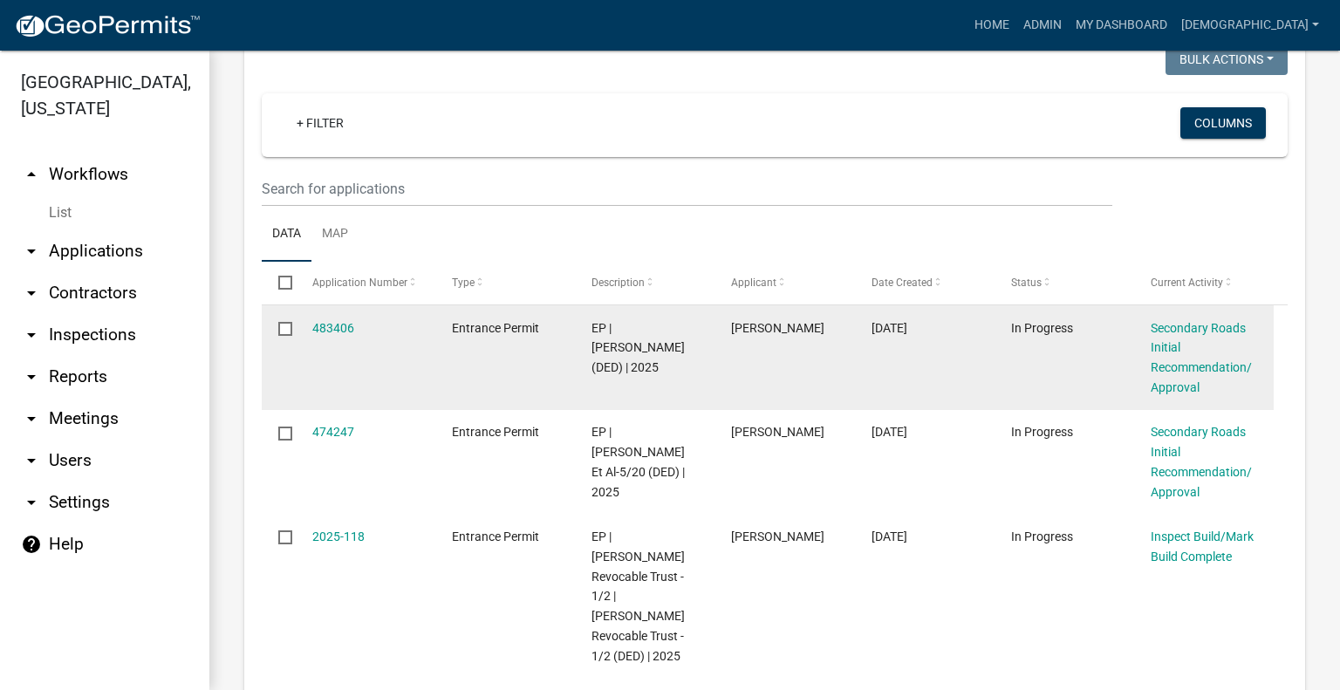
scroll to position [262, 0]
click at [349, 369] on datatable-body-cell "483406" at bounding box center [365, 356] width 140 height 105
click at [341, 334] on link "483406" at bounding box center [333, 327] width 42 height 14
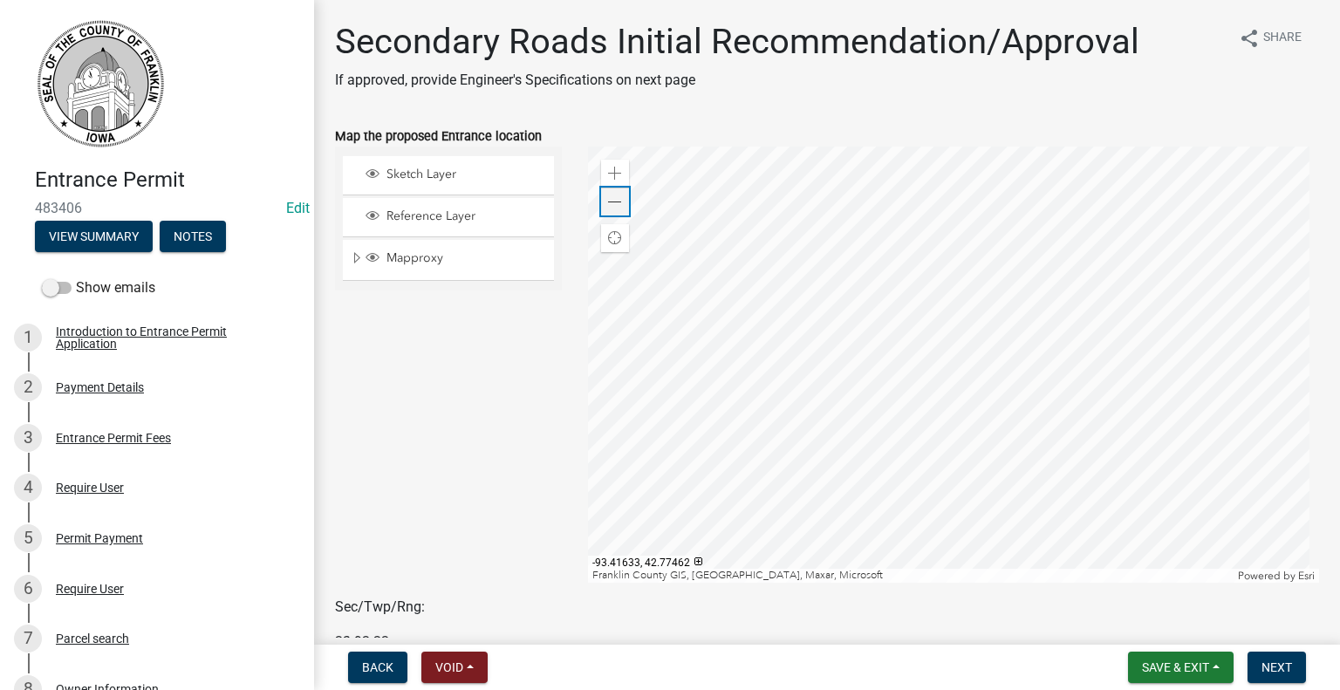
click at [604, 191] on div "Zoom out" at bounding box center [615, 202] width 28 height 28
click at [603, 191] on div "Zoom out" at bounding box center [615, 202] width 28 height 28
click at [609, 199] on span at bounding box center [615, 202] width 14 height 14
click at [614, 202] on span at bounding box center [615, 202] width 14 height 14
click at [614, 178] on span at bounding box center [615, 174] width 14 height 14
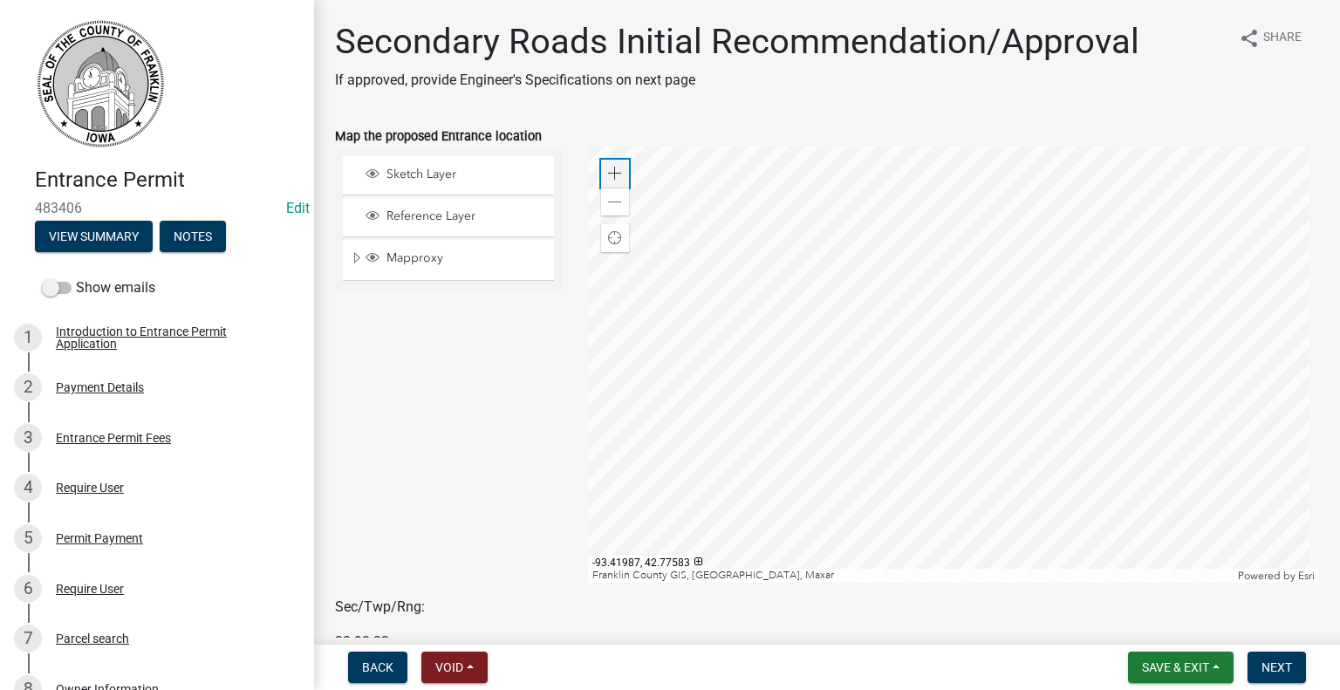
click at [611, 174] on span at bounding box center [615, 174] width 14 height 14
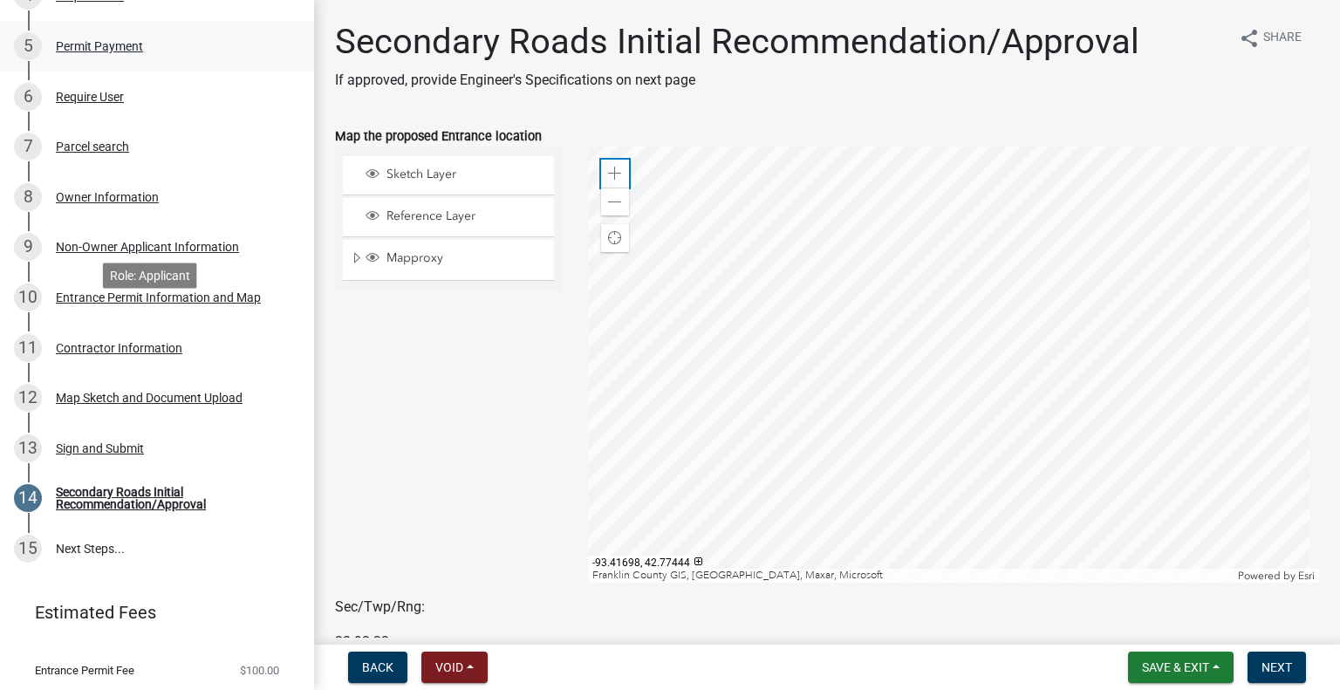
scroll to position [523, 0]
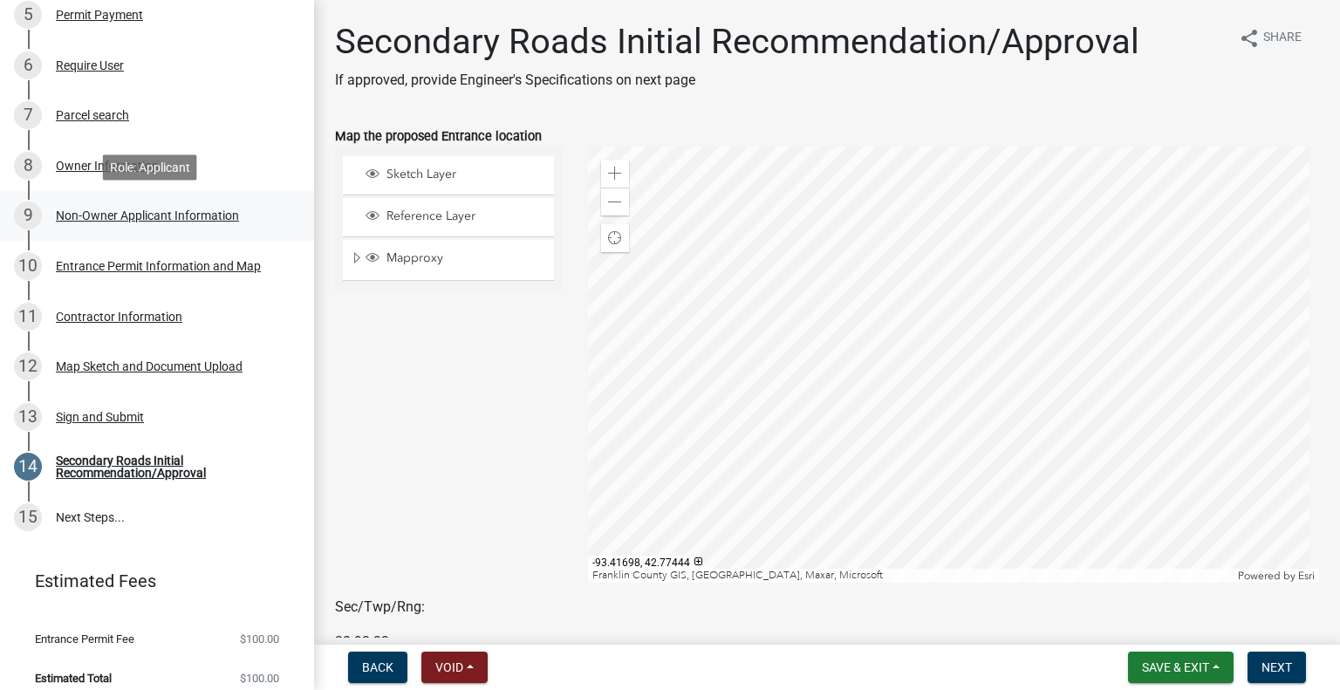
click at [165, 217] on div "Non-Owner Applicant Information" at bounding box center [147, 215] width 183 height 12
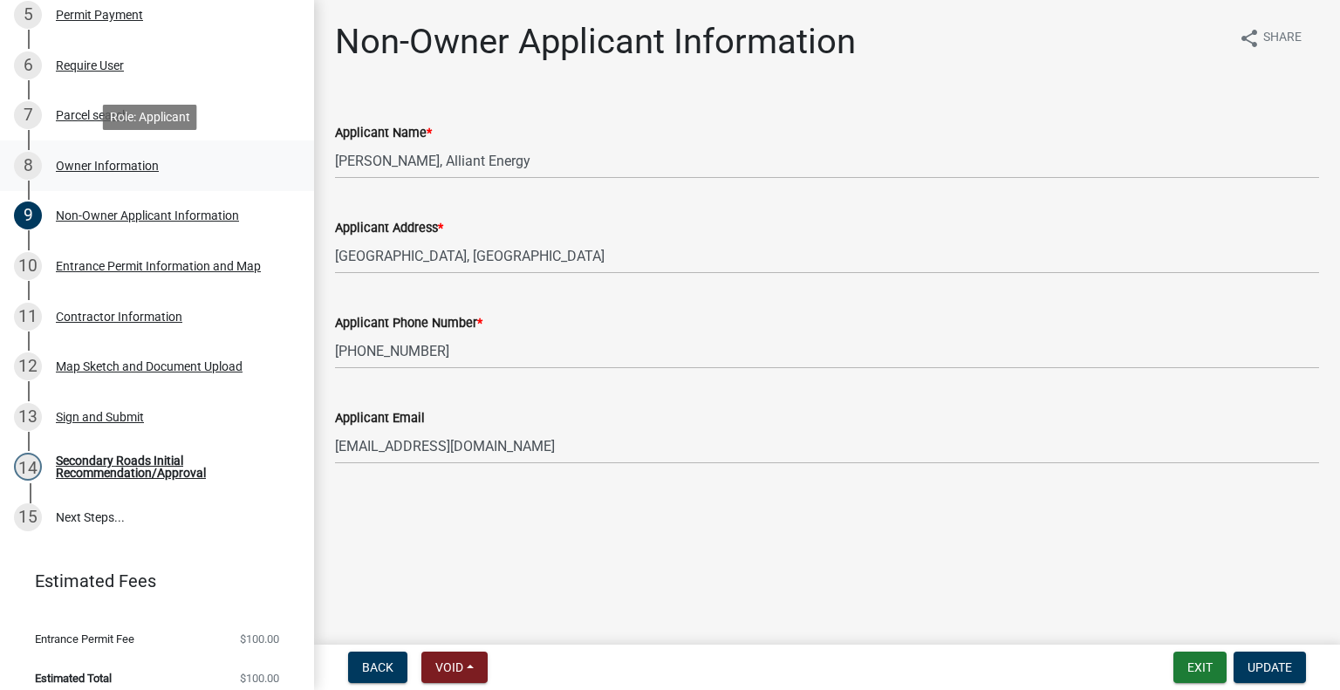
click at [133, 164] on div "Owner Information" at bounding box center [107, 166] width 103 height 12
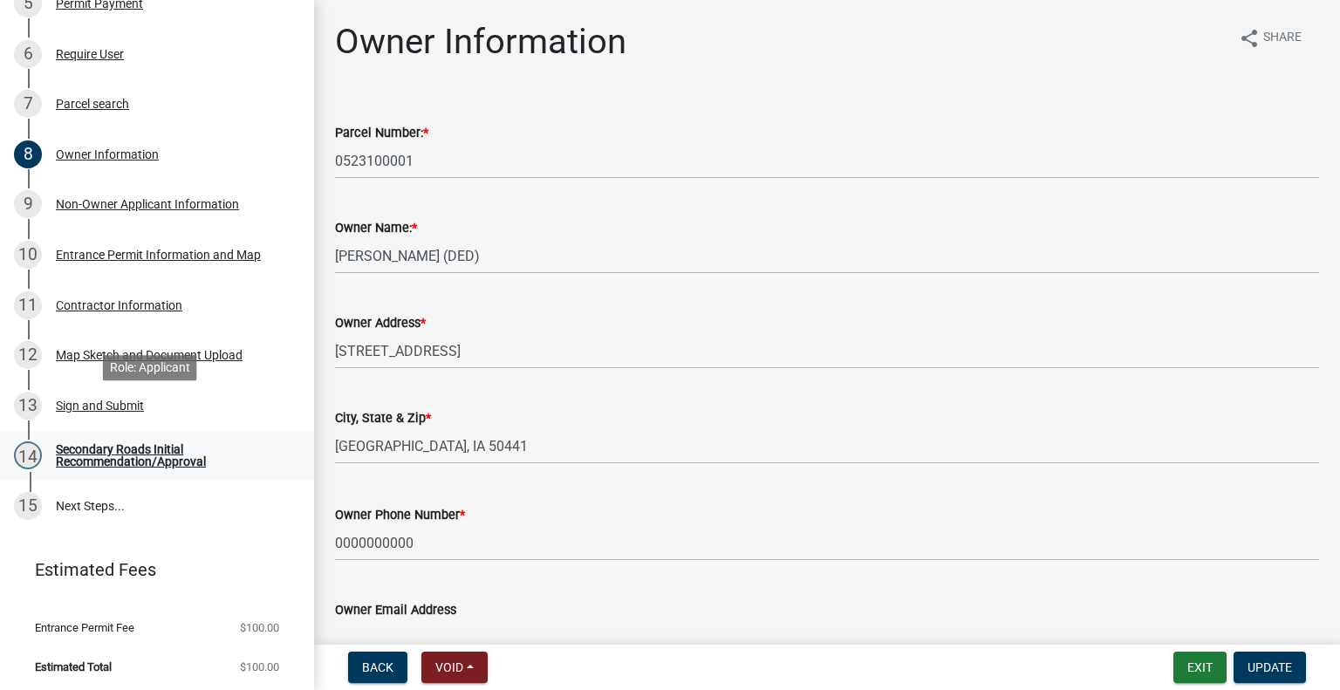
scroll to position [537, 0]
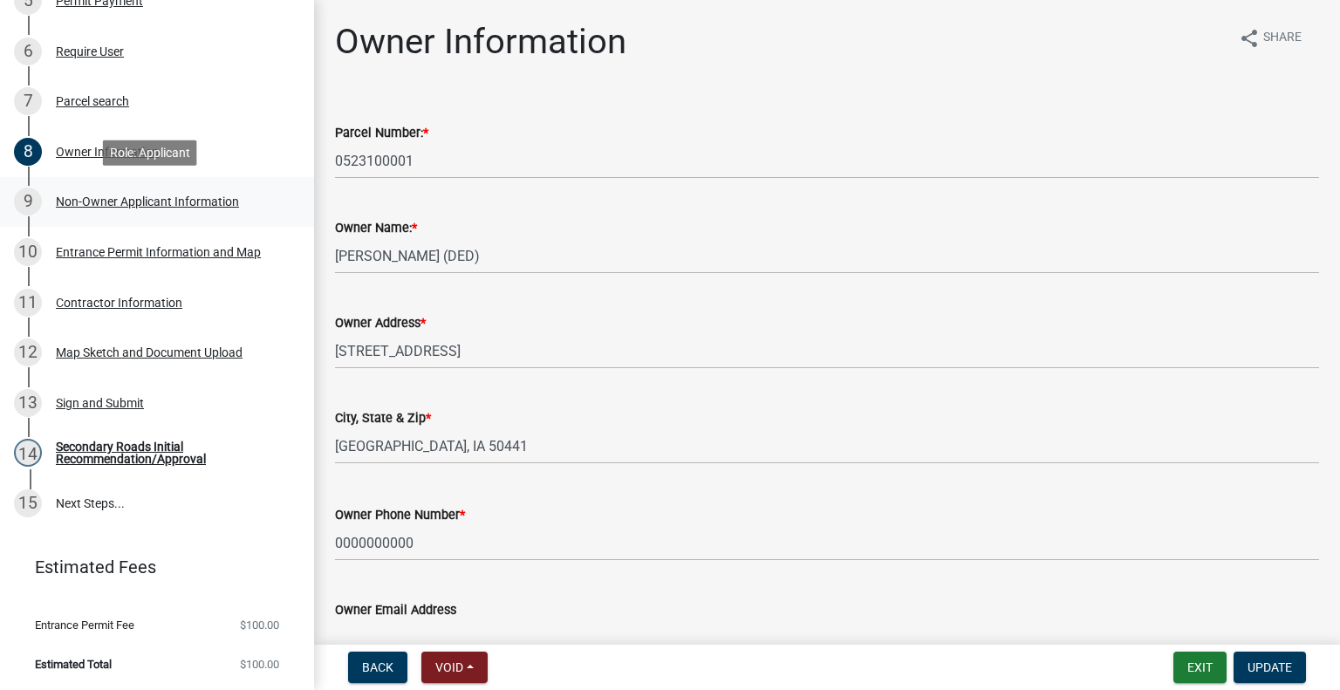
click at [143, 206] on div "Non-Owner Applicant Information" at bounding box center [147, 201] width 183 height 12
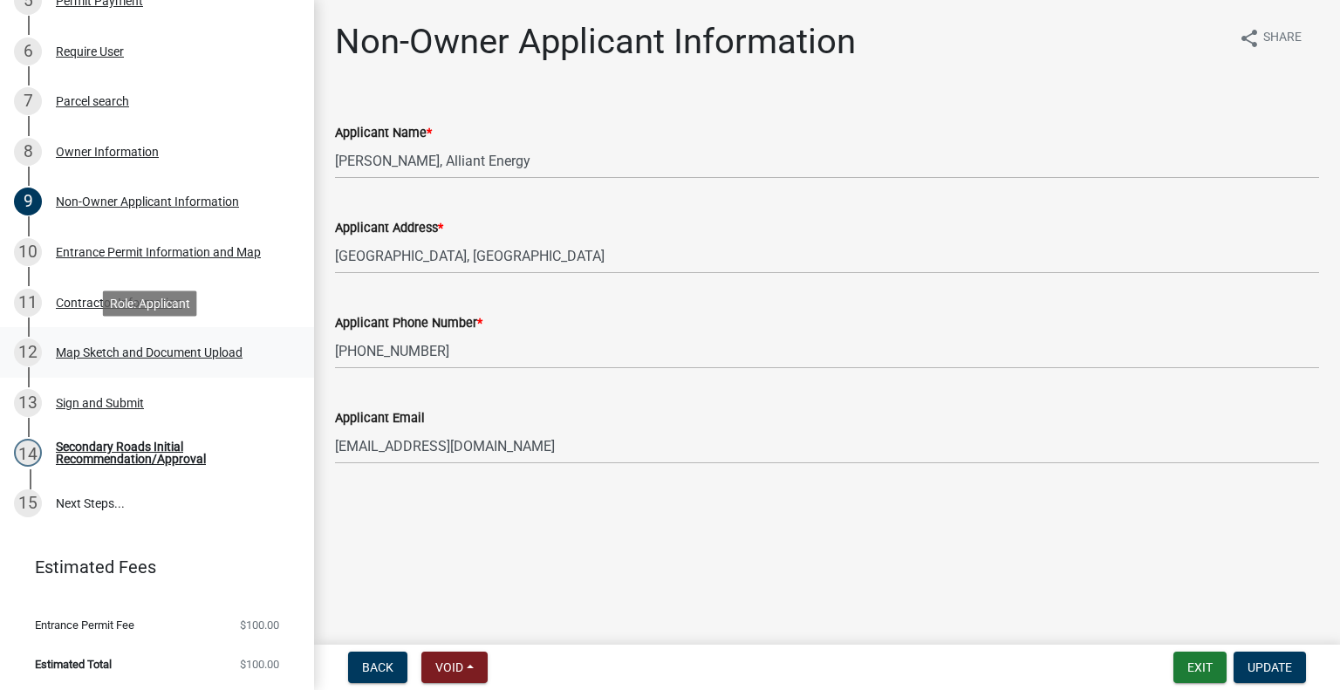
click at [171, 351] on div "Map Sketch and Document Upload" at bounding box center [149, 352] width 187 height 12
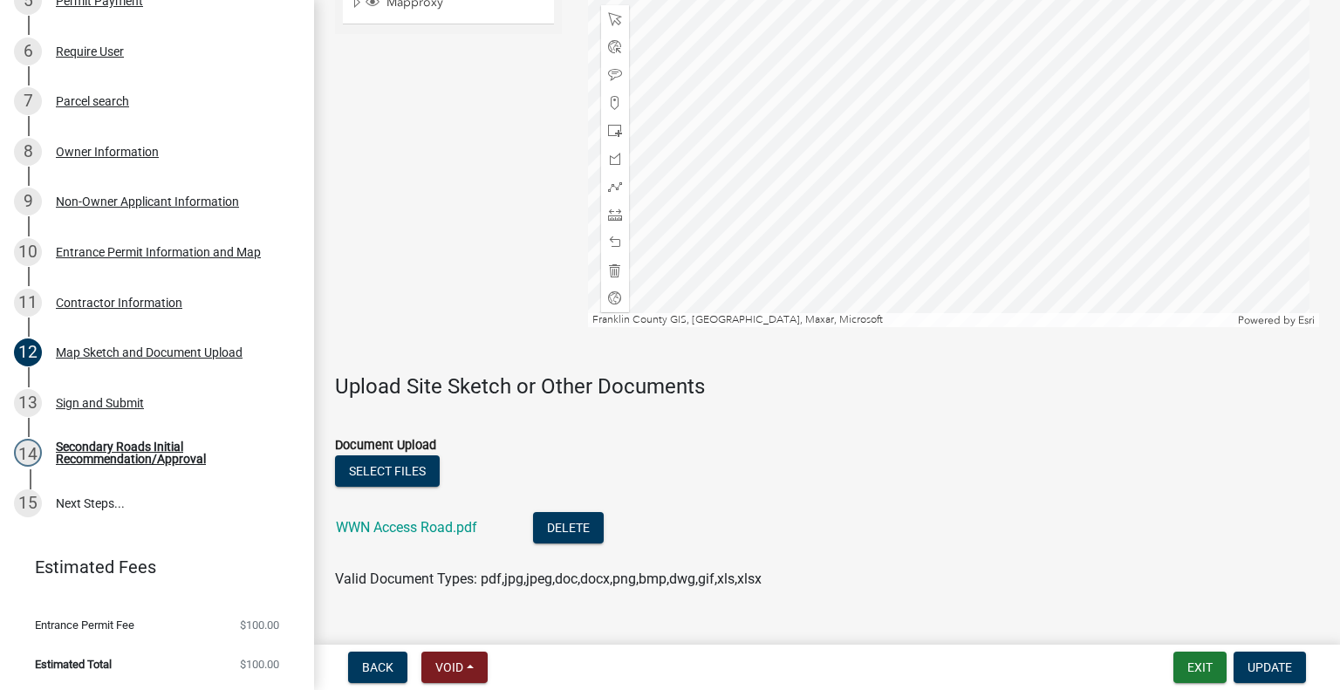
scroll to position [1316, 0]
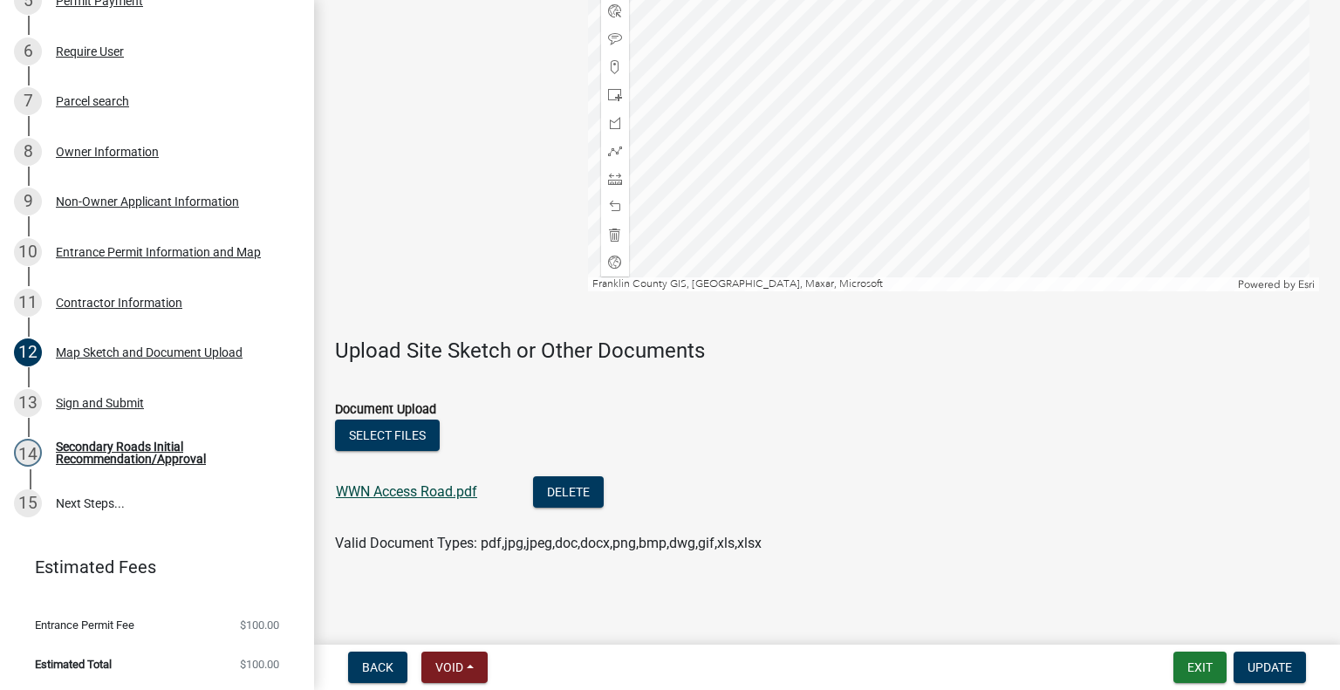
click at [375, 493] on link "WWN Access Road.pdf" at bounding box center [406, 491] width 141 height 17
